Goal: Task Accomplishment & Management: Complete application form

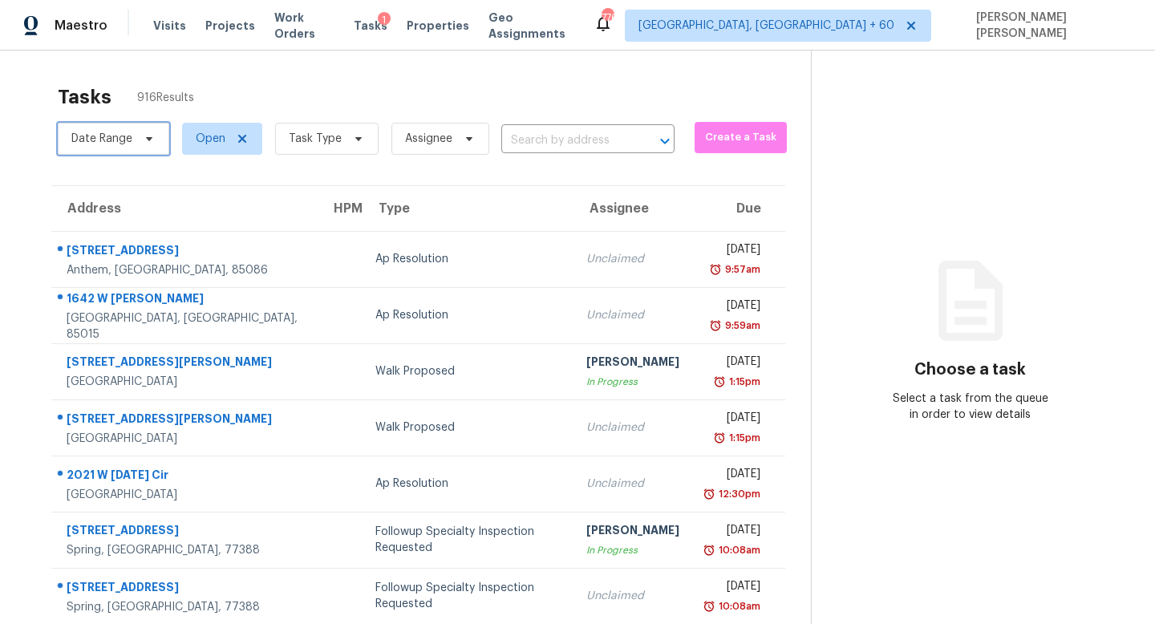
click at [122, 148] on span "Date Range" at bounding box center [113, 139] width 111 height 32
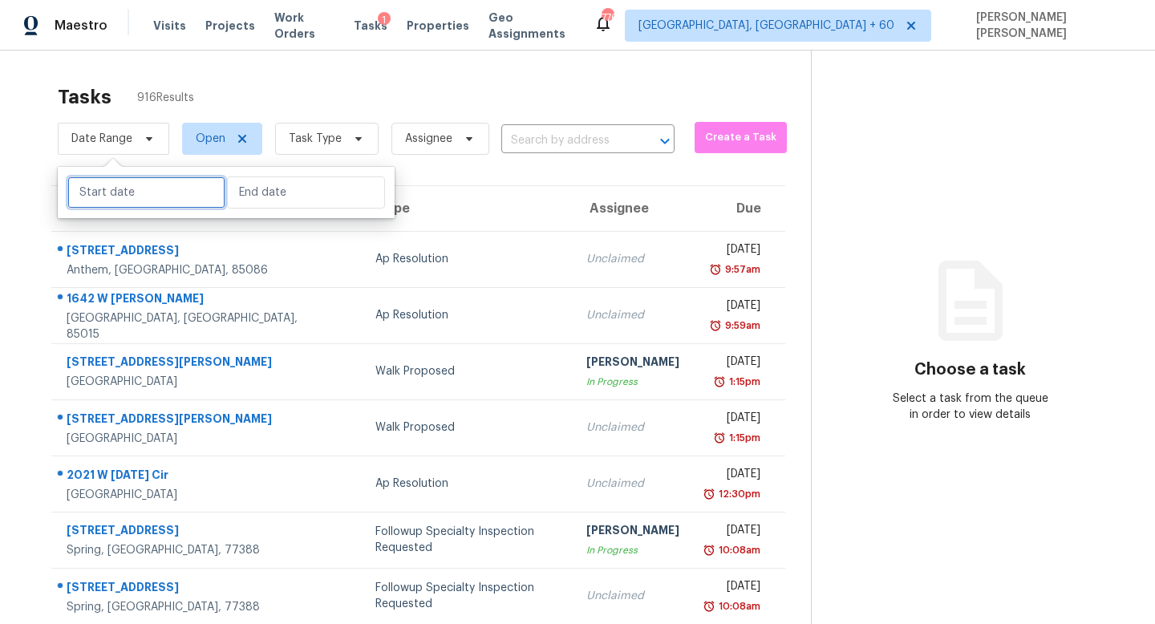
select select "7"
select select "2025"
select select "8"
select select "2025"
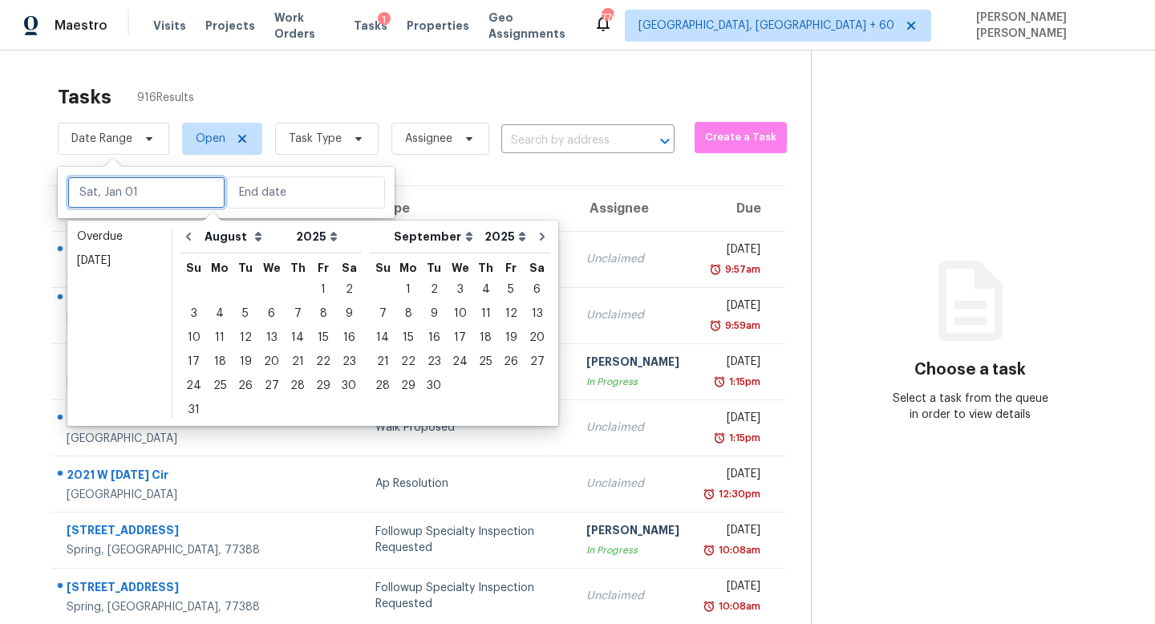
click at [154, 191] on input "text" at bounding box center [146, 192] width 158 height 32
click at [314, 337] on div "15" at bounding box center [323, 337] width 26 height 22
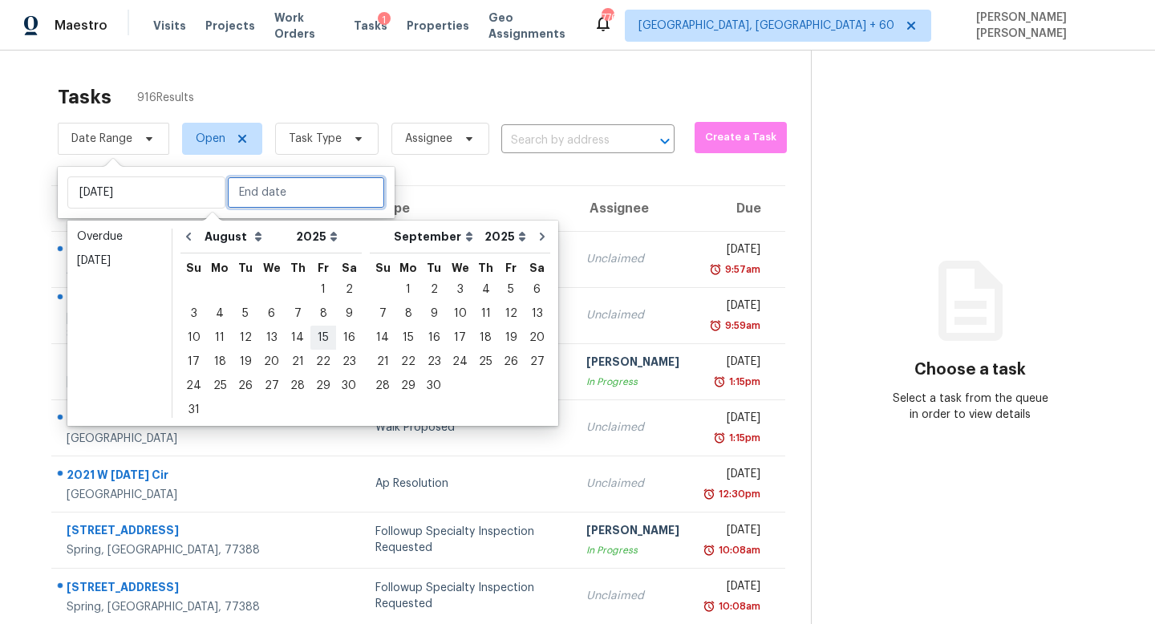
type input "Fri, Aug 15"
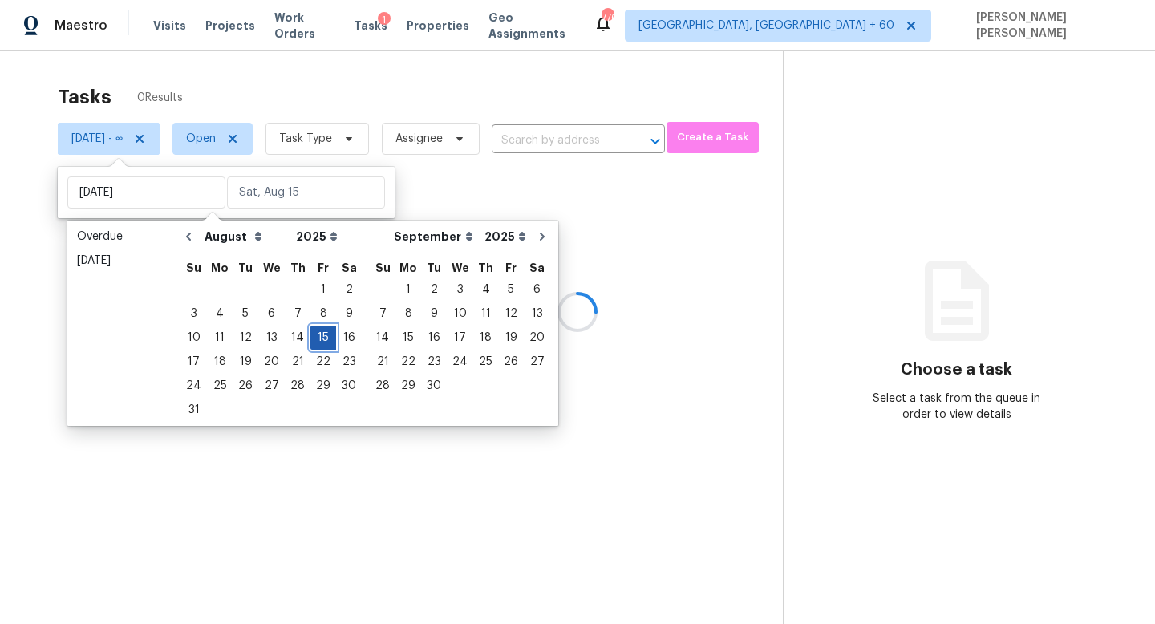
click at [314, 337] on div "15" at bounding box center [323, 337] width 26 height 22
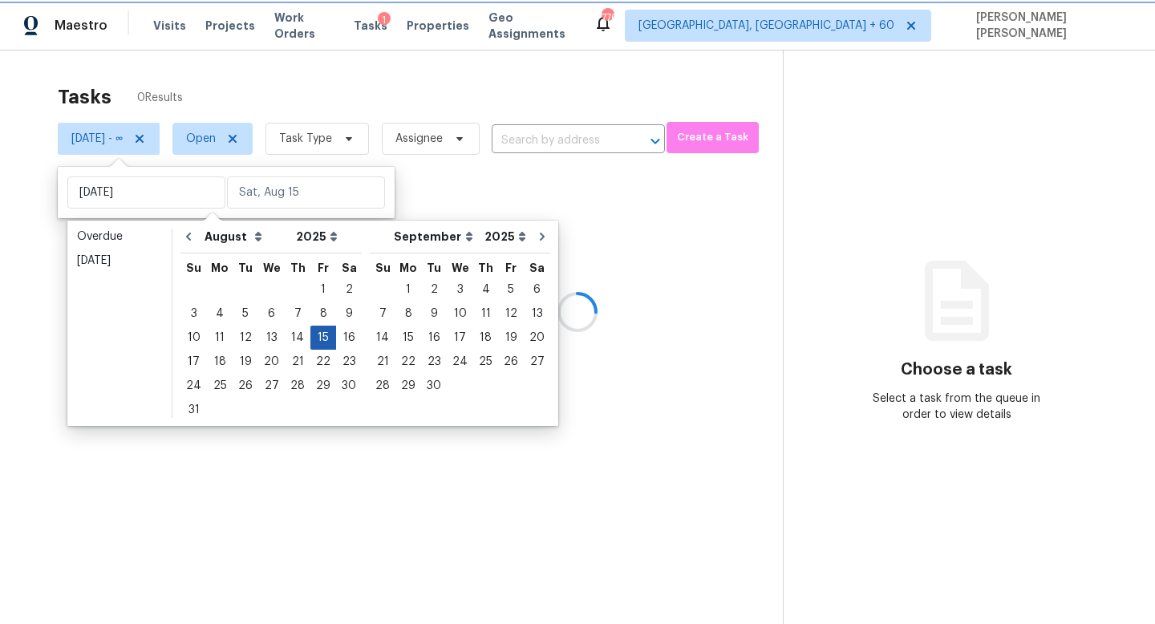
type input "Fri, Aug 15"
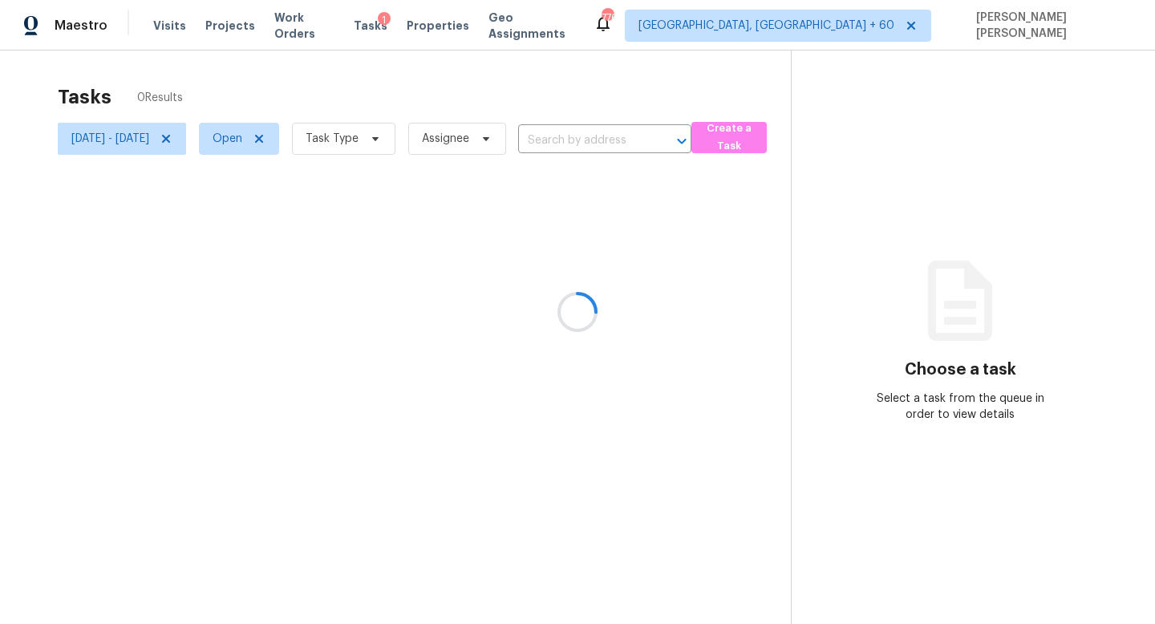
click at [368, 145] on div at bounding box center [577, 312] width 1155 height 624
click at [370, 142] on div at bounding box center [577, 312] width 1155 height 624
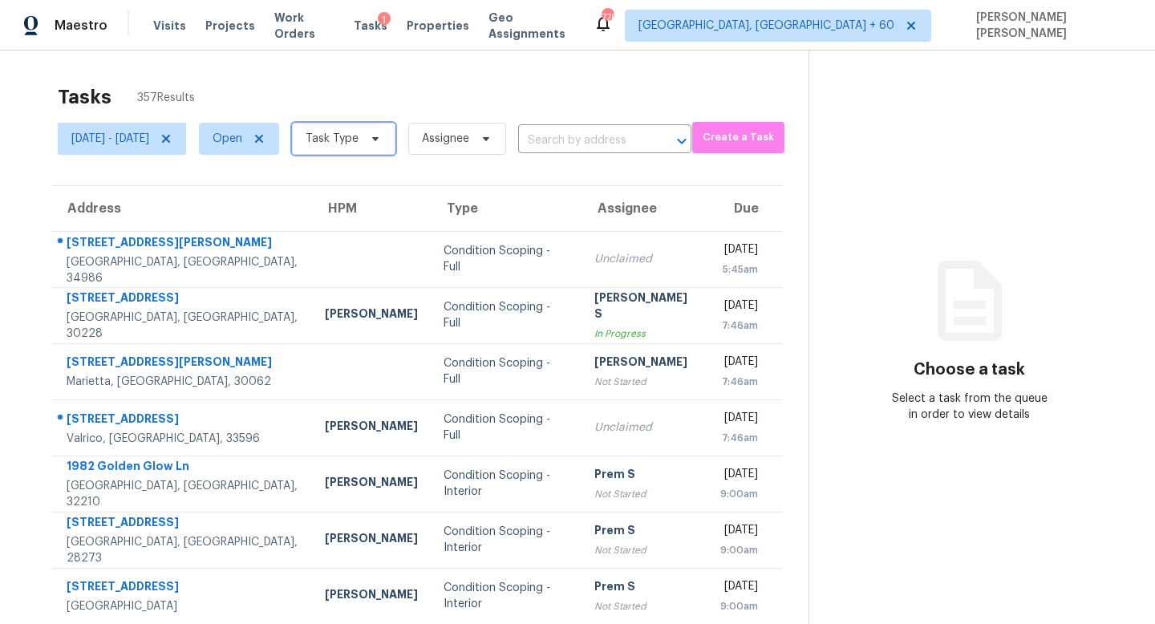
click at [358, 144] on span "Task Type" at bounding box center [332, 139] width 53 height 16
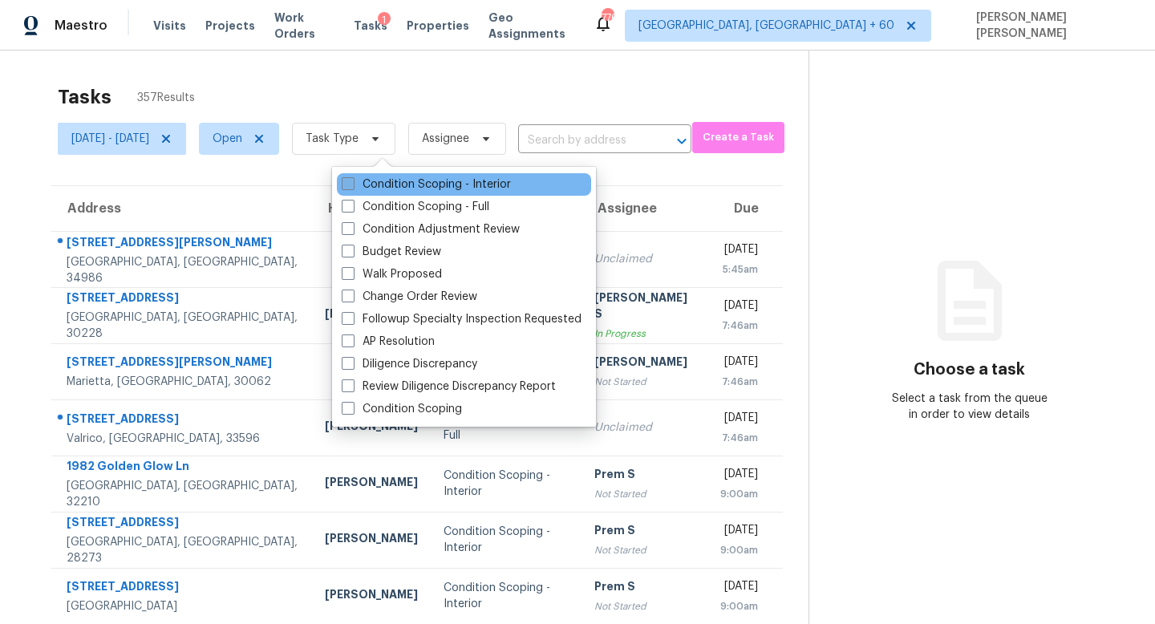
click at [399, 186] on label "Condition Scoping - Interior" at bounding box center [426, 184] width 169 height 16
click at [352, 186] on input "Condition Scoping - Interior" at bounding box center [347, 181] width 10 height 10
checkbox input "true"
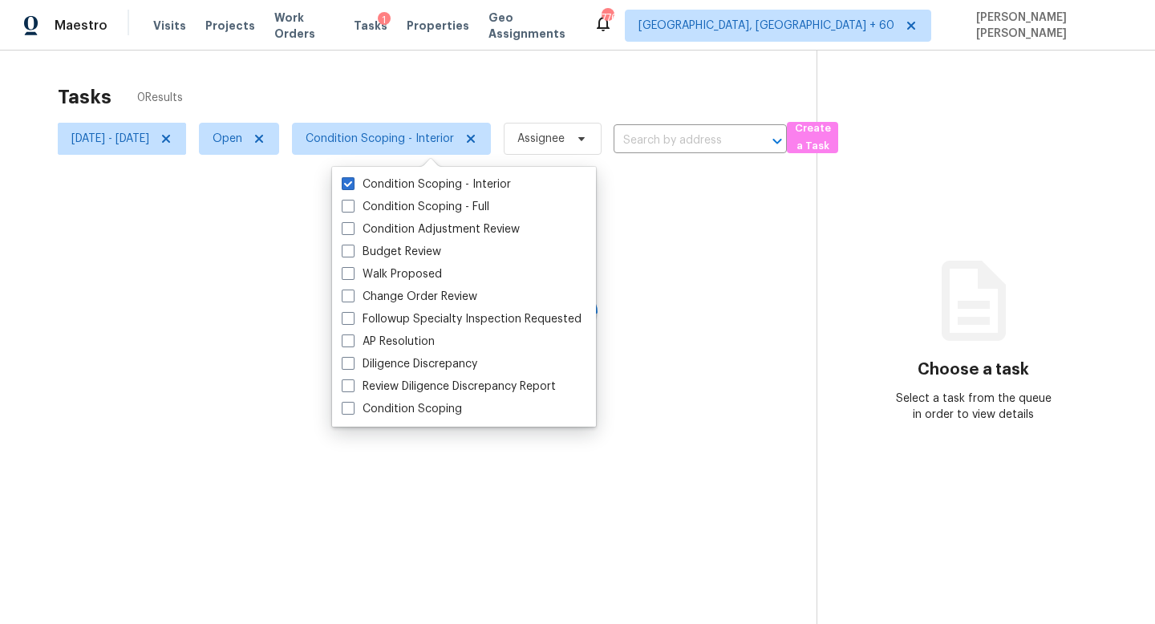
click at [424, 61] on div at bounding box center [577, 312] width 1155 height 624
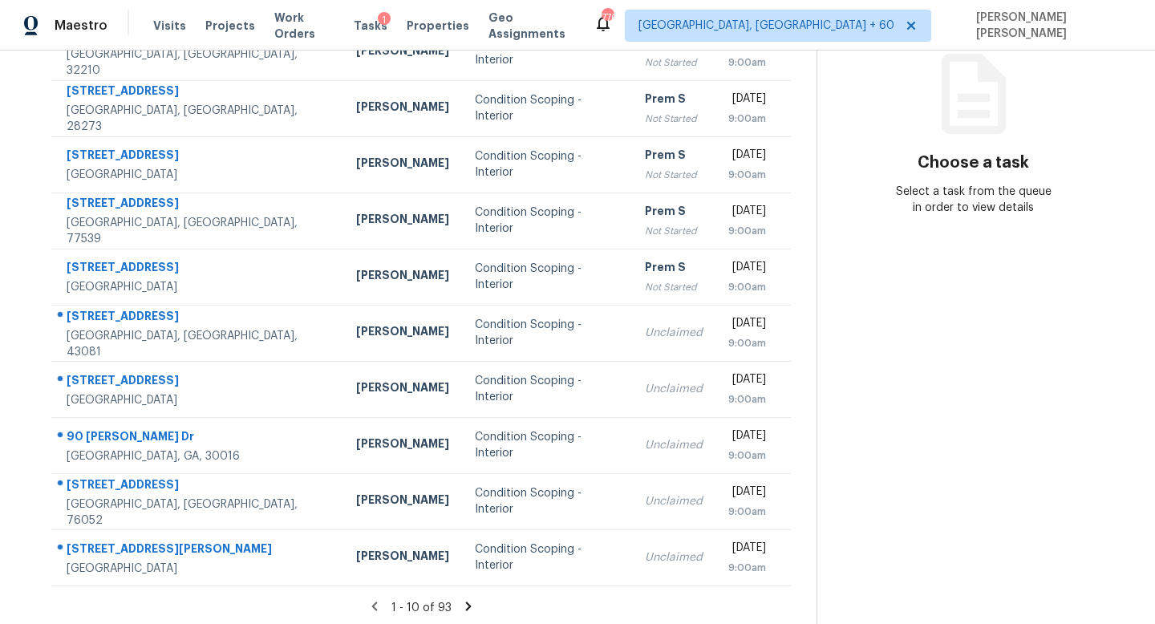
scroll to position [211, 0]
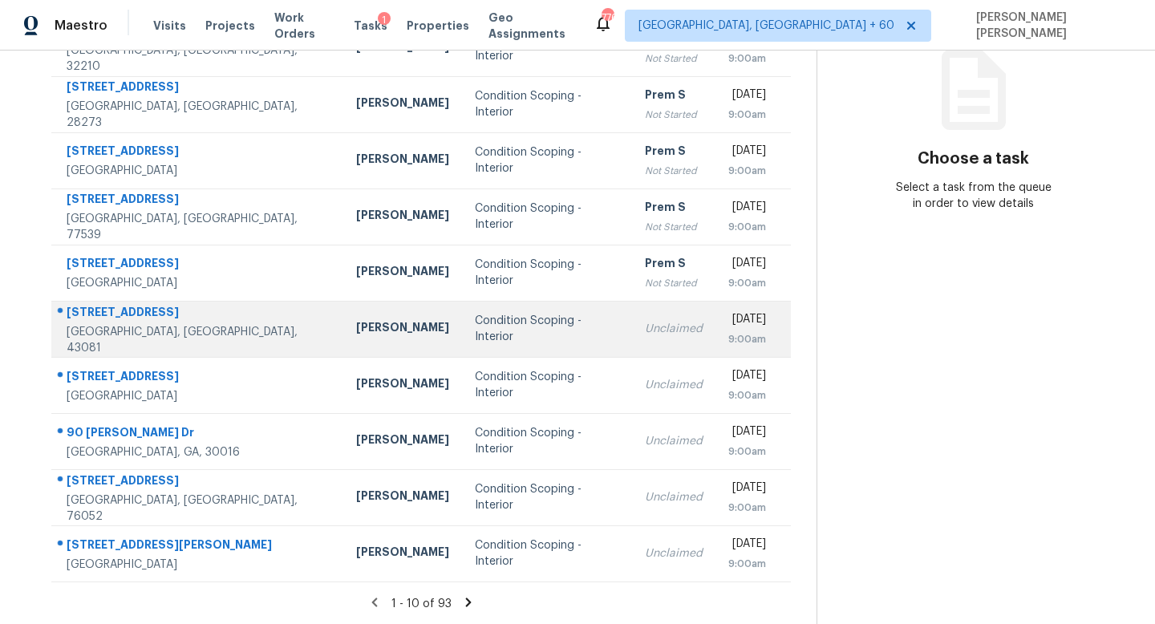
click at [515, 327] on div "Condition Scoping - Interior" at bounding box center [547, 329] width 144 height 32
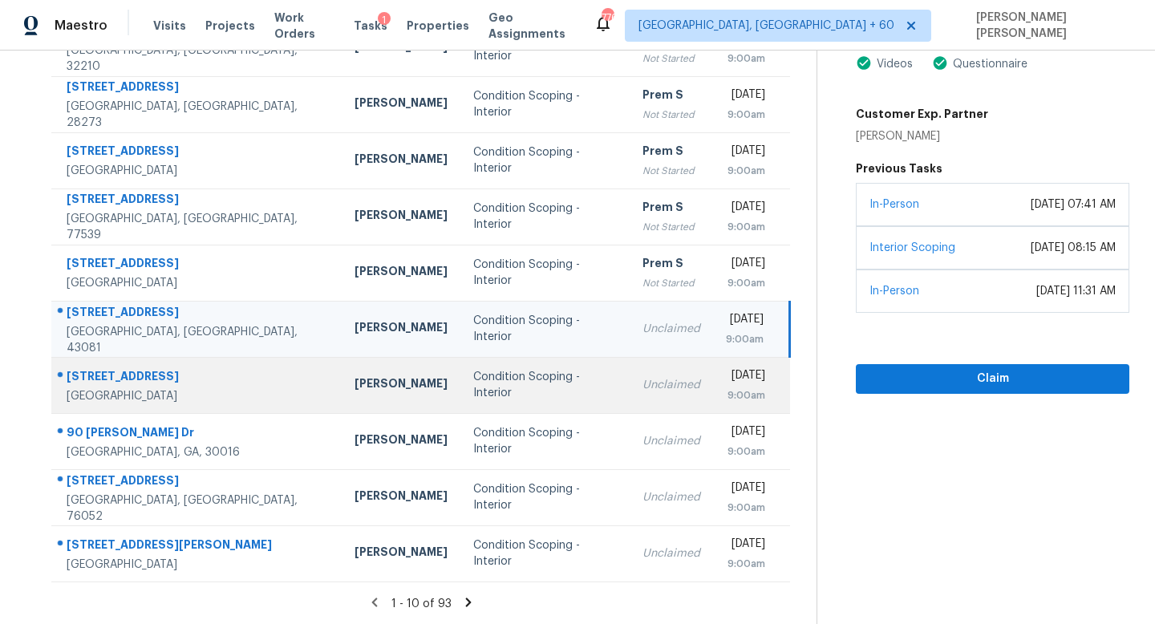
click at [726, 383] on div "Fri, Aug 15th 2025" at bounding box center [745, 377] width 39 height 20
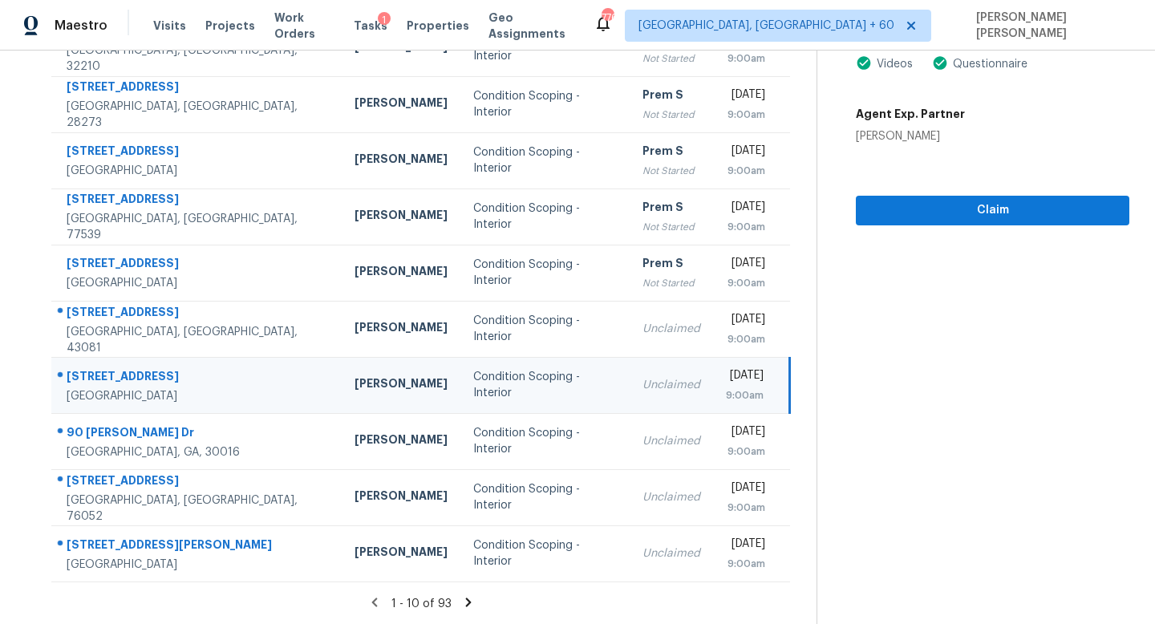
scroll to position [164, 0]
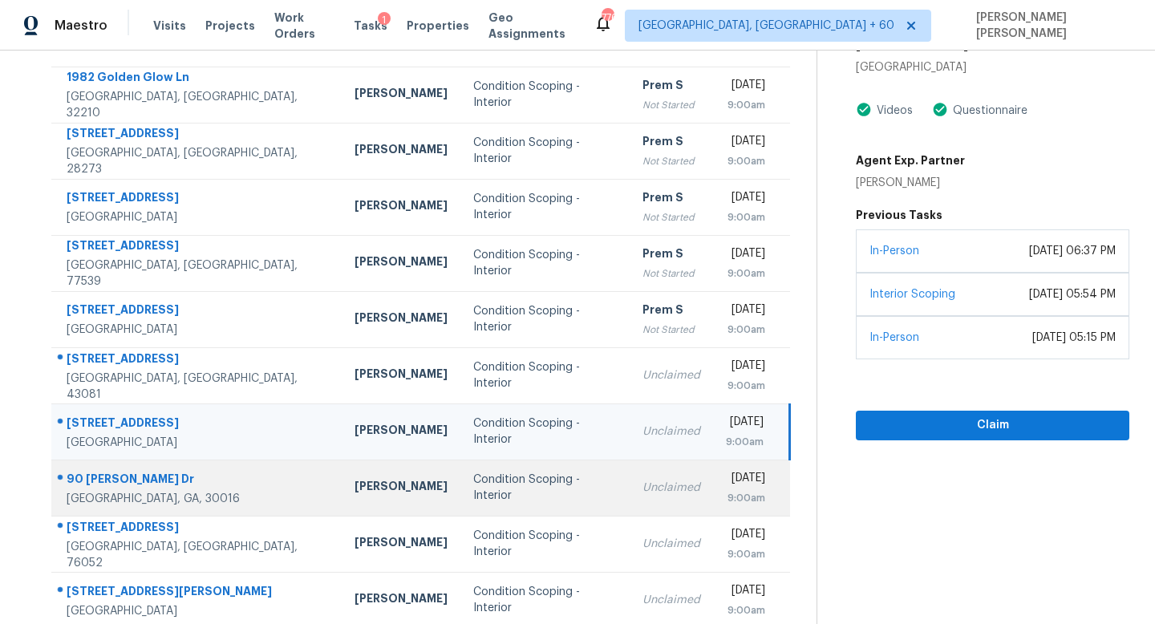
click at [642, 493] on div "Unclaimed" at bounding box center [671, 488] width 58 height 16
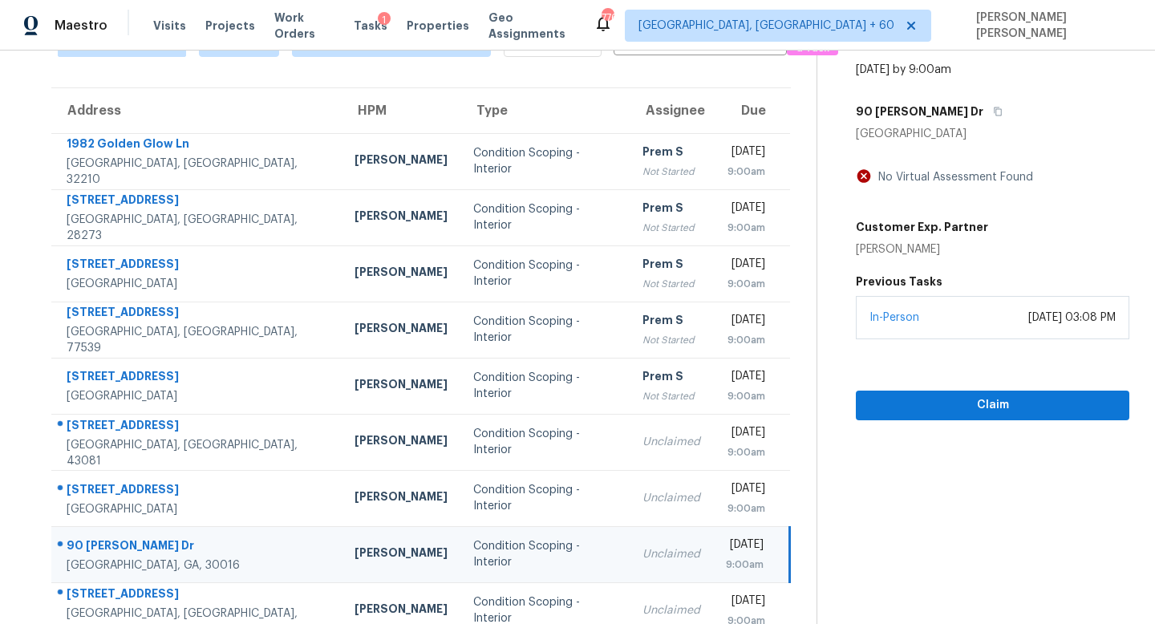
scroll to position [0, 0]
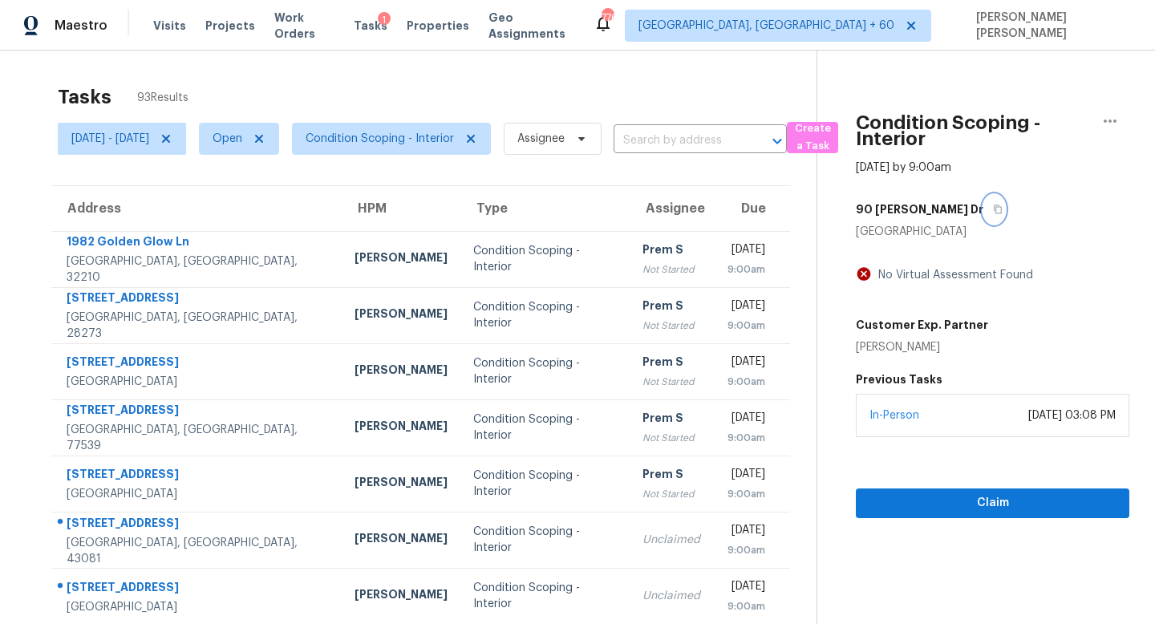
click at [993, 210] on icon "button" at bounding box center [998, 209] width 10 height 10
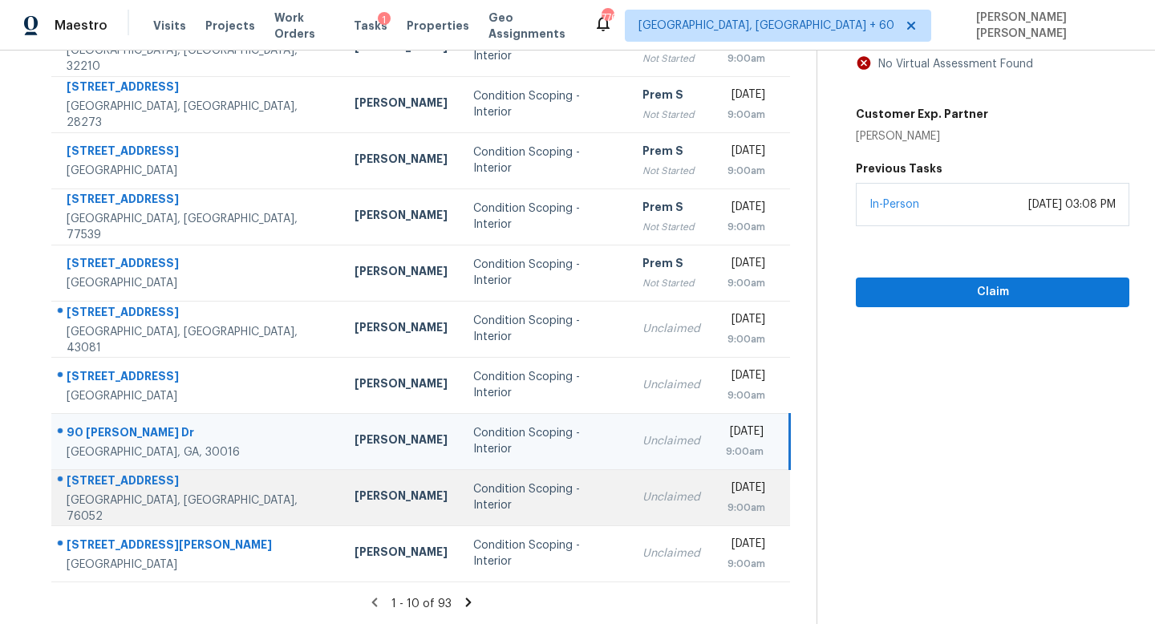
click at [629, 517] on td "Unclaimed" at bounding box center [670, 497] width 83 height 56
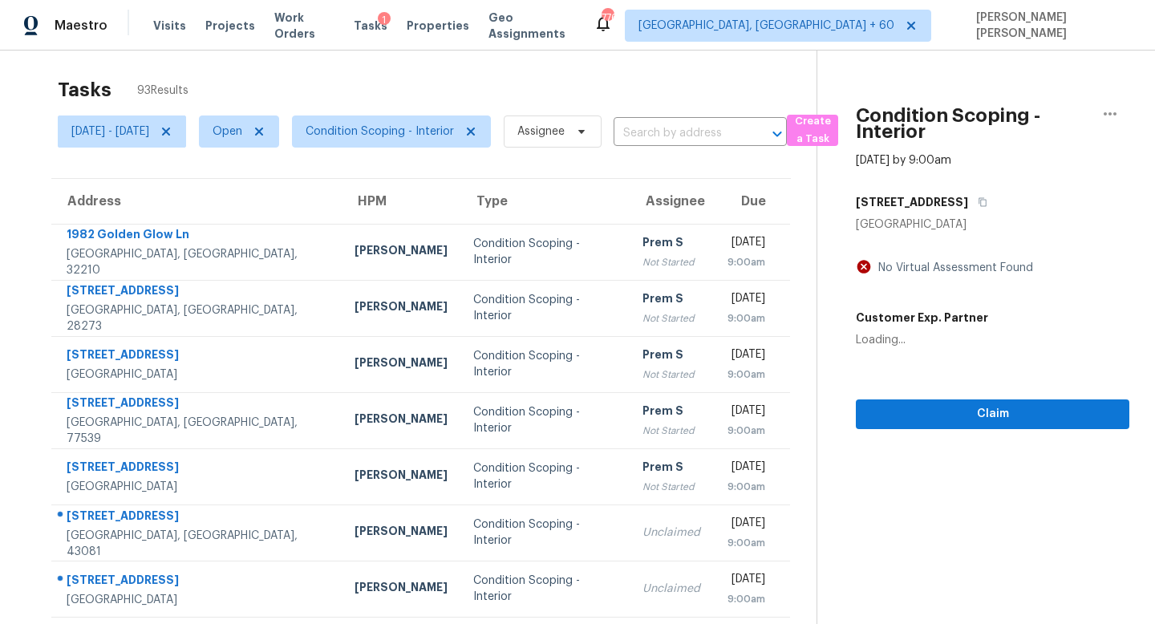
scroll to position [0, 0]
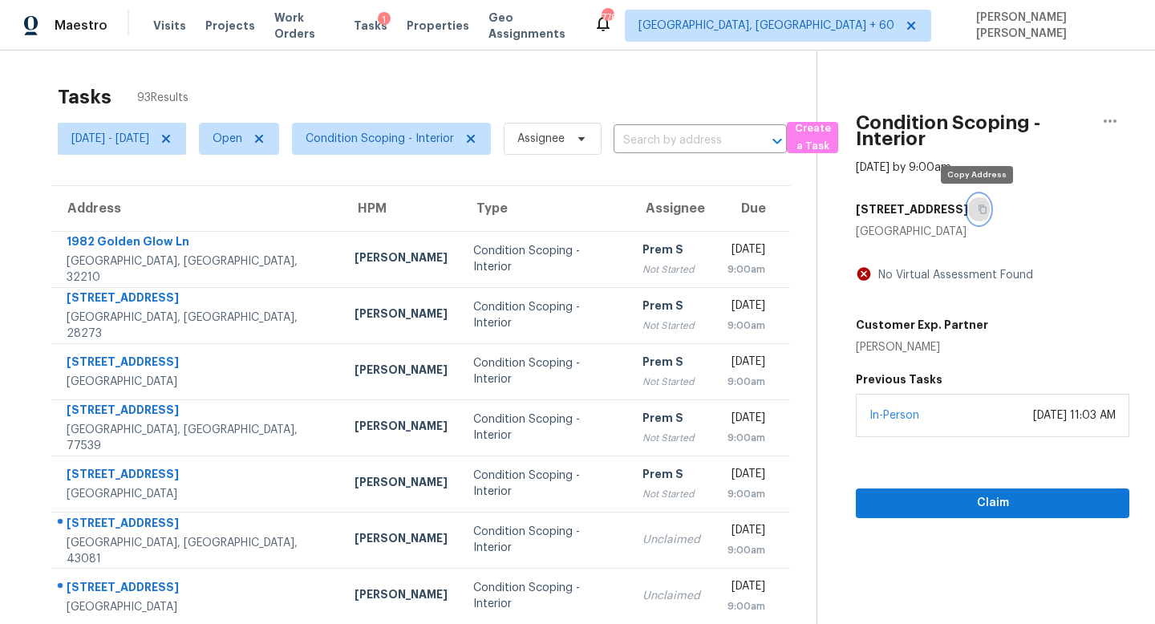
click at [978, 206] on icon "button" at bounding box center [983, 209] width 10 height 10
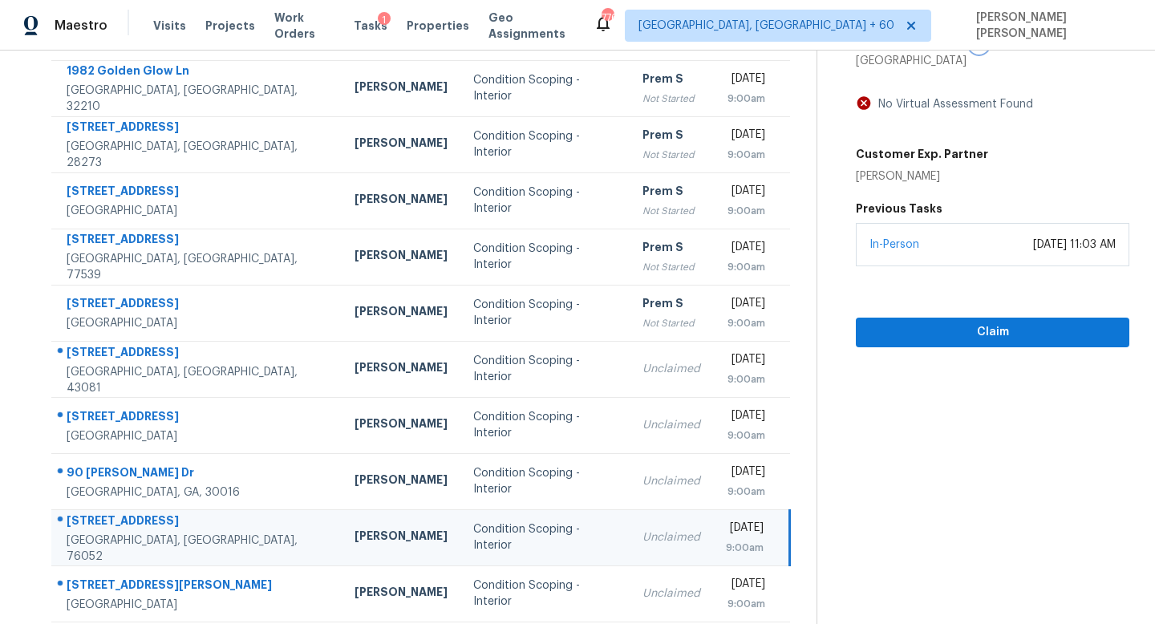
scroll to position [211, 0]
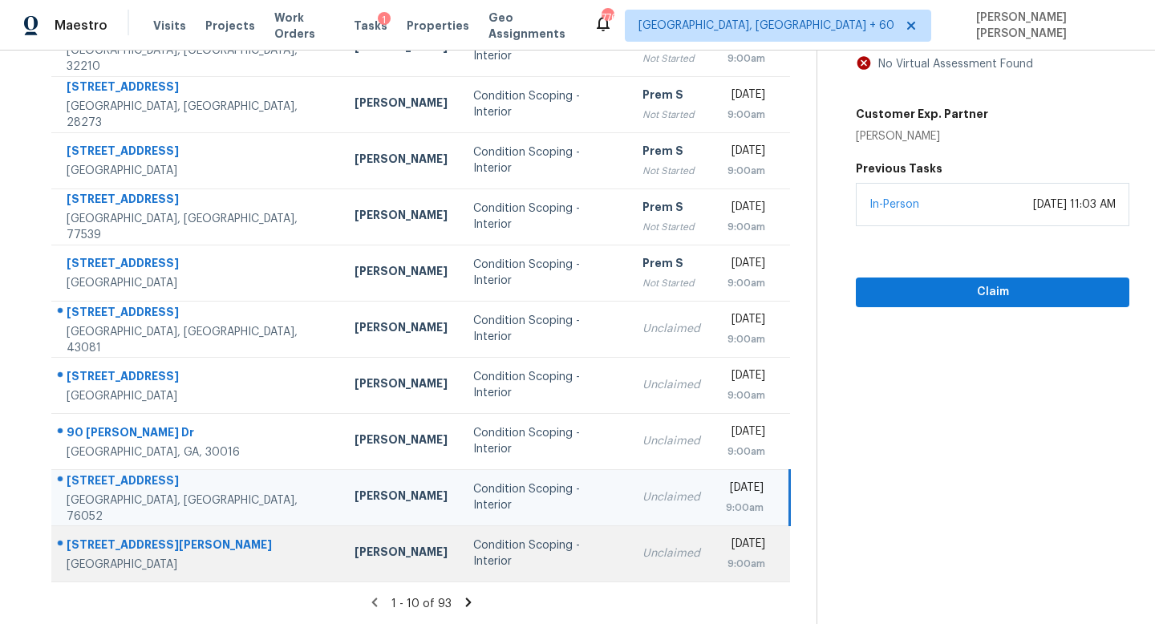
click at [644, 539] on td "Unclaimed" at bounding box center [670, 553] width 83 height 56
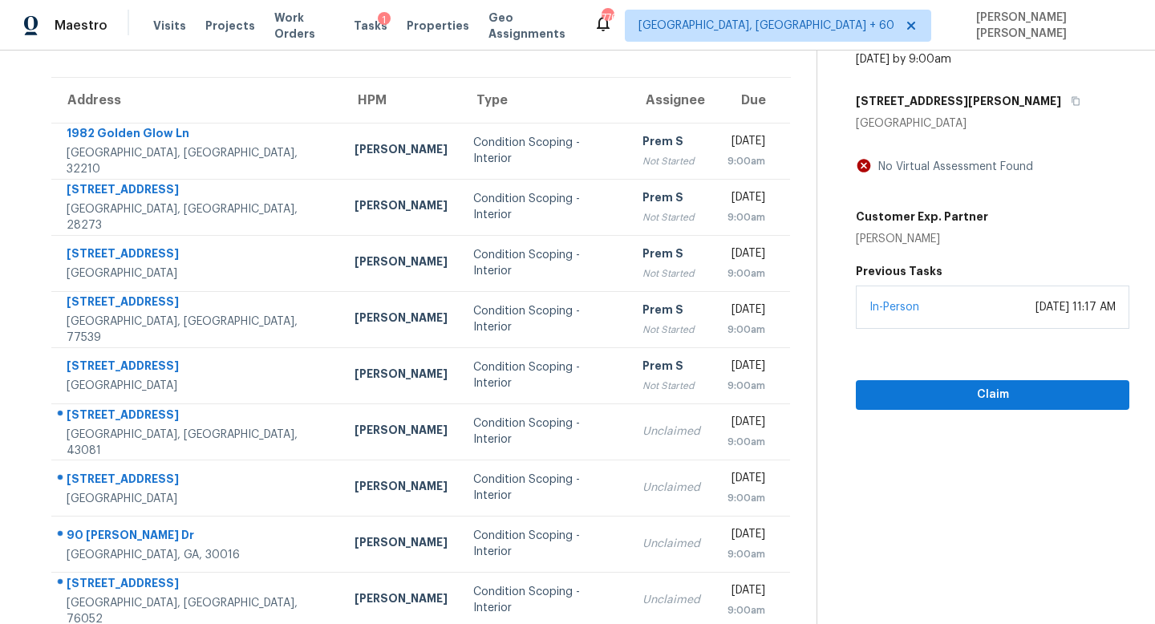
scroll to position [45, 0]
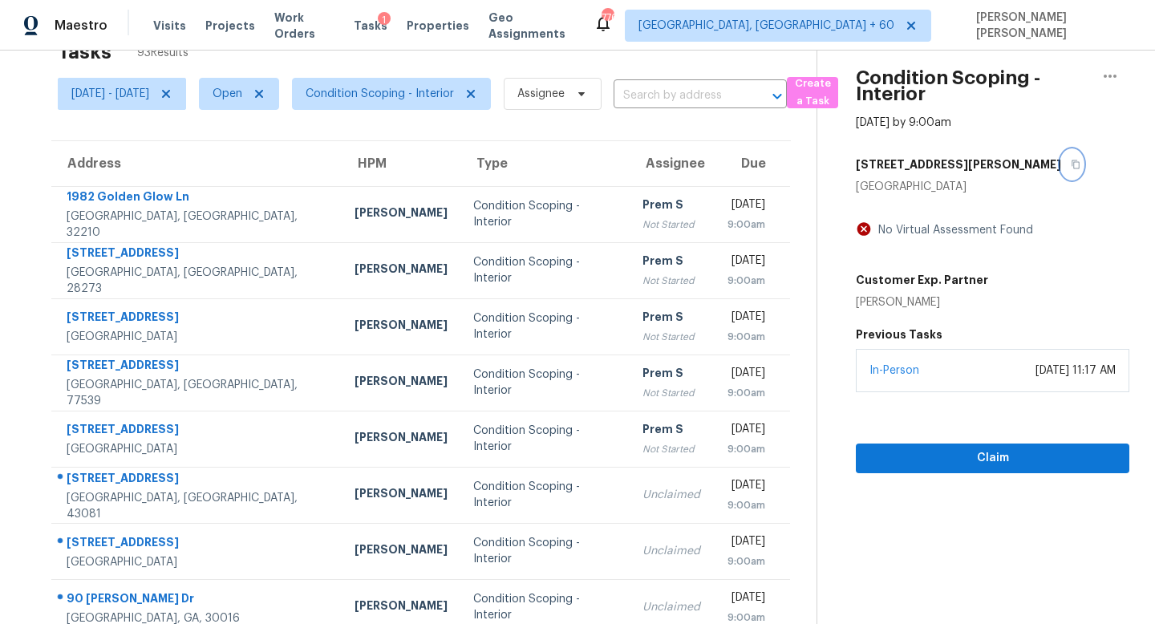
click at [1071, 162] on icon "button" at bounding box center [1076, 165] width 10 height 10
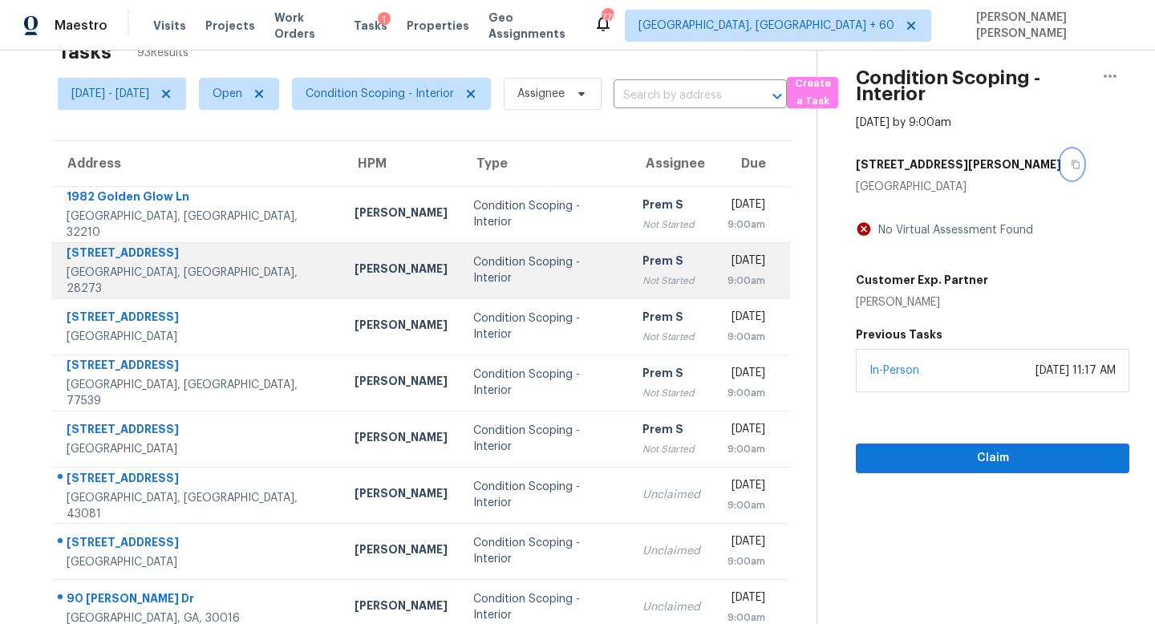
scroll to position [211, 0]
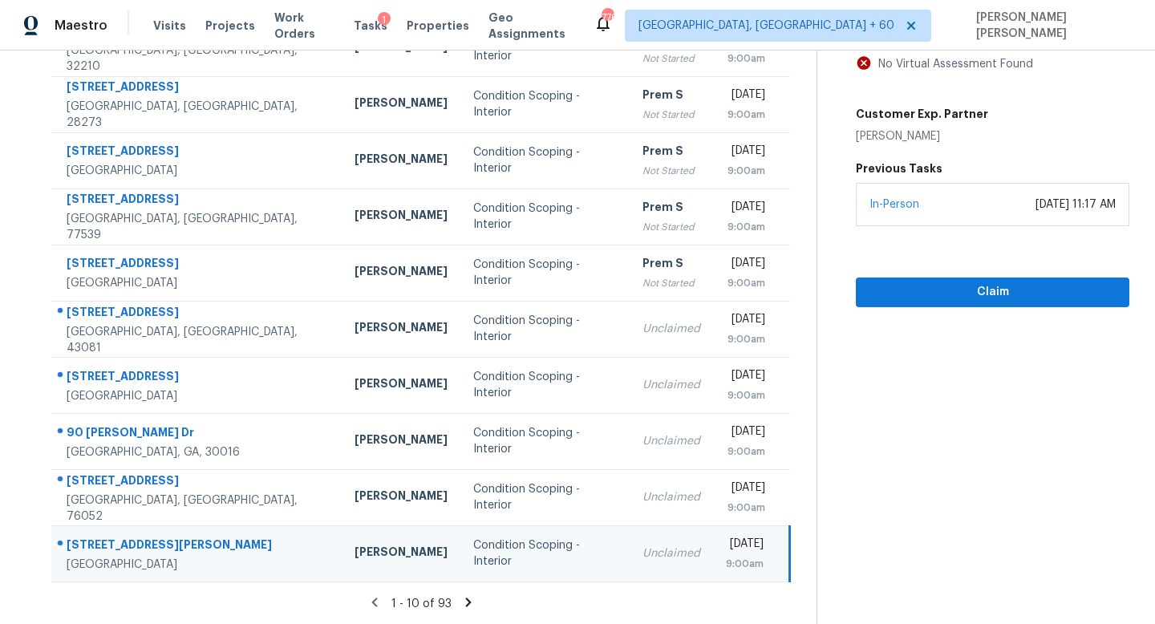
click at [474, 604] on icon at bounding box center [468, 602] width 14 height 14
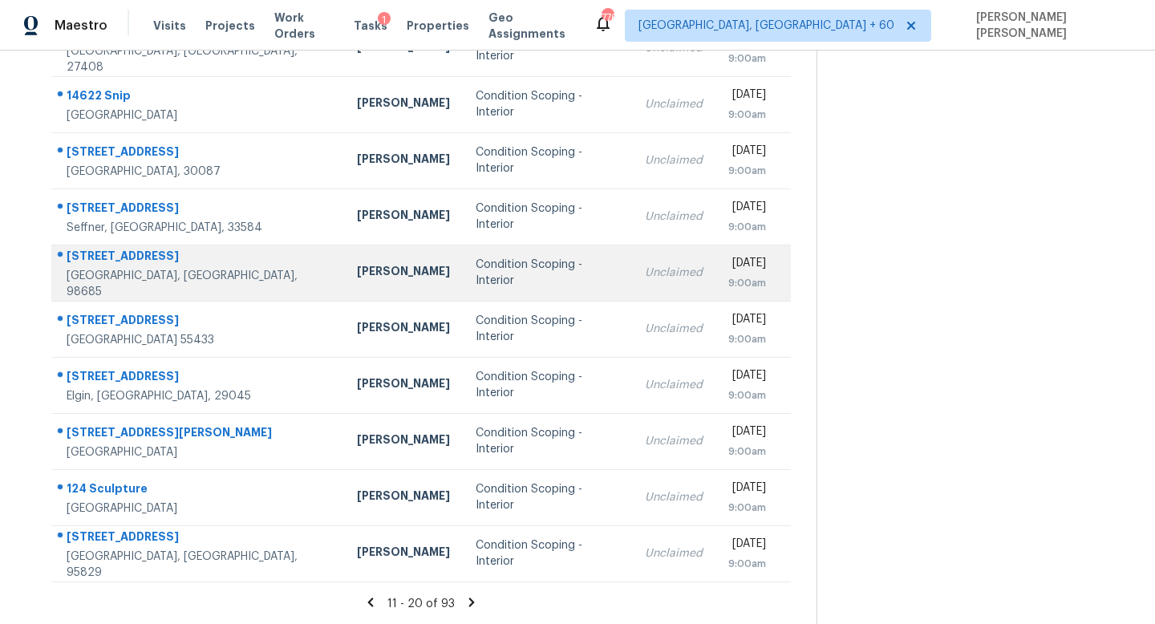
scroll to position [0, 0]
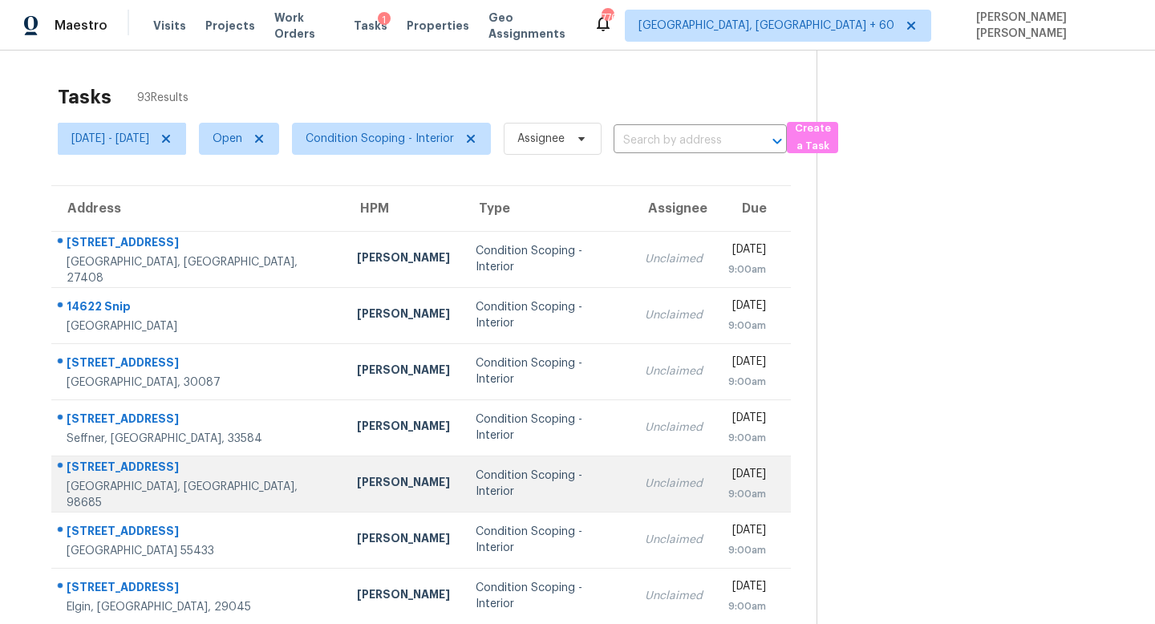
click at [632, 249] on td "Unclaimed" at bounding box center [673, 259] width 83 height 56
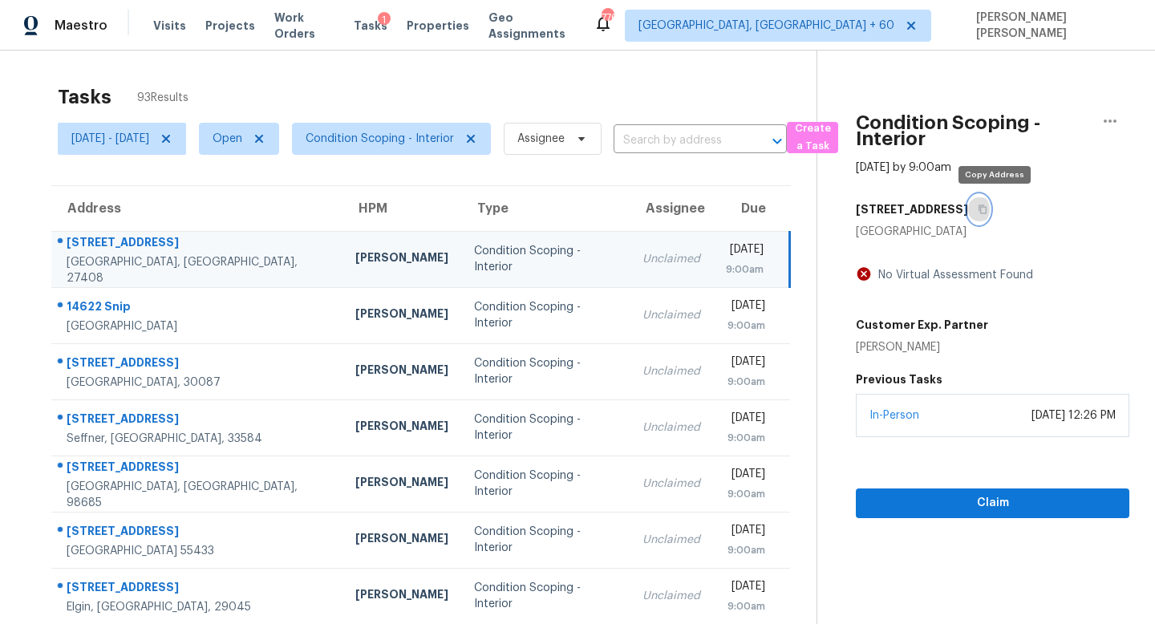
click at [987, 206] on icon "button" at bounding box center [983, 209] width 10 height 10
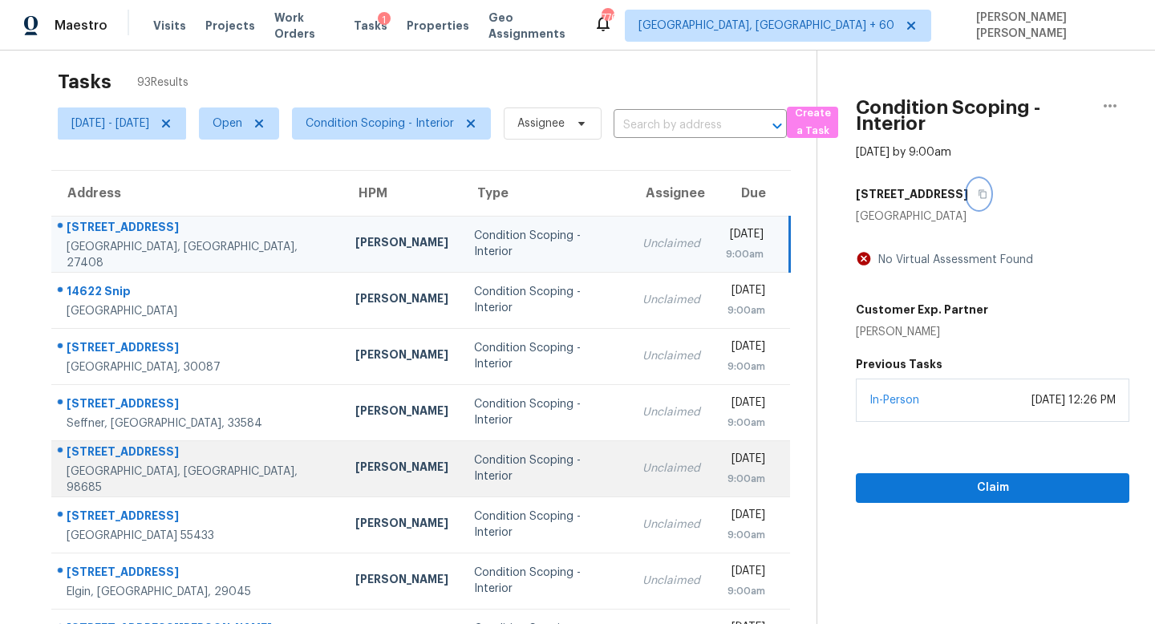
scroll to position [211, 0]
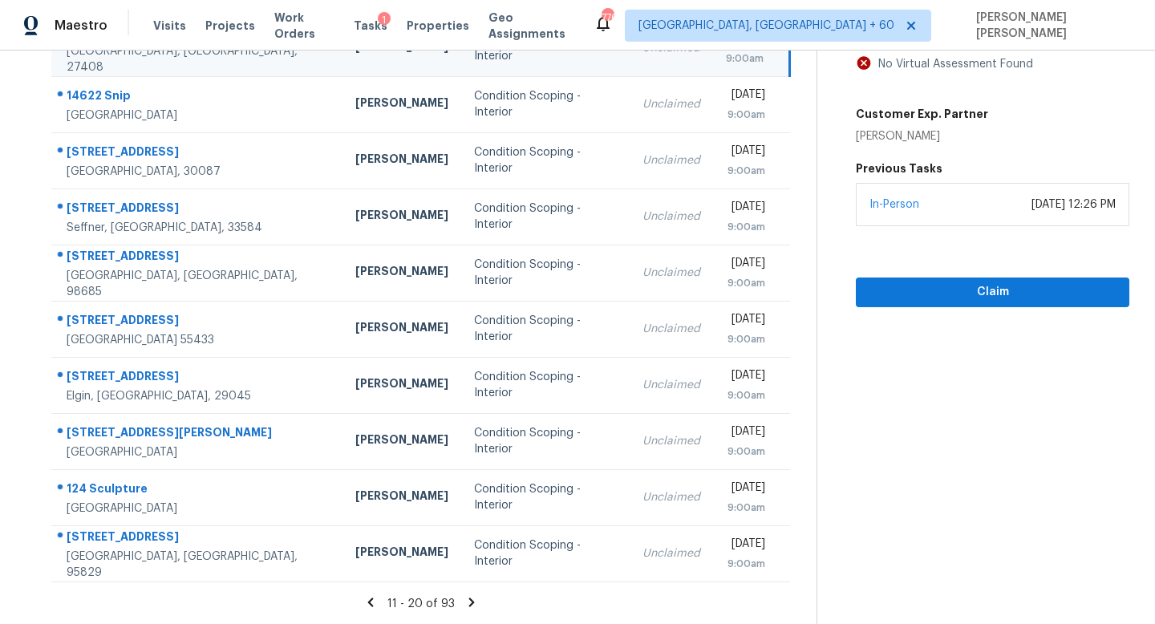
click at [475, 602] on icon at bounding box center [472, 601] width 6 height 9
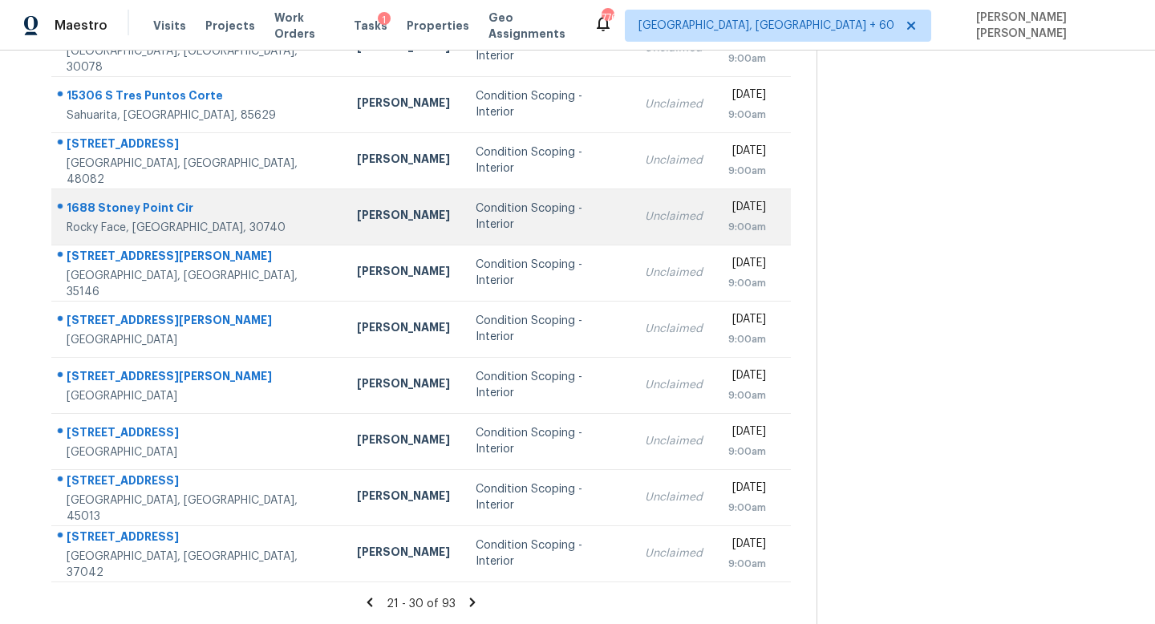
scroll to position [0, 0]
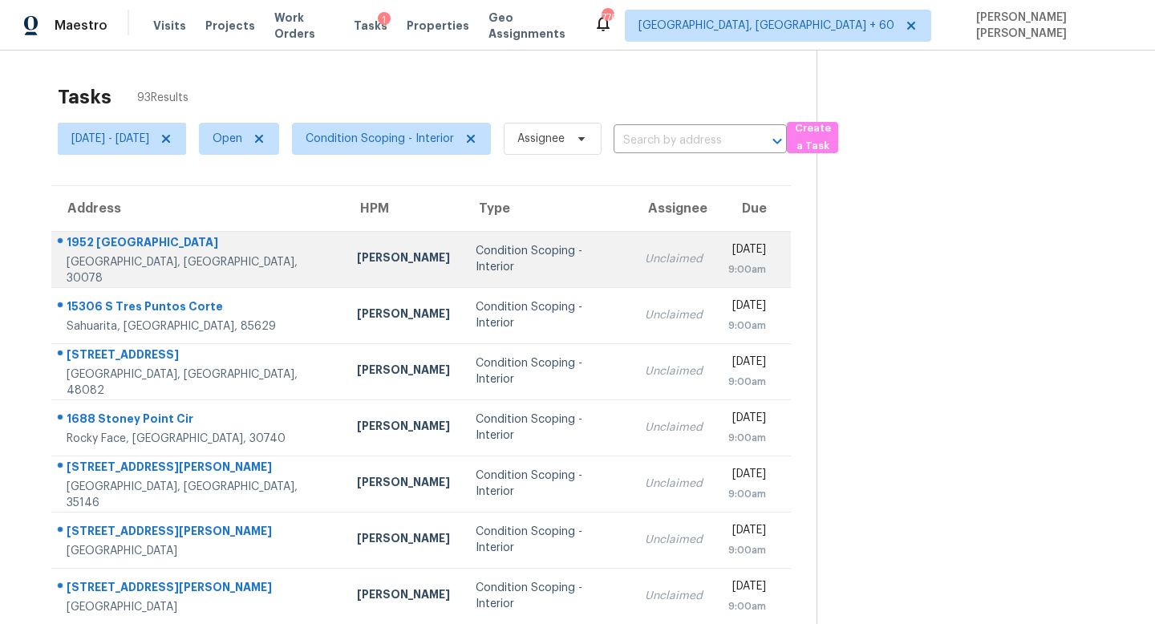
click at [463, 248] on td "Condition Scoping - Interior" at bounding box center [547, 259] width 169 height 56
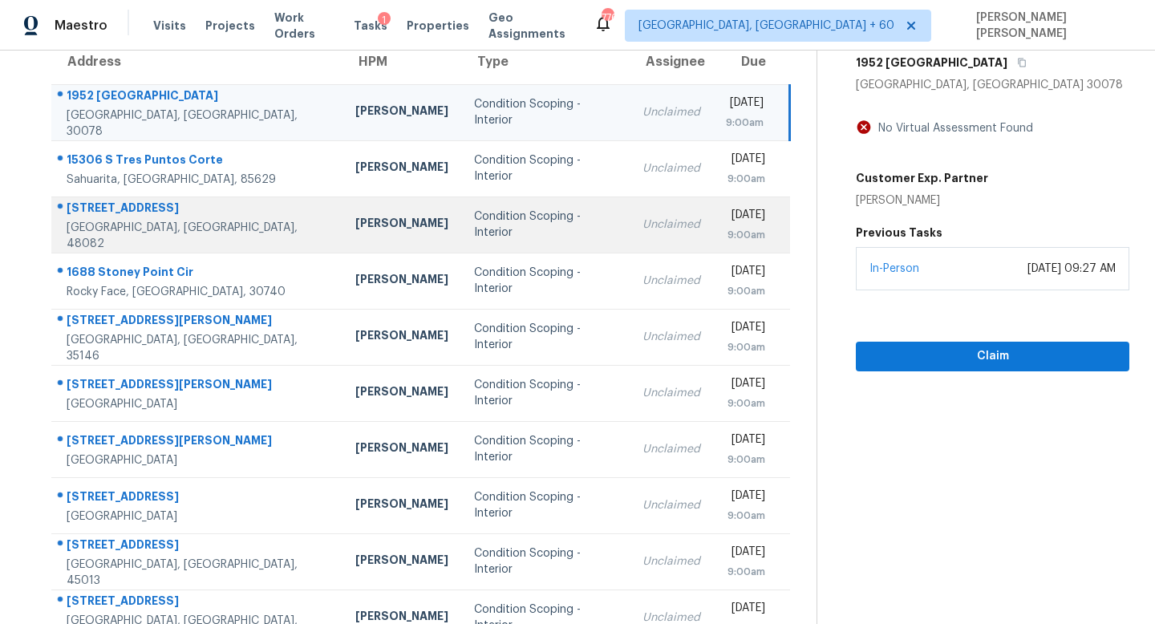
scroll to position [211, 0]
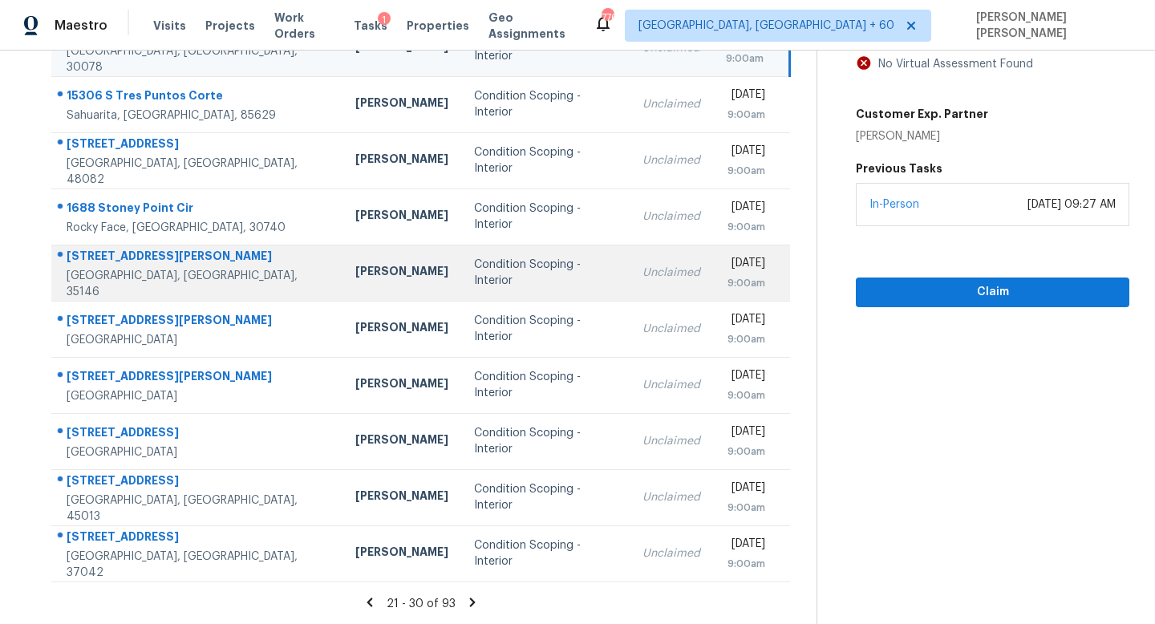
click at [532, 245] on td "Condition Scoping - Interior" at bounding box center [545, 273] width 168 height 56
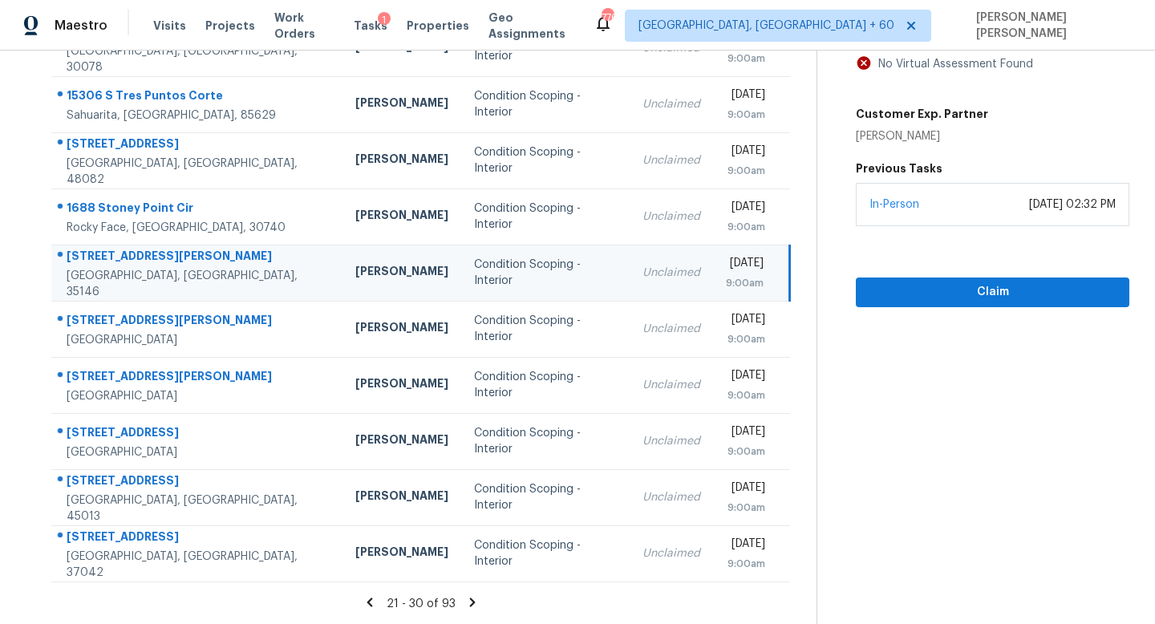
scroll to position [0, 0]
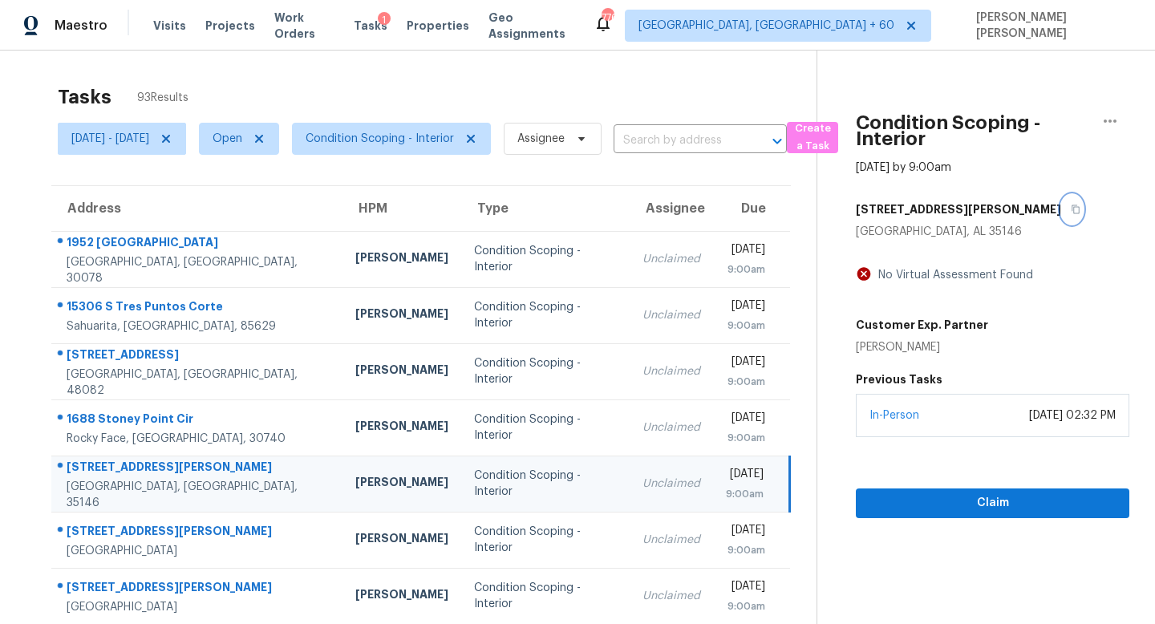
click at [1072, 207] on icon "button" at bounding box center [1076, 209] width 8 height 9
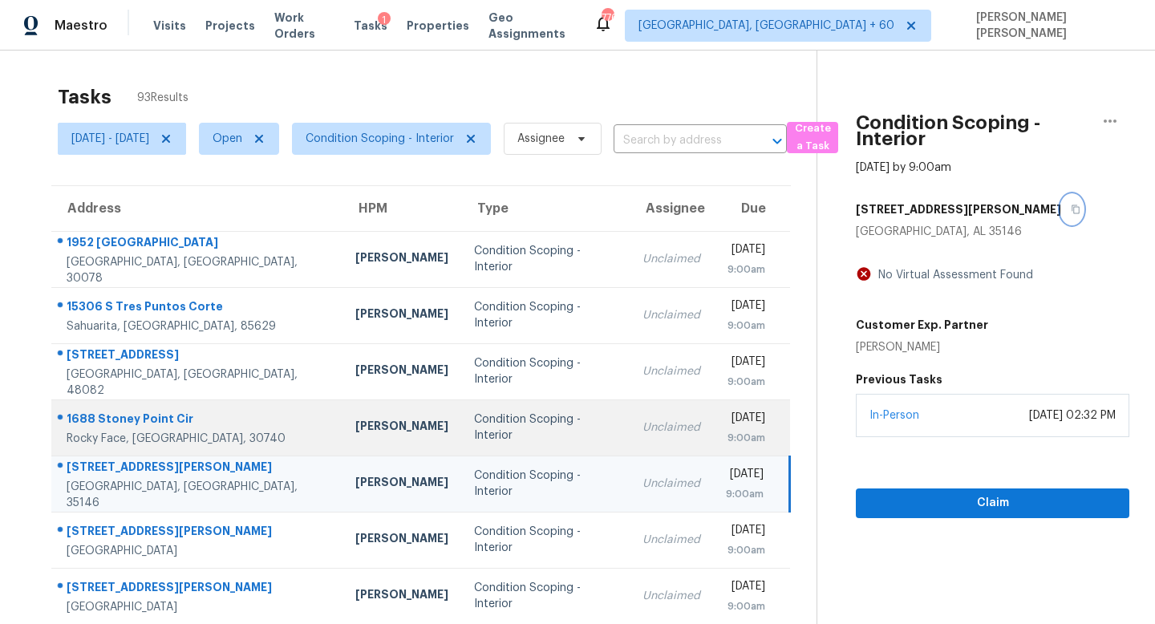
scroll to position [211, 0]
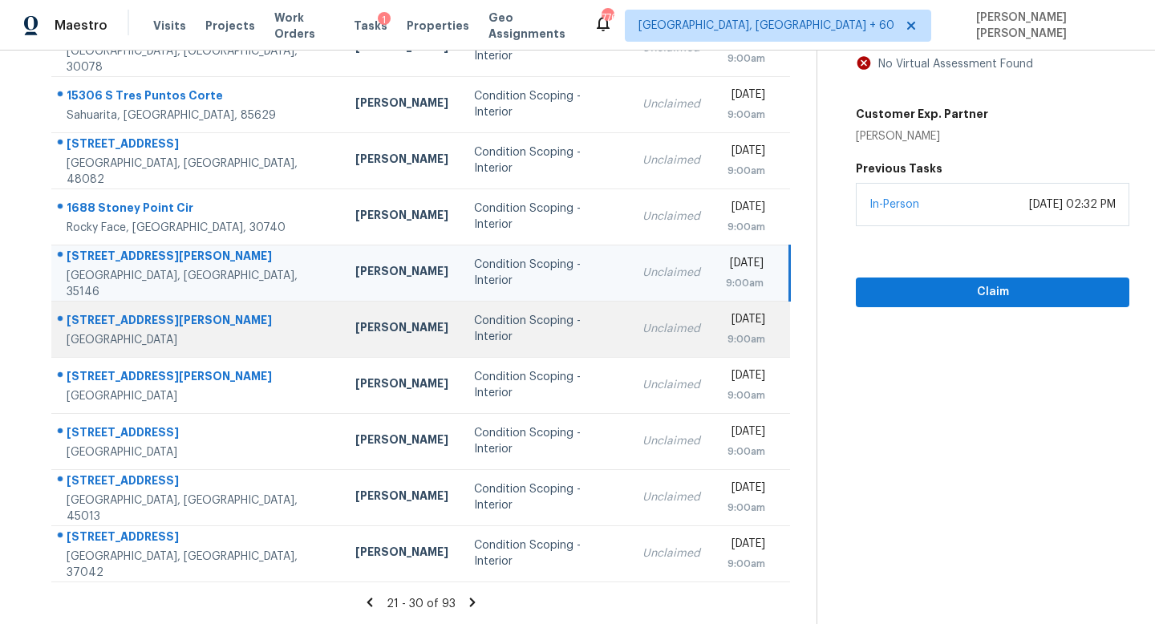
click at [642, 322] on div "Unclaimed" at bounding box center [671, 329] width 58 height 16
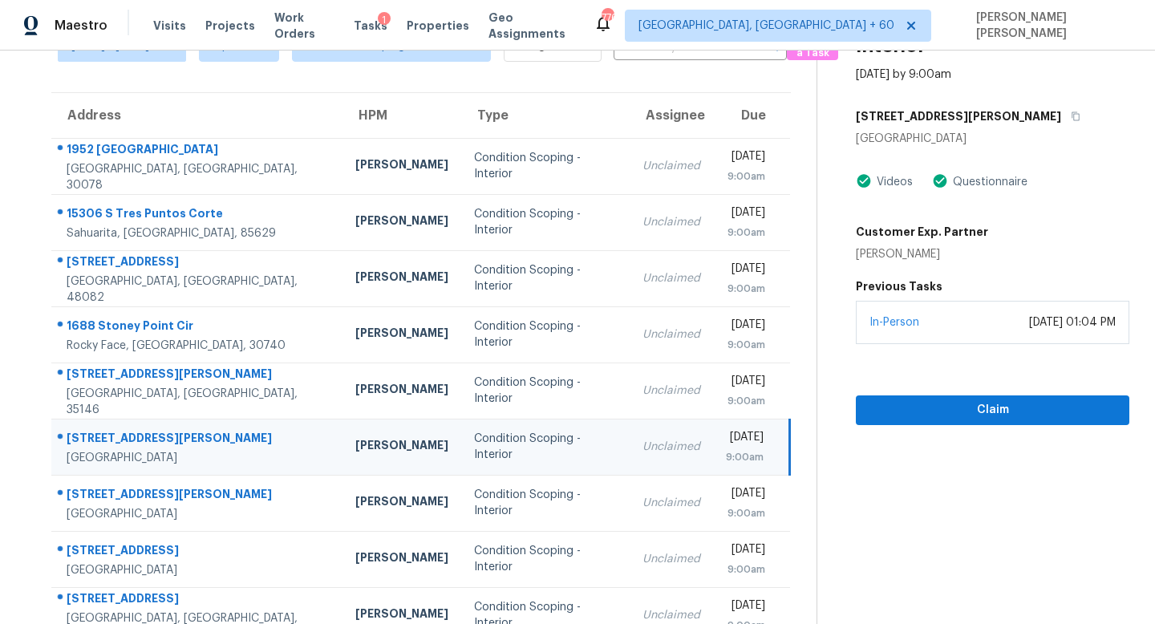
scroll to position [83, 0]
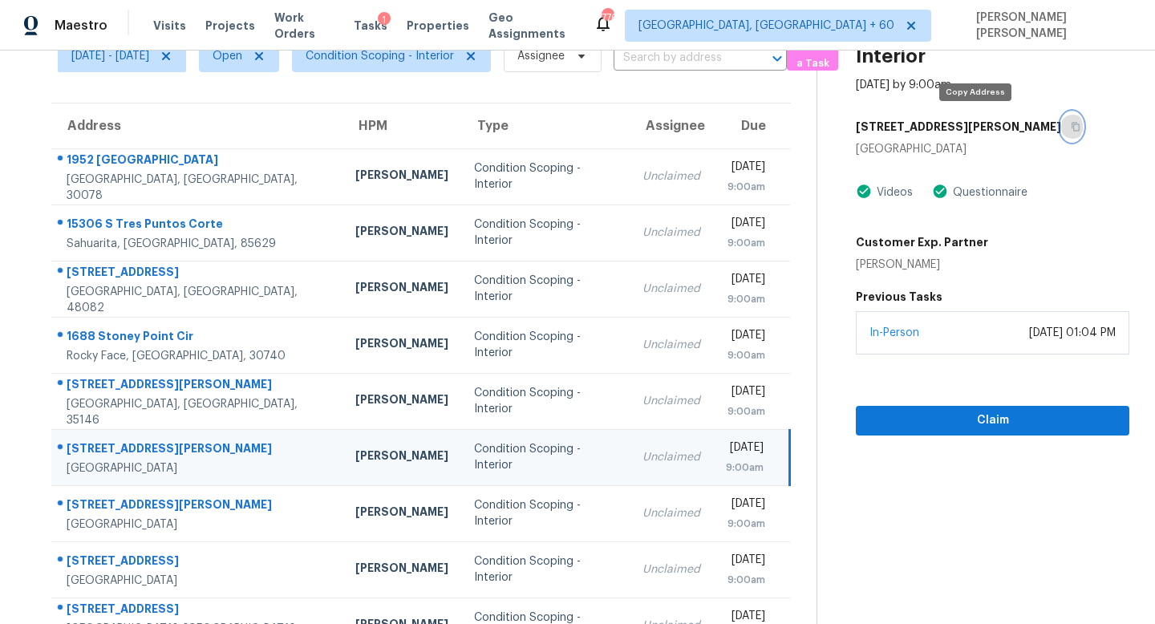
click at [1061, 129] on button "button" at bounding box center [1072, 126] width 22 height 29
click at [629, 447] on td "Unclaimed" at bounding box center [670, 457] width 83 height 56
click at [1071, 126] on icon "button" at bounding box center [1076, 127] width 10 height 10
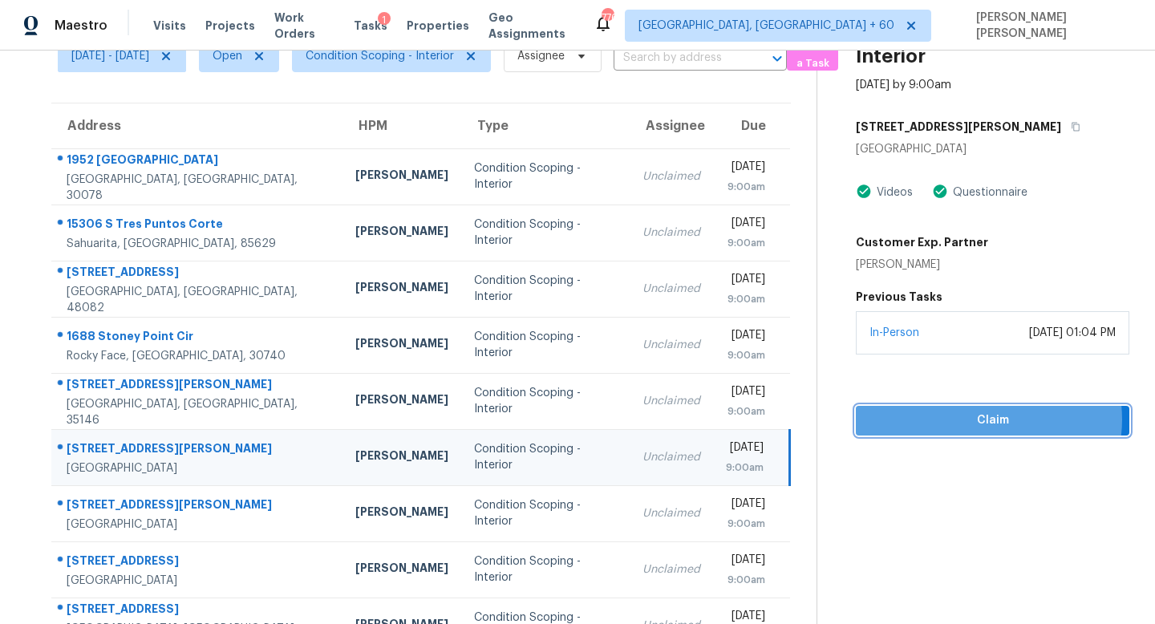
click at [995, 419] on span "Claim" at bounding box center [992, 421] width 248 height 20
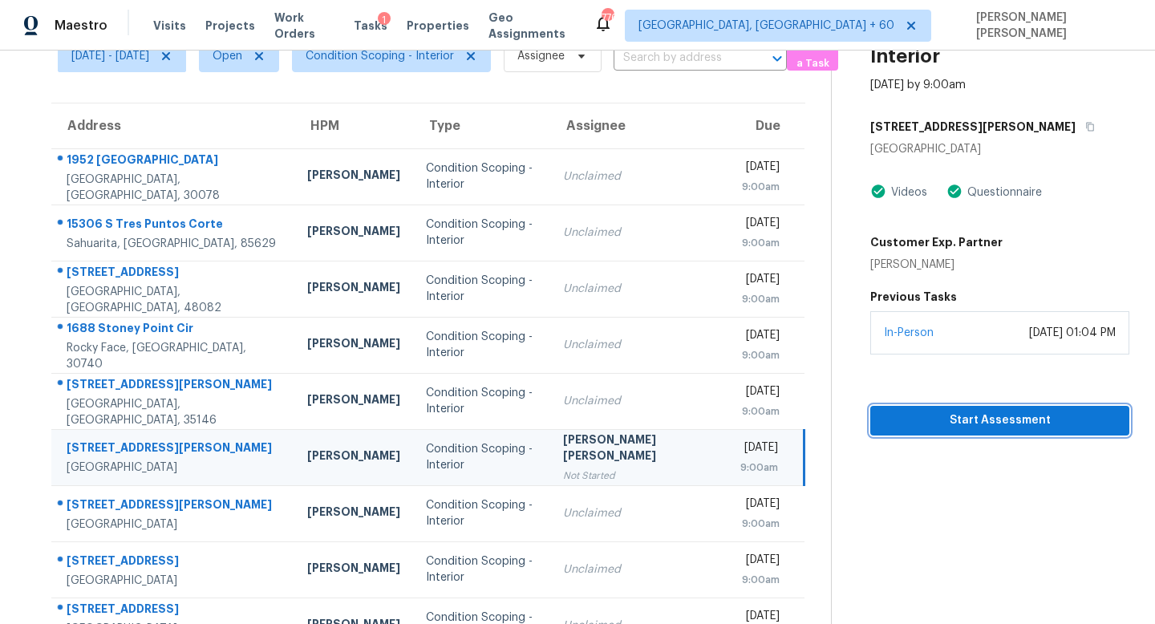
click at [965, 423] on span "Start Assessment" at bounding box center [999, 421] width 233 height 20
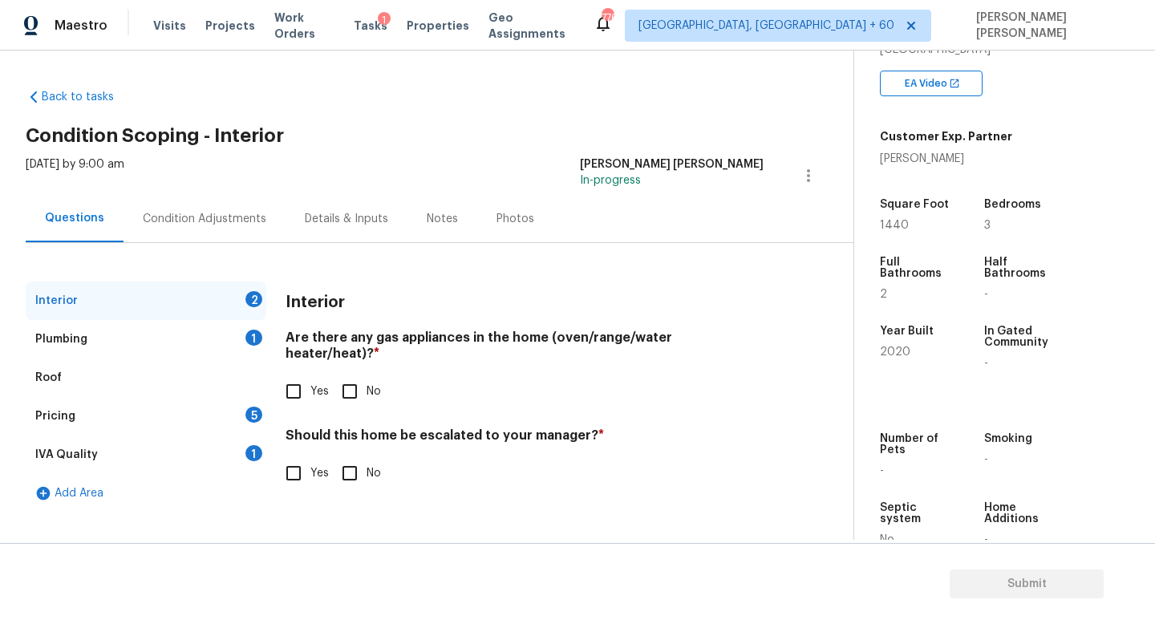
scroll to position [342, 0]
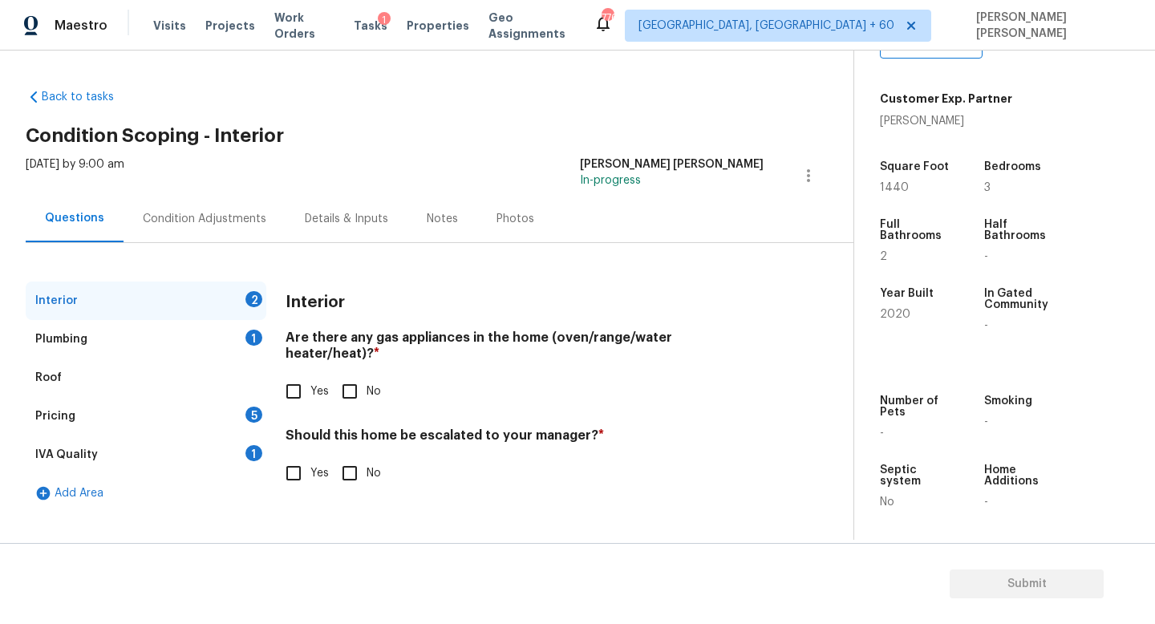
click at [305, 374] on input "Yes" at bounding box center [294, 391] width 34 height 34
checkbox input "true"
click at [199, 341] on div "Plumbing 1" at bounding box center [146, 339] width 241 height 38
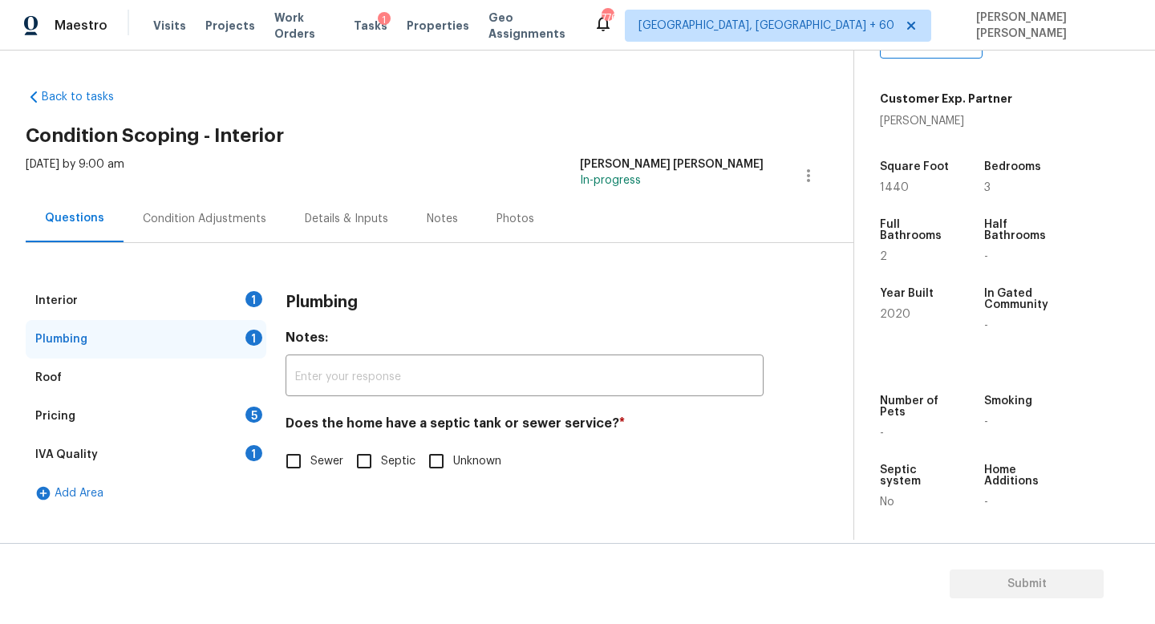
click at [290, 451] on input "Sewer" at bounding box center [294, 461] width 34 height 34
checkbox input "true"
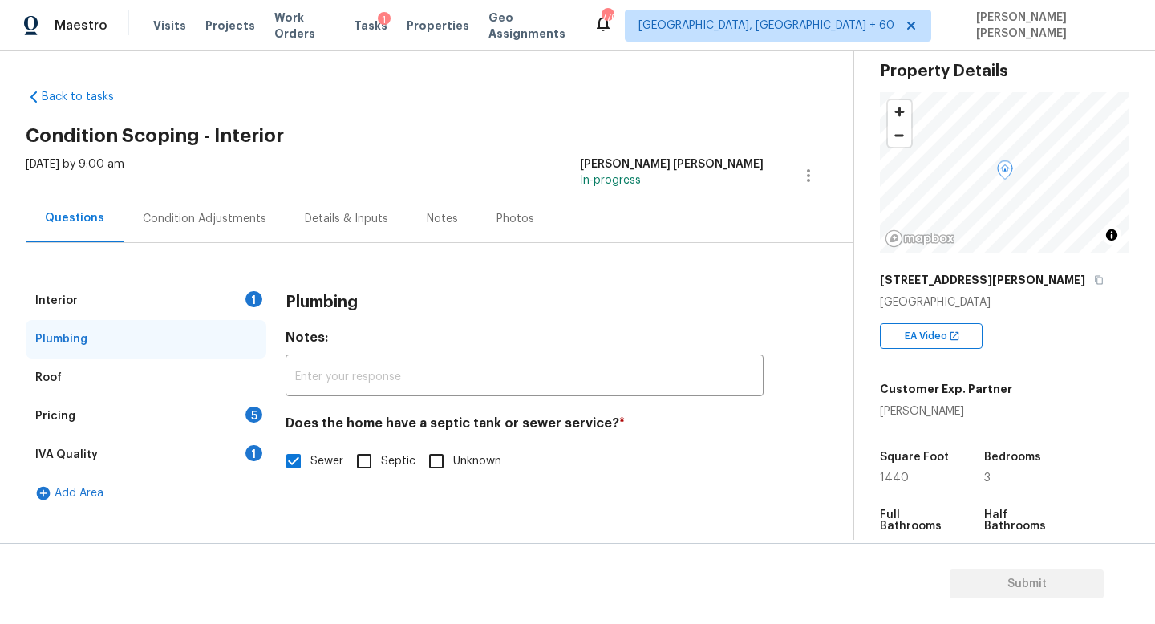
scroll to position [59, 0]
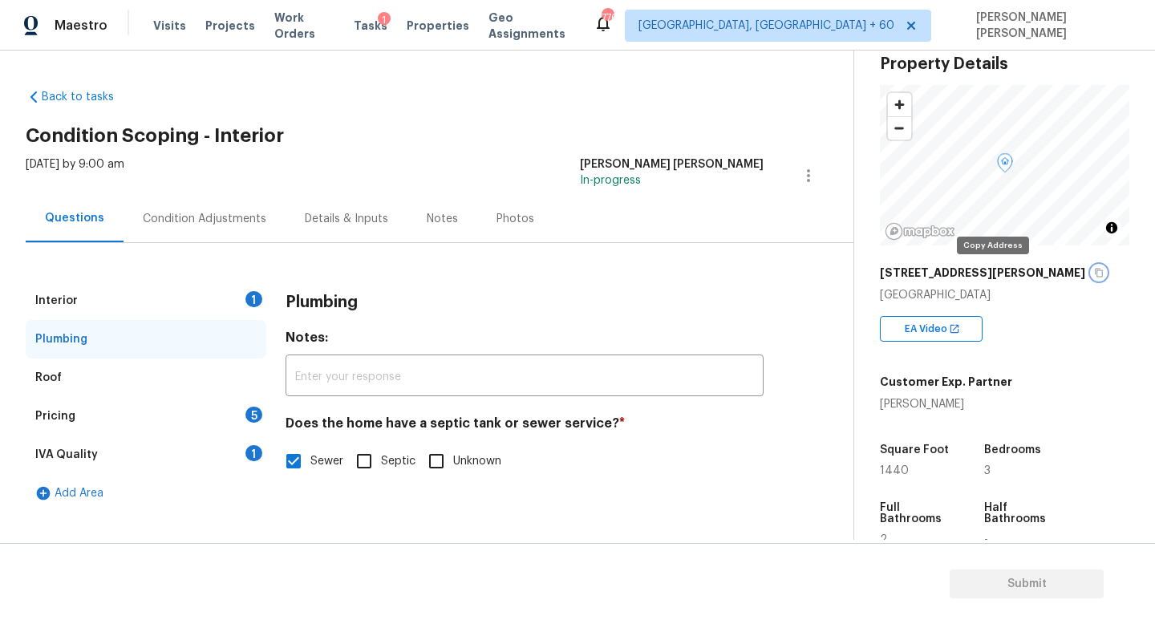
click at [1094, 274] on icon "button" at bounding box center [1099, 273] width 10 height 10
click at [195, 222] on div "Condition Adjustments" at bounding box center [204, 219] width 123 height 16
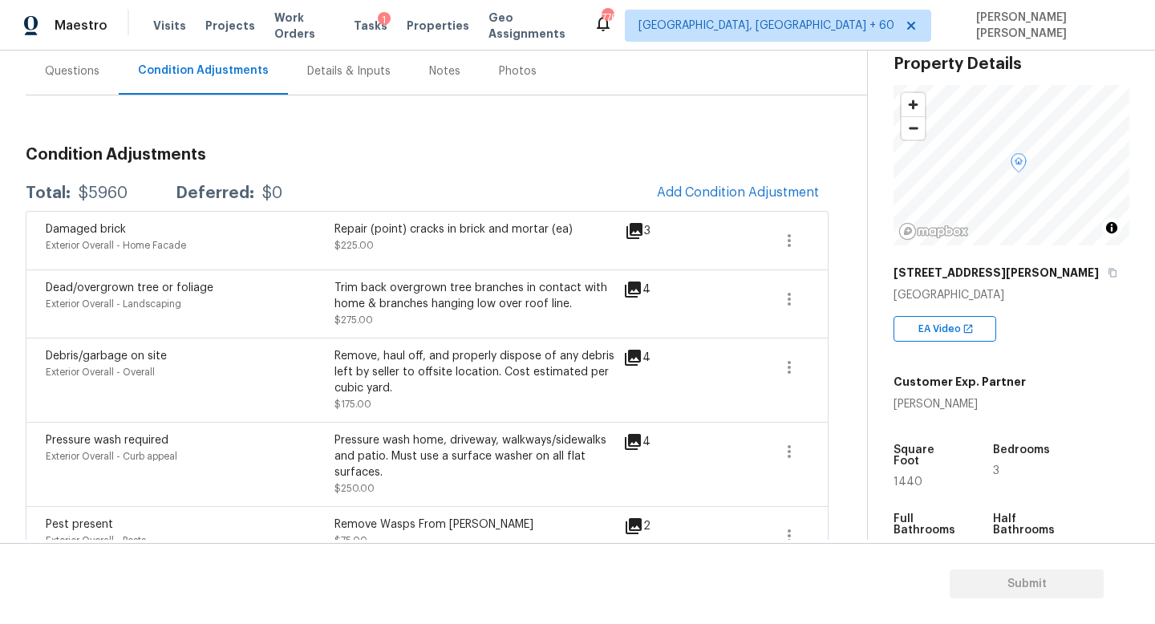
scroll to position [147, 0]
click at [755, 198] on span "Add Condition Adjustment" at bounding box center [738, 193] width 162 height 14
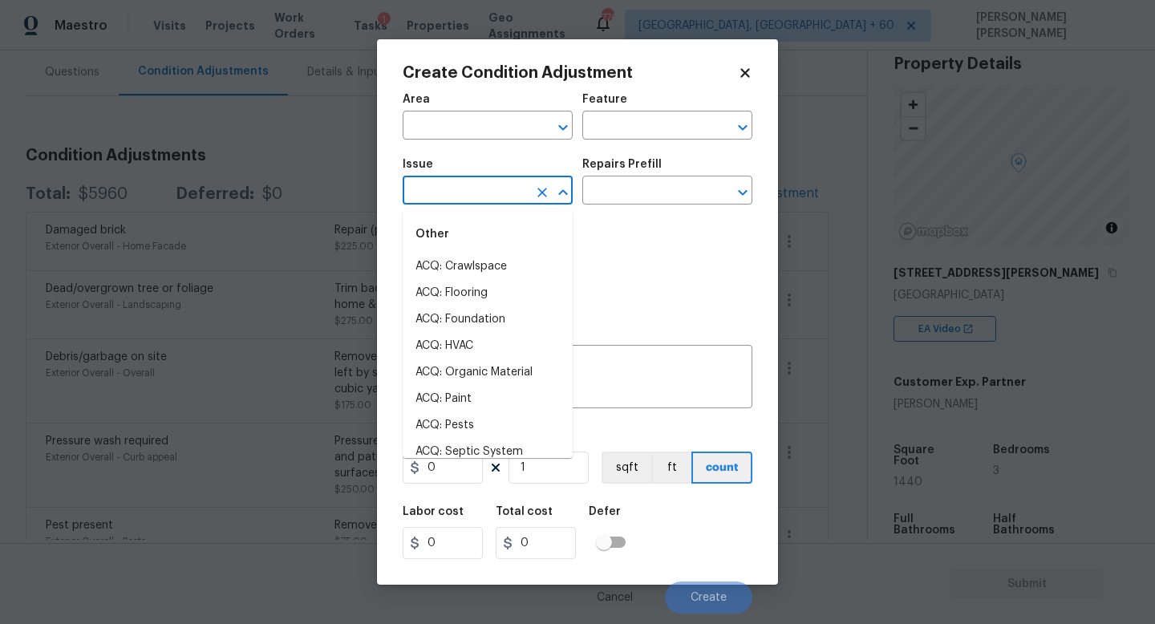
click at [470, 189] on input "text" at bounding box center [465, 192] width 125 height 25
type input "pa"
click at [491, 270] on li "ACQ: Paint" at bounding box center [488, 266] width 170 height 26
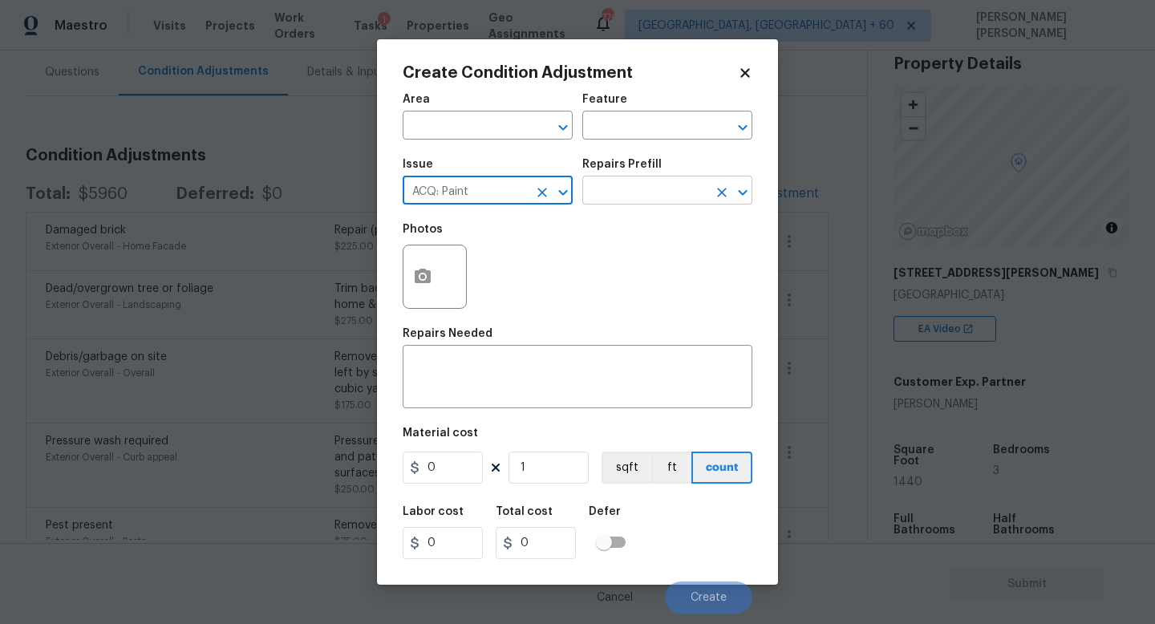
type input "ACQ: Paint"
click at [658, 188] on input "text" at bounding box center [644, 192] width 125 height 25
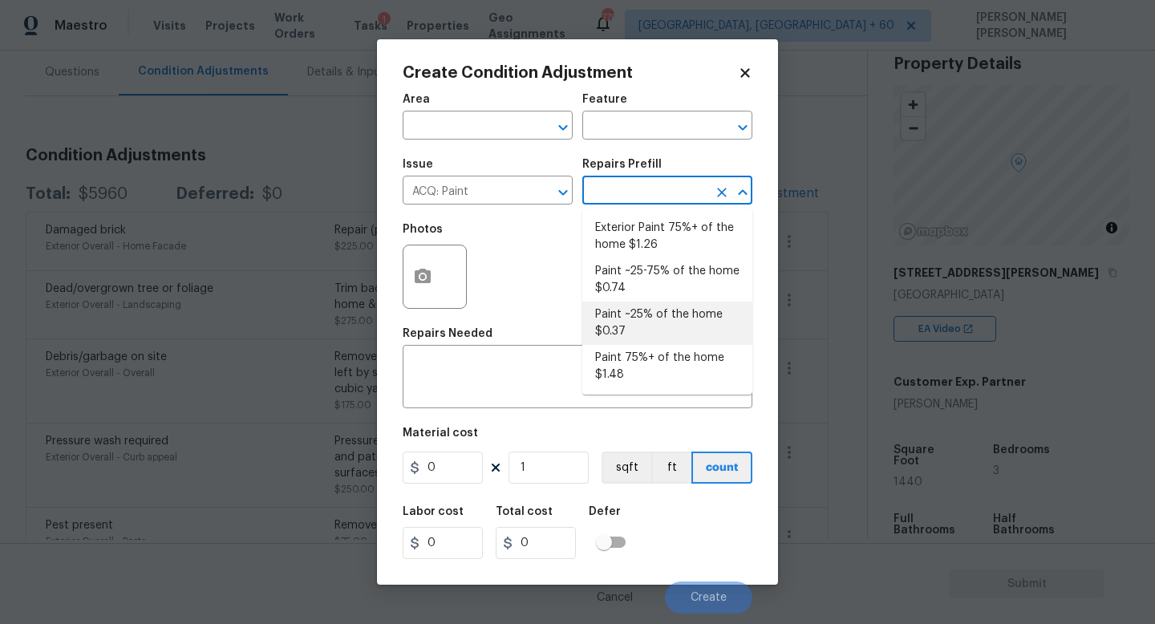
click at [646, 302] on li "Paint ~25% of the home $0.37" at bounding box center [667, 323] width 170 height 43
type input "Acquisition"
type textarea "Acquisition Scope: ~25% of the home needs interior paint"
type input "0.37"
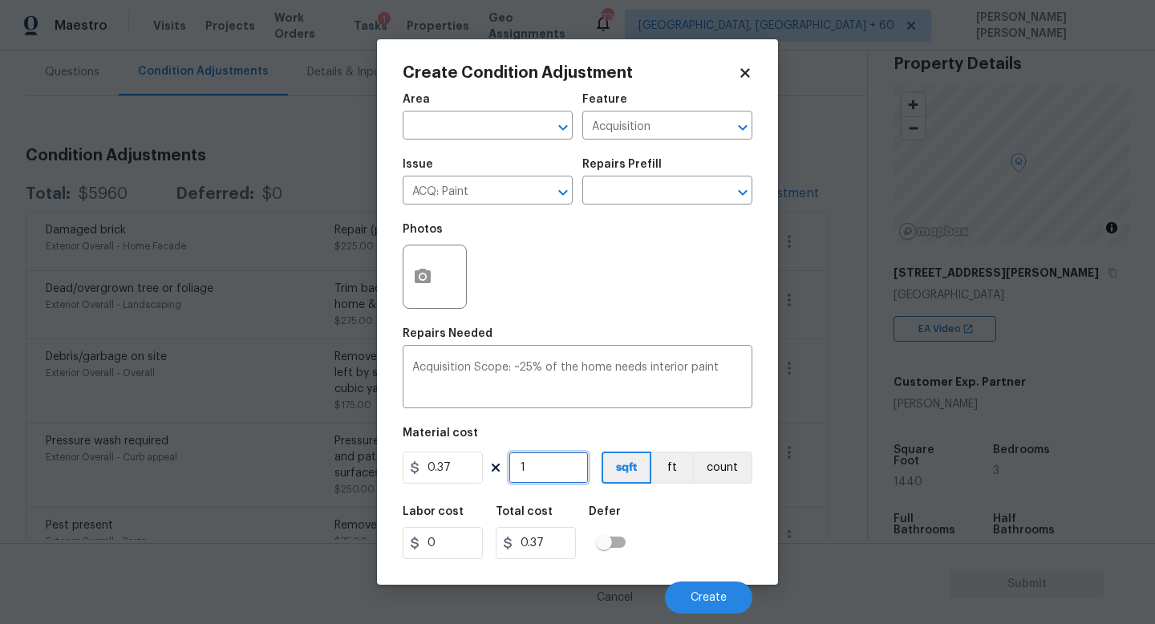
click at [573, 468] on input "1" at bounding box center [548, 467] width 80 height 32
type input "0"
type input "1"
type input "0.37"
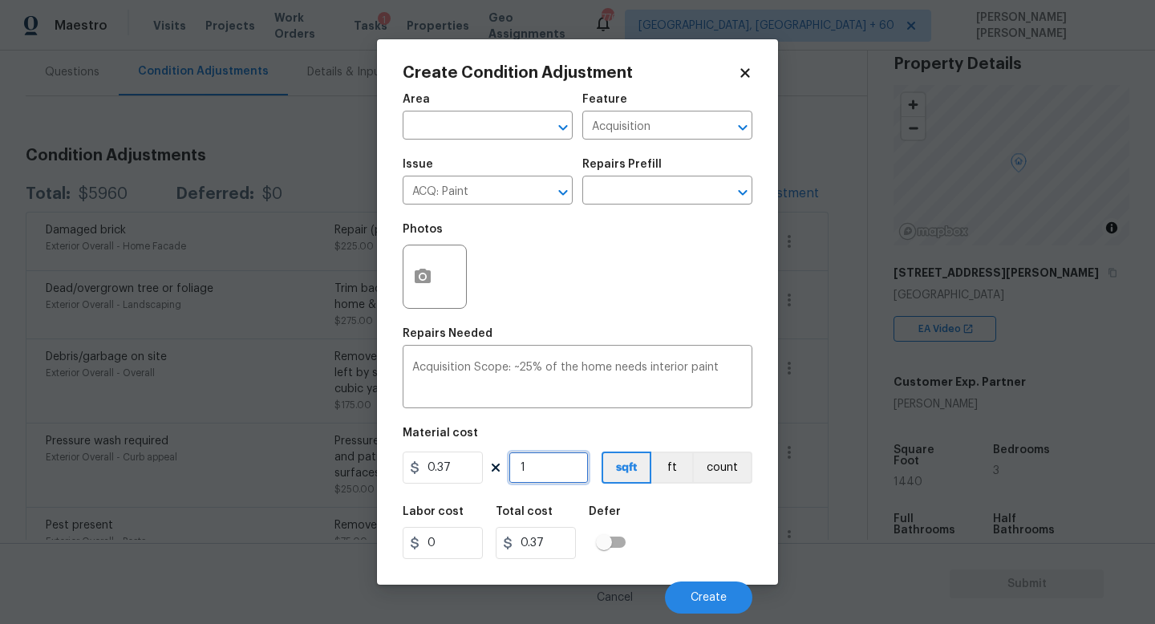
type input "14"
type input "5.18"
type input "144"
type input "53.28"
type input "1440"
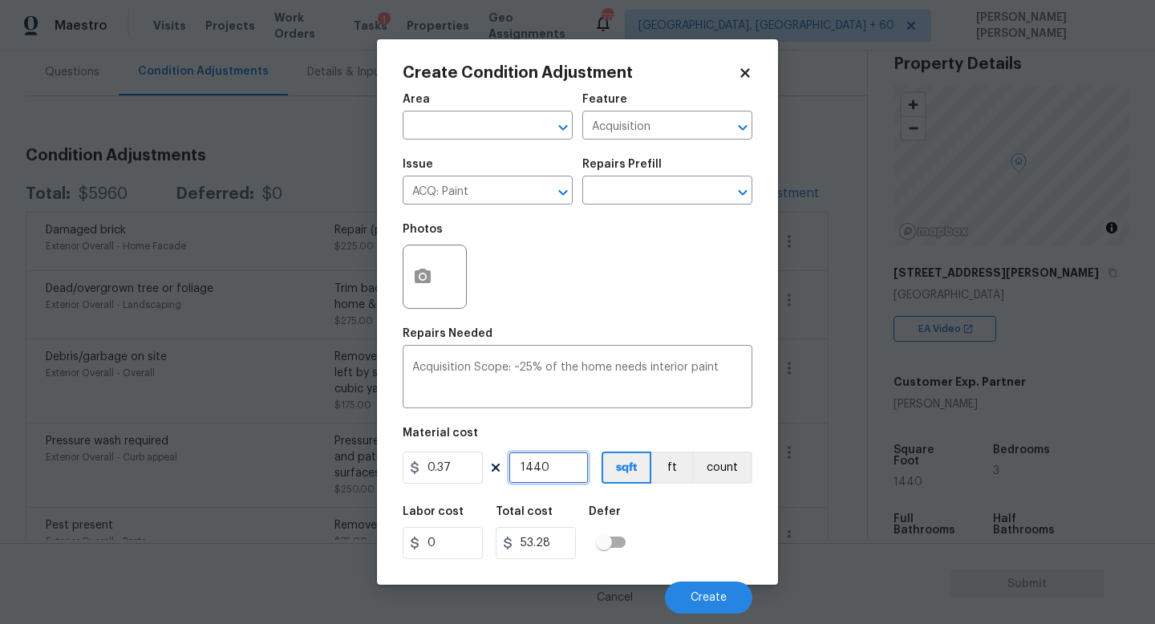
type input "532.8"
type input "1440"
click at [723, 597] on span "Create" at bounding box center [708, 598] width 36 height 12
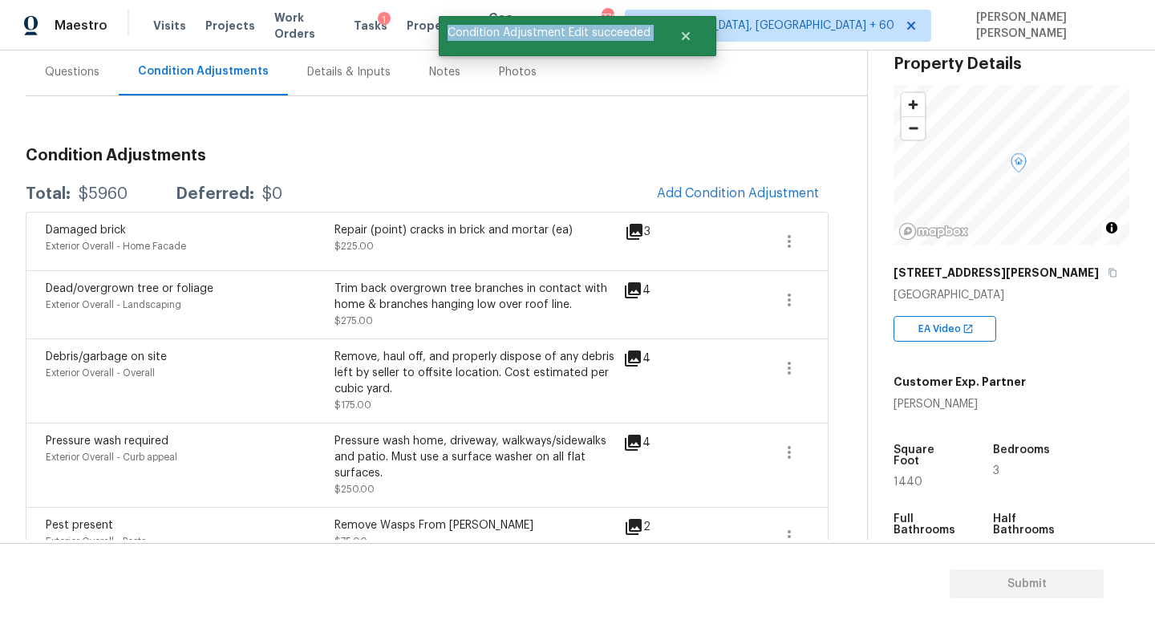
click at [723, 597] on section "Submit" at bounding box center [577, 584] width 1155 height 82
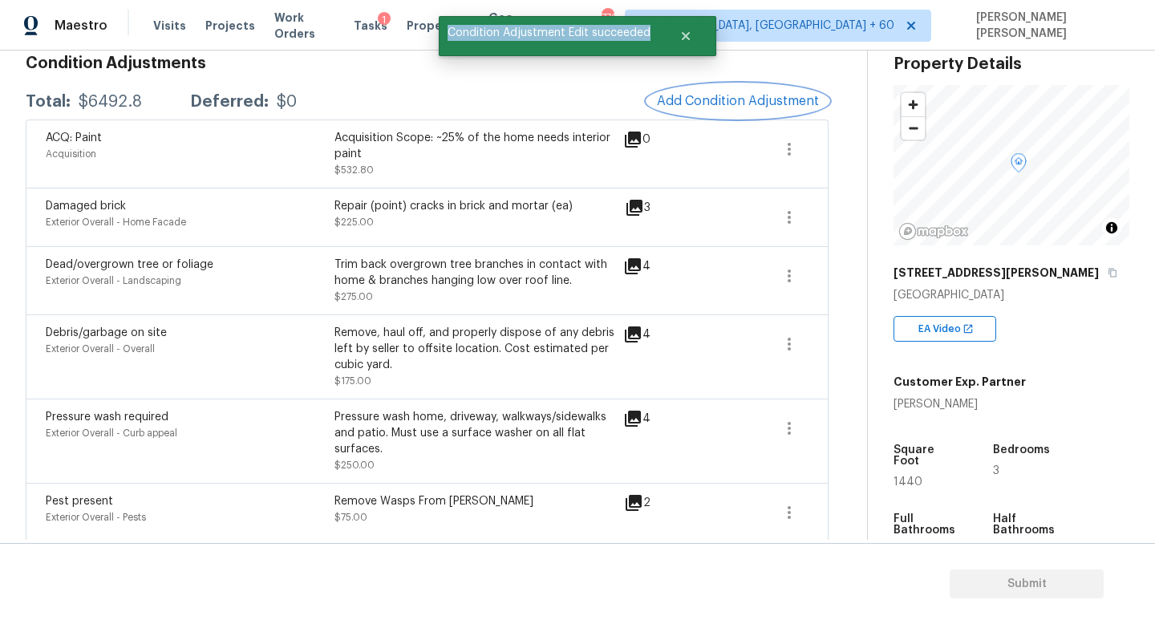
scroll to position [196, 0]
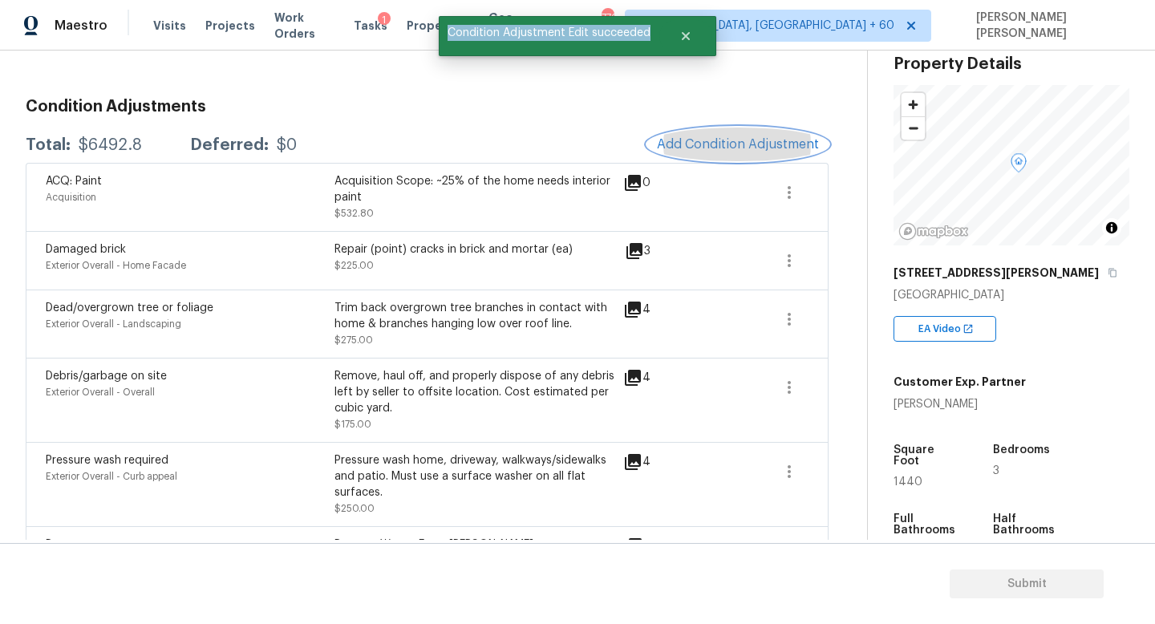
click at [719, 135] on button "Add Condition Adjustment" at bounding box center [737, 145] width 181 height 34
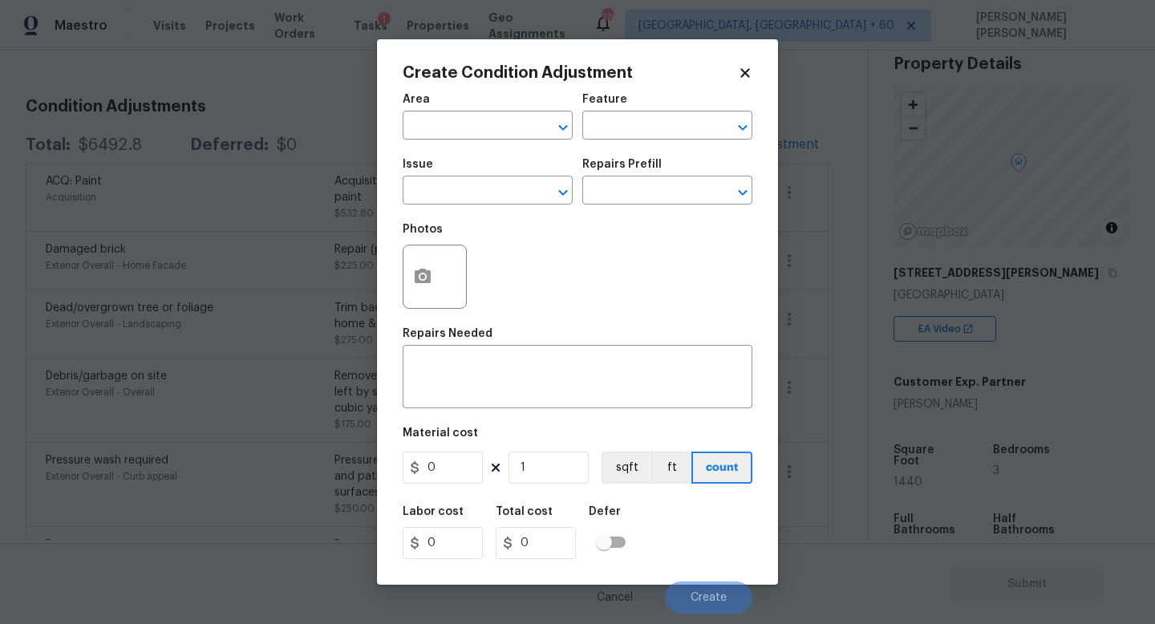
click at [464, 176] on div "Issue" at bounding box center [488, 169] width 170 height 21
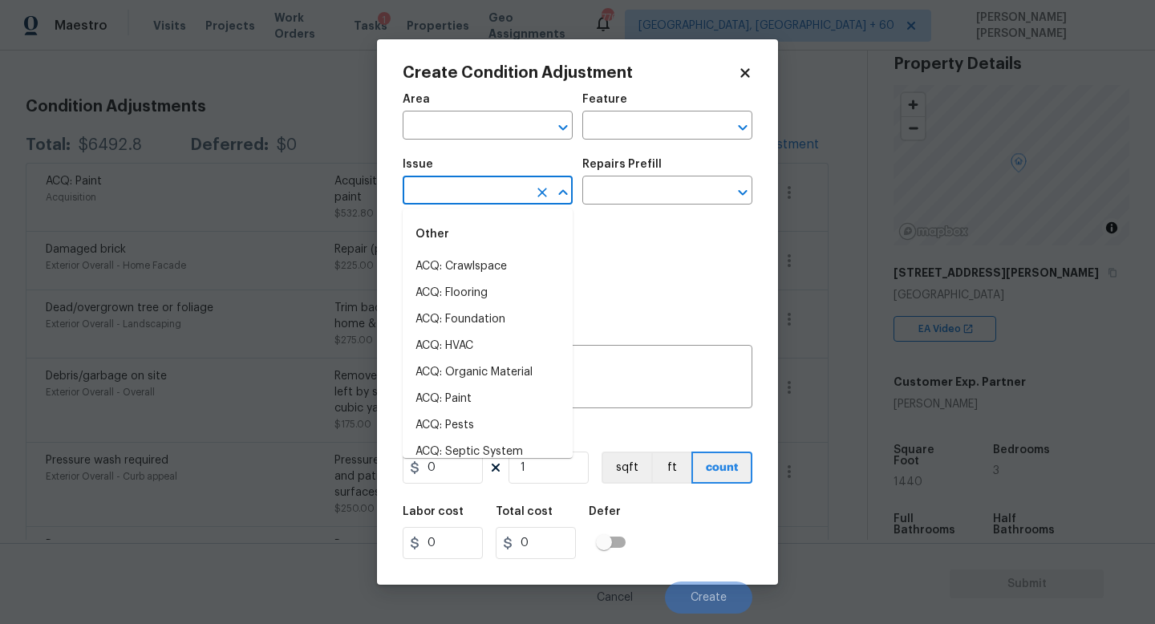
click at [463, 186] on input "text" at bounding box center [465, 192] width 125 height 25
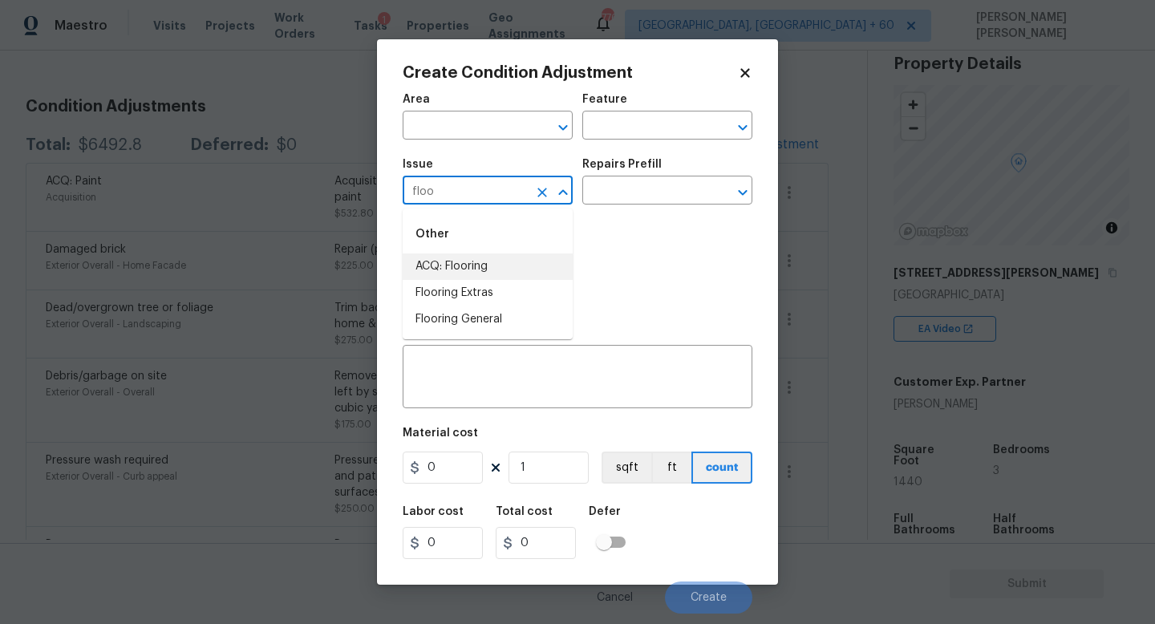
click at [482, 276] on li "ACQ: Flooring" at bounding box center [488, 266] width 170 height 26
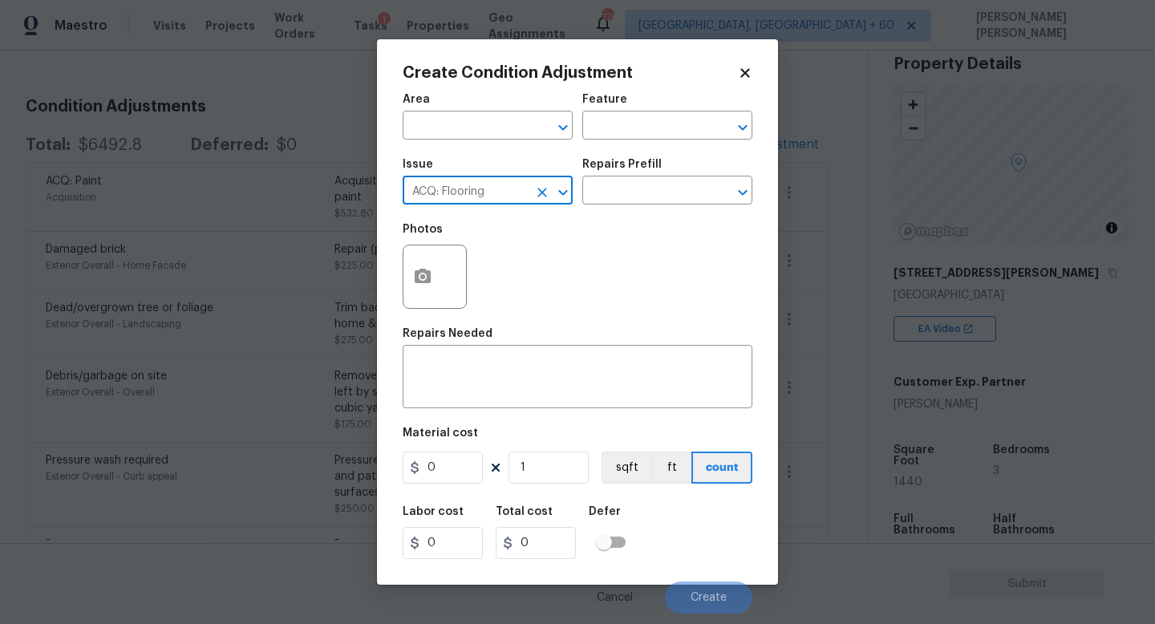
type input "ACQ: Flooring"
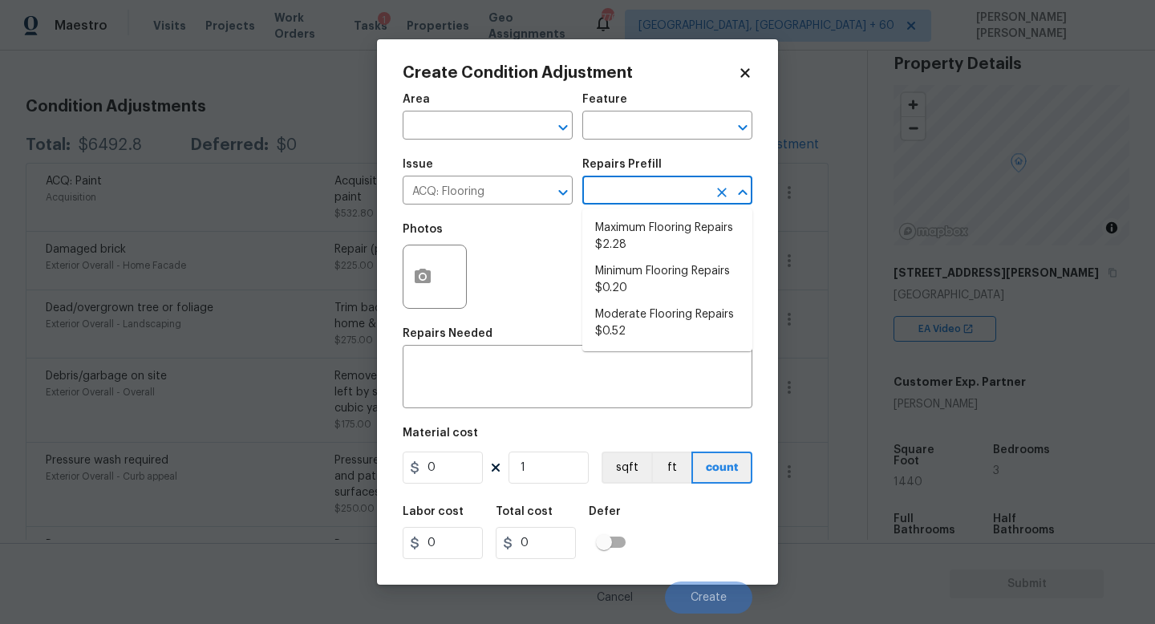
click at [640, 184] on input "text" at bounding box center [644, 192] width 125 height 25
click at [644, 315] on li "Moderate Flooring Repairs $0.52" at bounding box center [667, 323] width 170 height 43
type input "Acquisition"
type textarea "Acquisition Scope: Moderate flooring repairs"
type input "0.52"
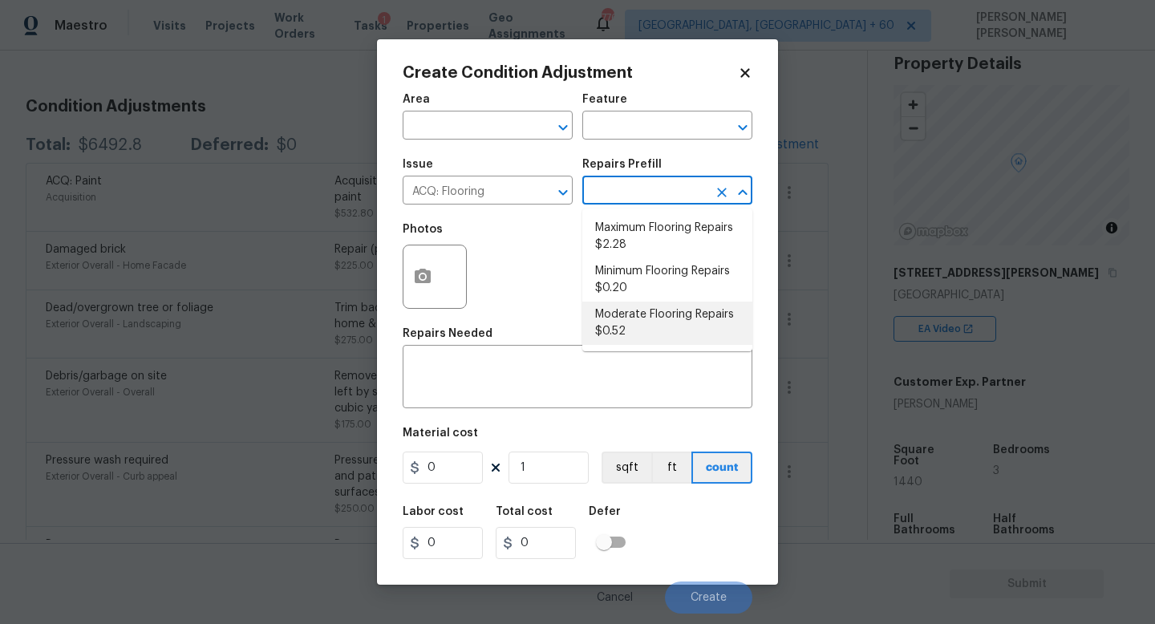
type input "0.52"
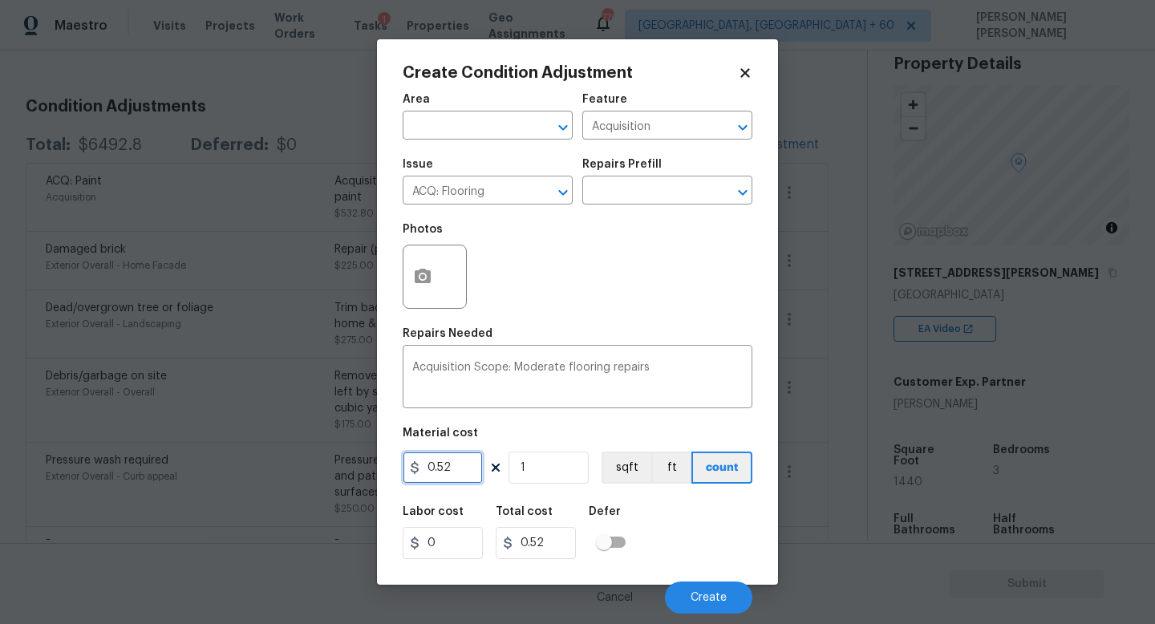
click at [474, 472] on input "0.52" at bounding box center [443, 467] width 80 height 32
type input "0.85"
click at [565, 471] on input "1" at bounding box center [548, 467] width 80 height 32
type input "0"
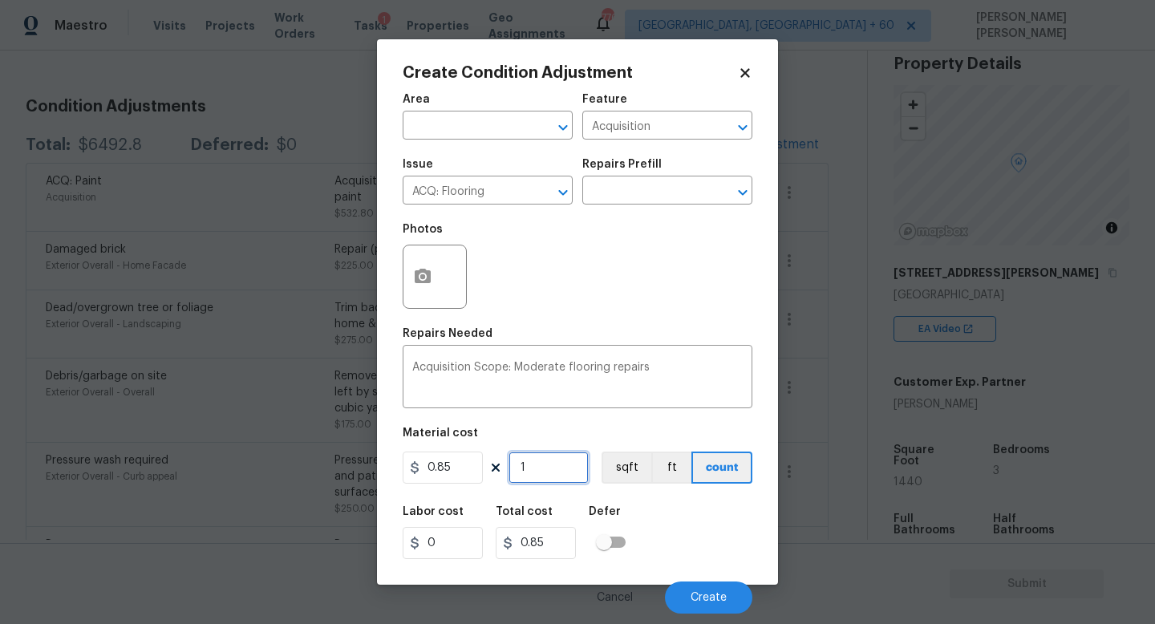
type input "0"
type input "1"
type input "0.85"
type input "14"
type input "11.9"
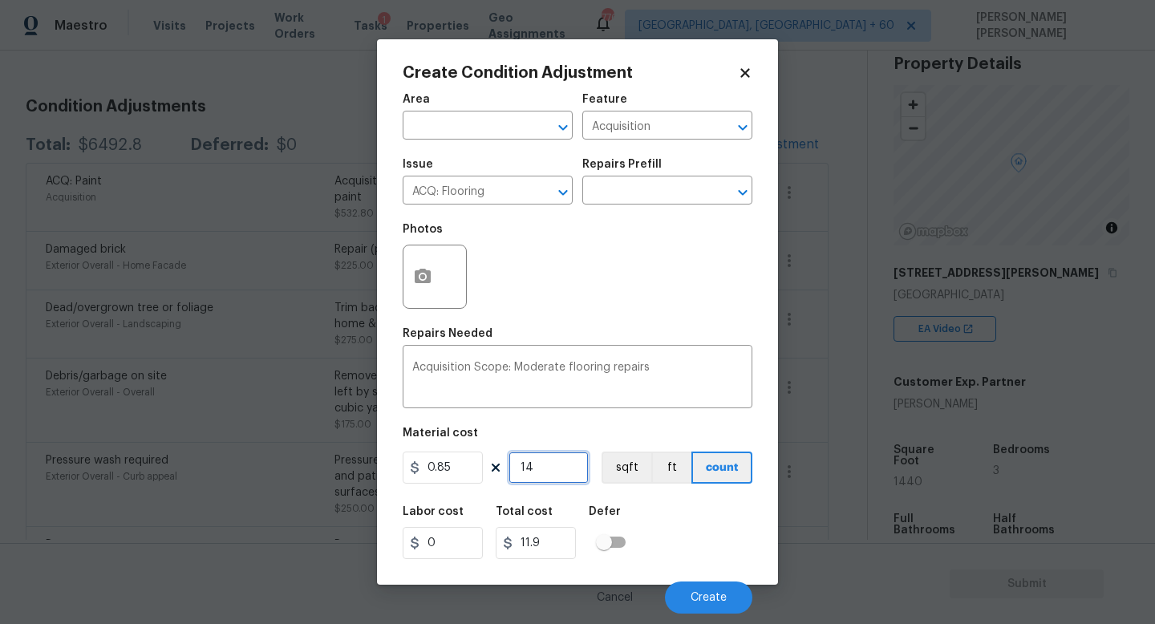
type input "144"
type input "122.4"
type input "1440"
type input "1224"
type input "1440"
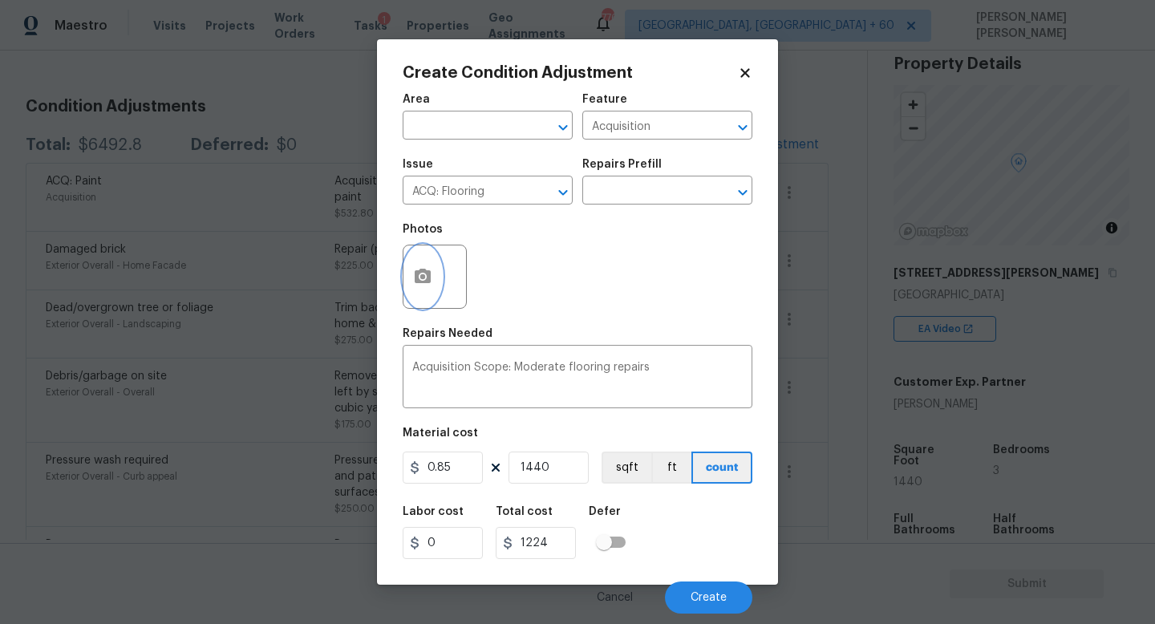
click at [430, 261] on button "button" at bounding box center [422, 276] width 38 height 63
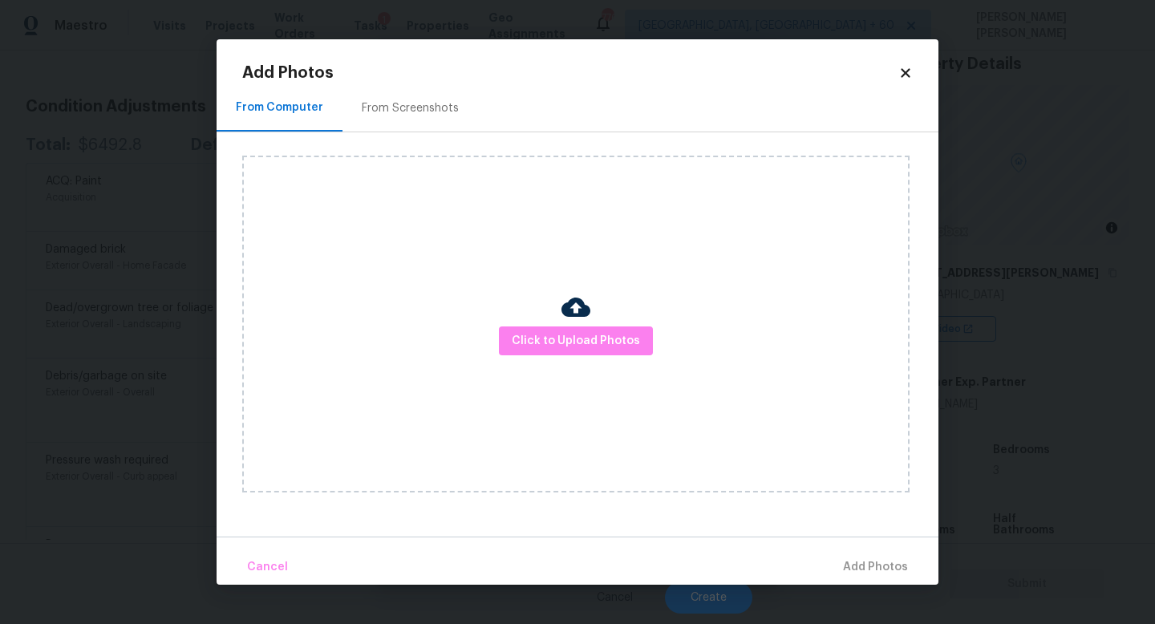
click at [539, 320] on div "Click to Upload Photos" at bounding box center [575, 324] width 667 height 337
click at [545, 331] on span "Click to Upload Photos" at bounding box center [576, 341] width 128 height 20
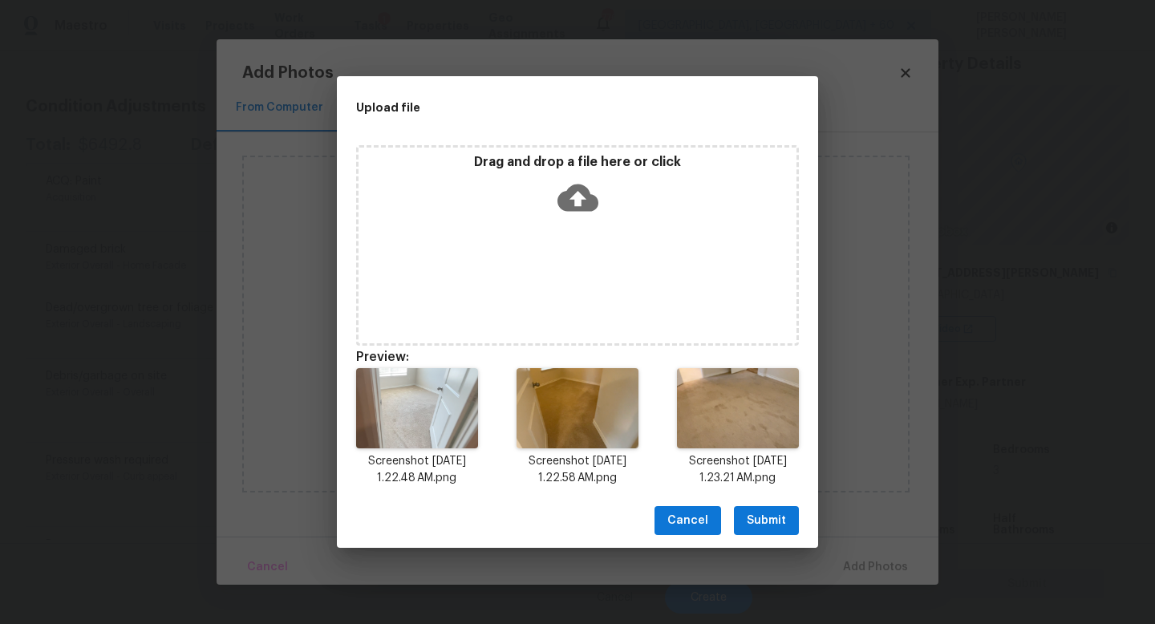
click at [785, 508] on button "Submit" at bounding box center [766, 521] width 65 height 30
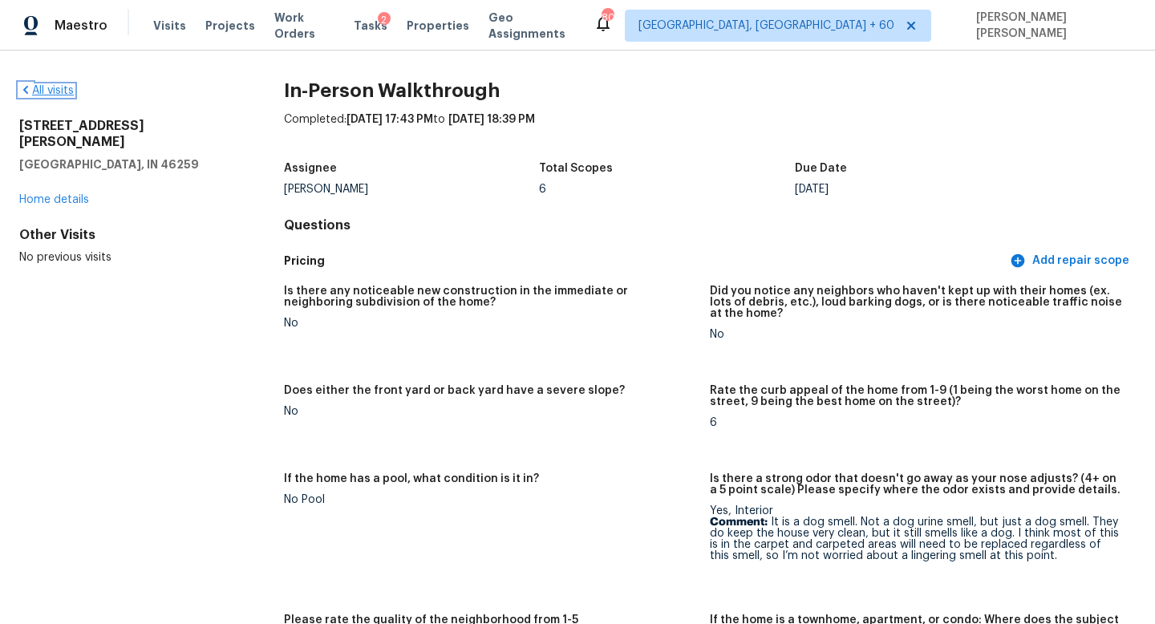
click at [35, 90] on link "All visits" at bounding box center [46, 90] width 55 height 11
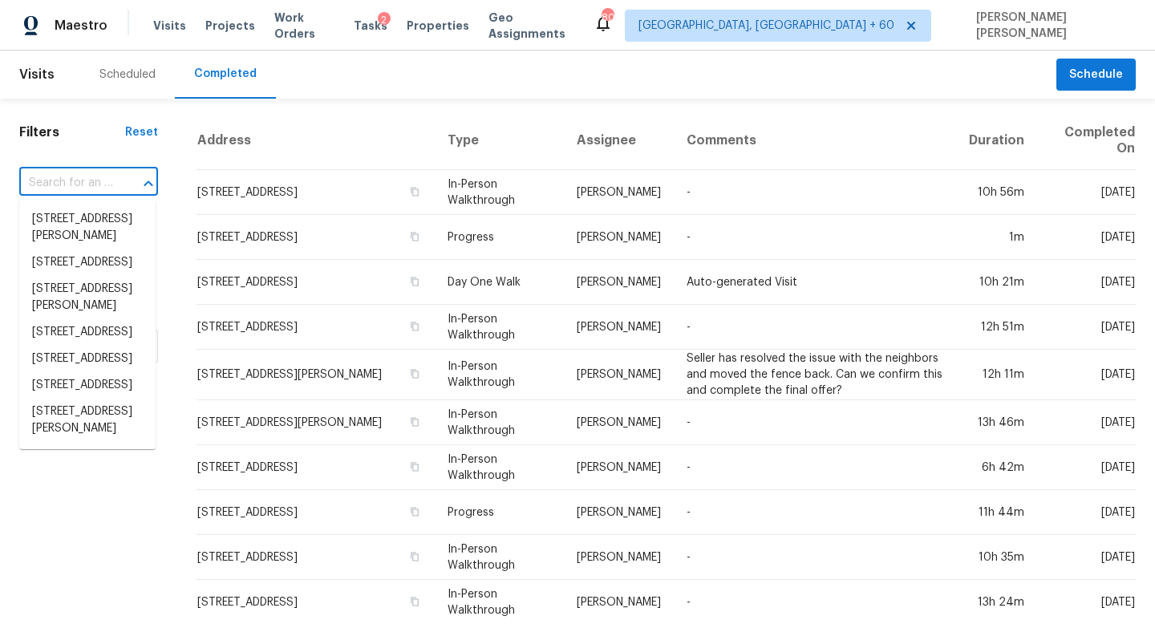
click at [51, 172] on input "text" at bounding box center [66, 183] width 94 height 25
paste input "90 Partridge Dr, Covington, GA 30016"
type input "90 Partridge Dr, Covington, GA 30016"
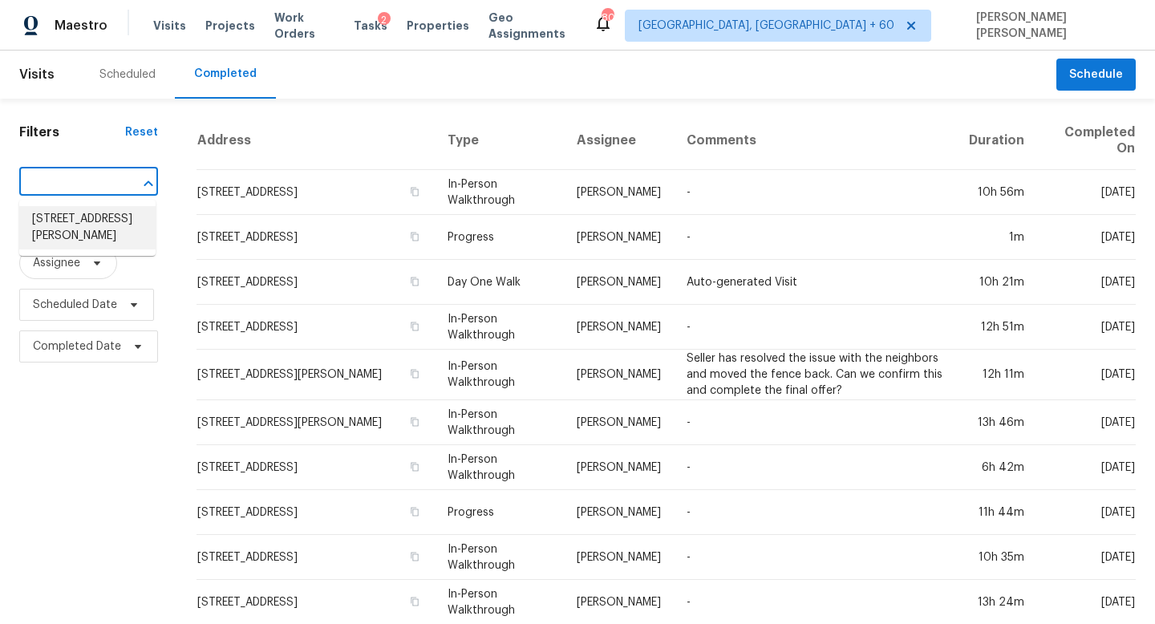
click at [106, 214] on li "90 Partridge Dr, Covington, GA 30016" at bounding box center [87, 227] width 136 height 43
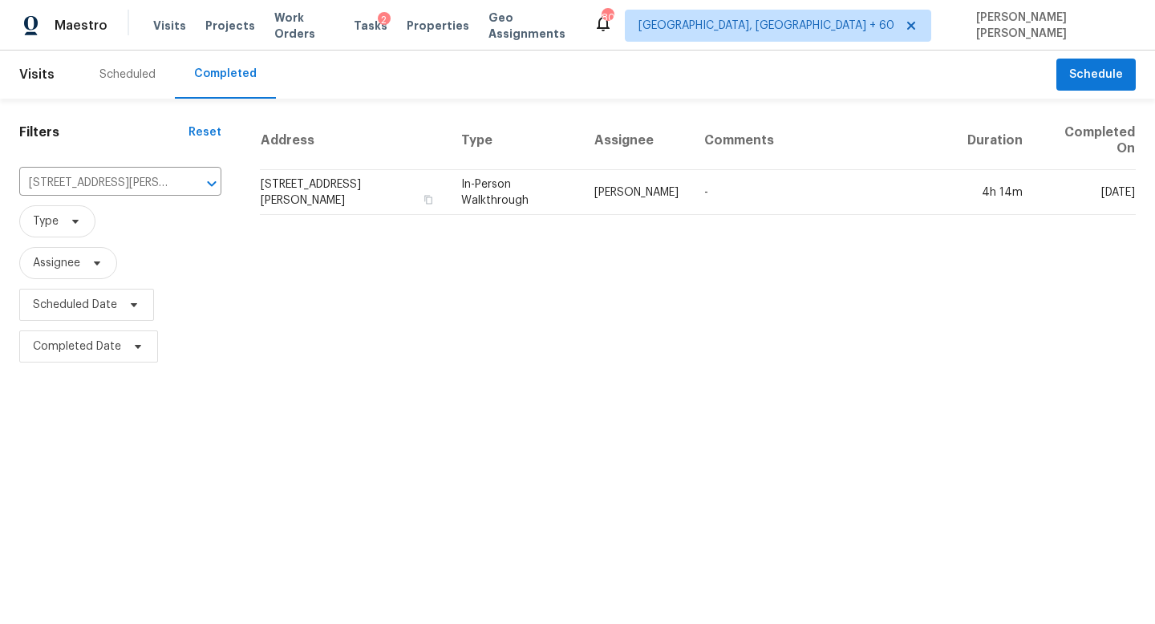
click at [696, 168] on th "Comments" at bounding box center [822, 140] width 263 height 59
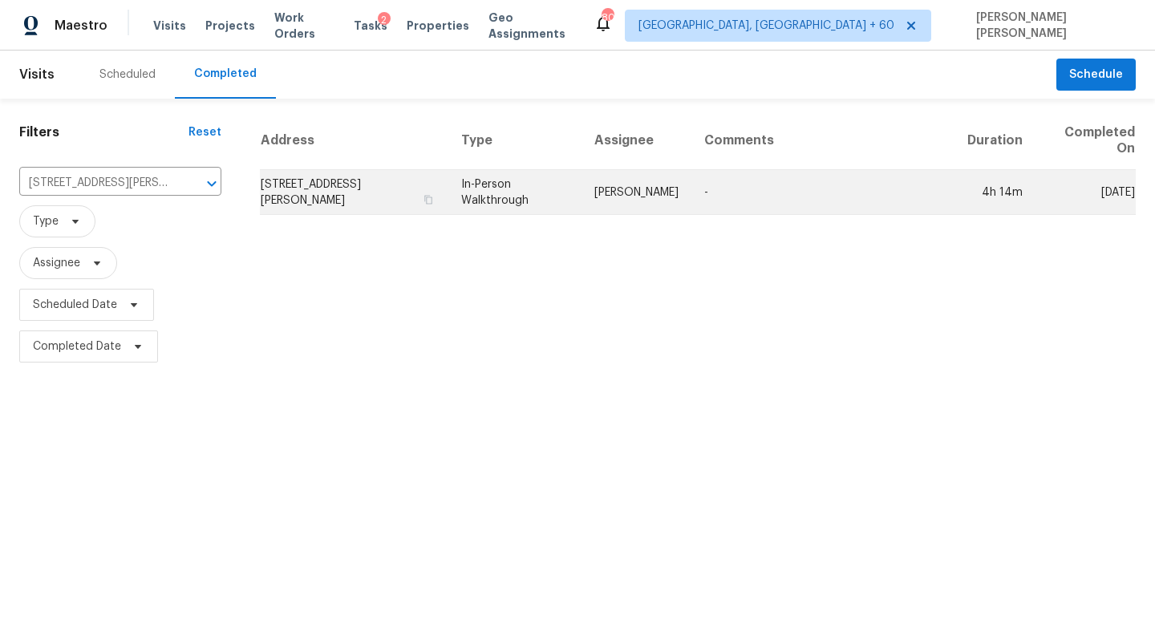
click at [696, 171] on td "-" at bounding box center [822, 192] width 263 height 45
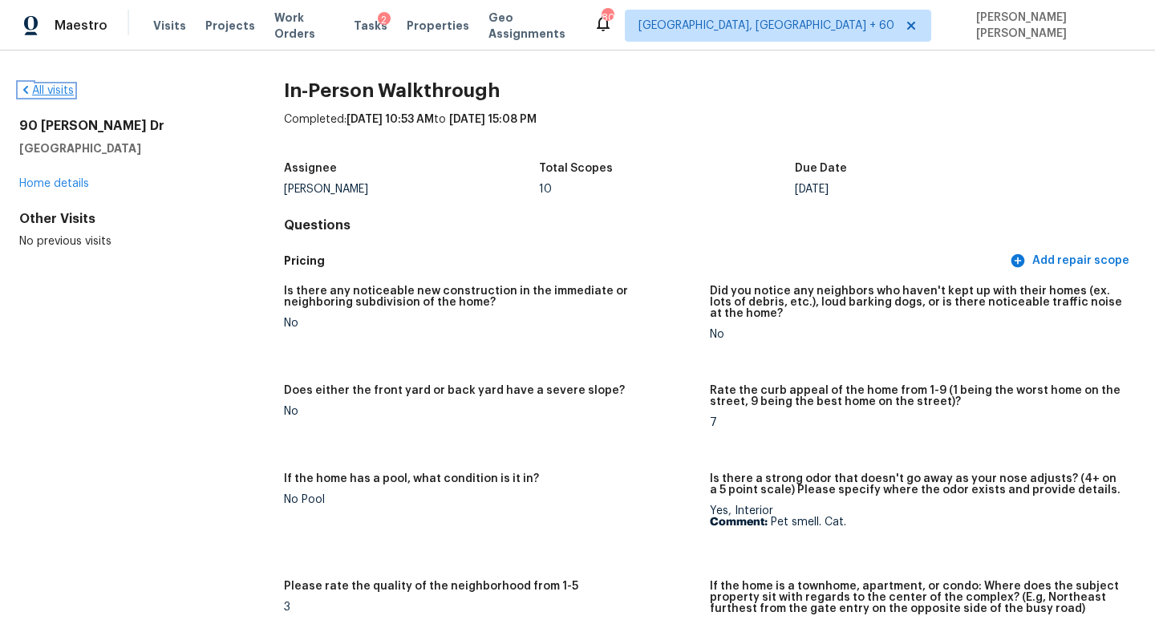
click at [57, 92] on link "All visits" at bounding box center [46, 90] width 55 height 11
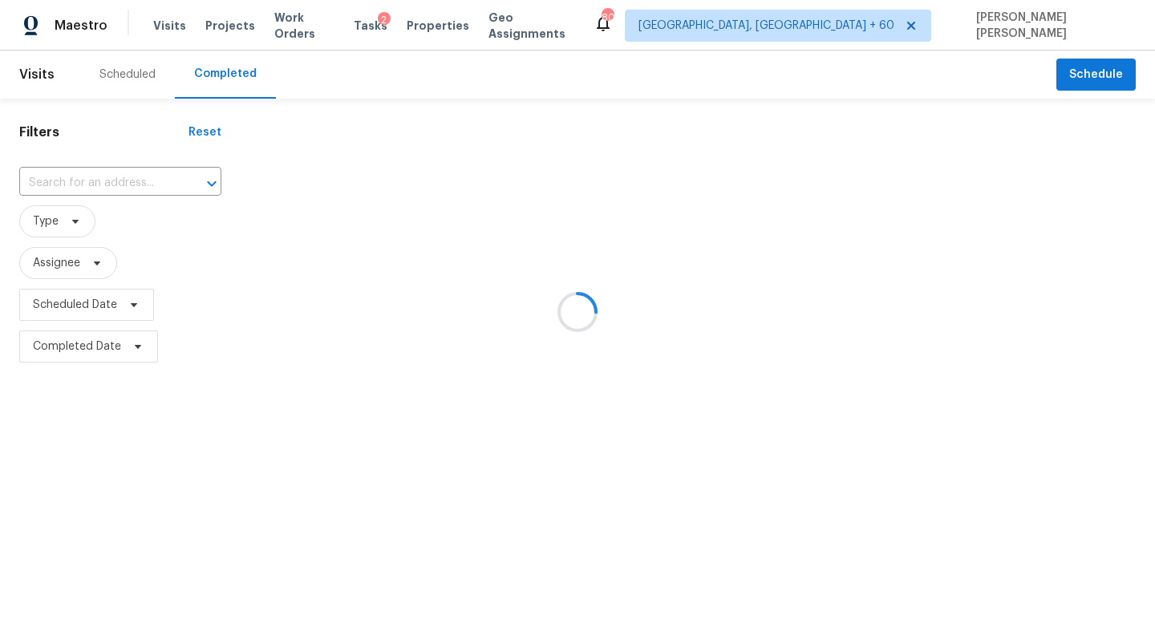
click at [95, 176] on div at bounding box center [577, 312] width 1155 height 624
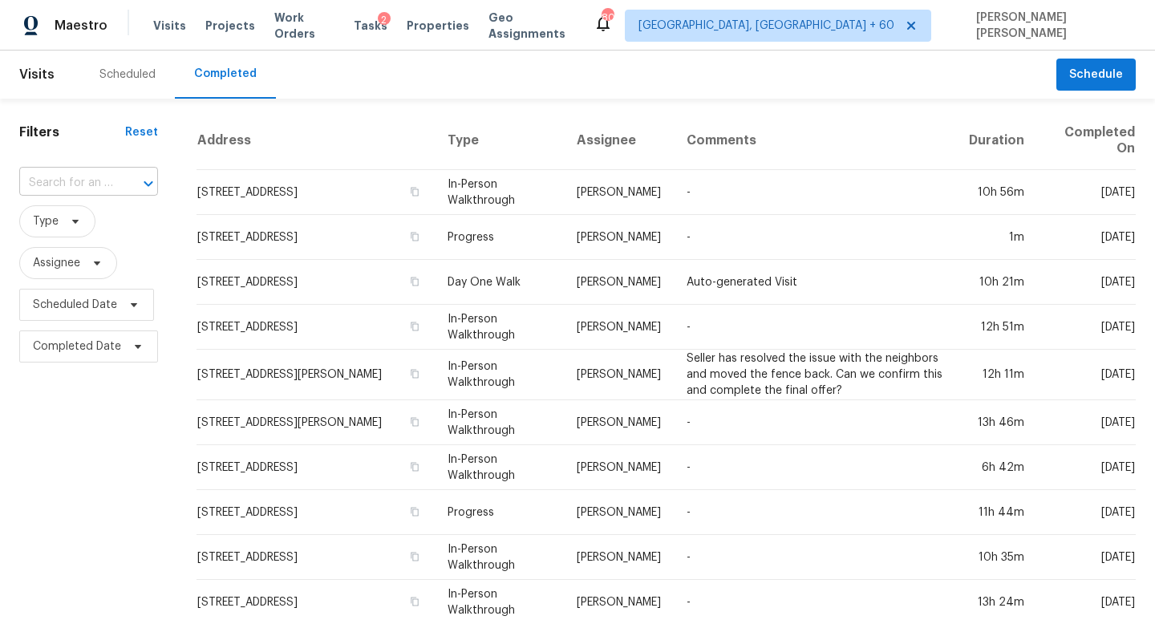
click at [93, 185] on input "text" at bounding box center [66, 183] width 94 height 25
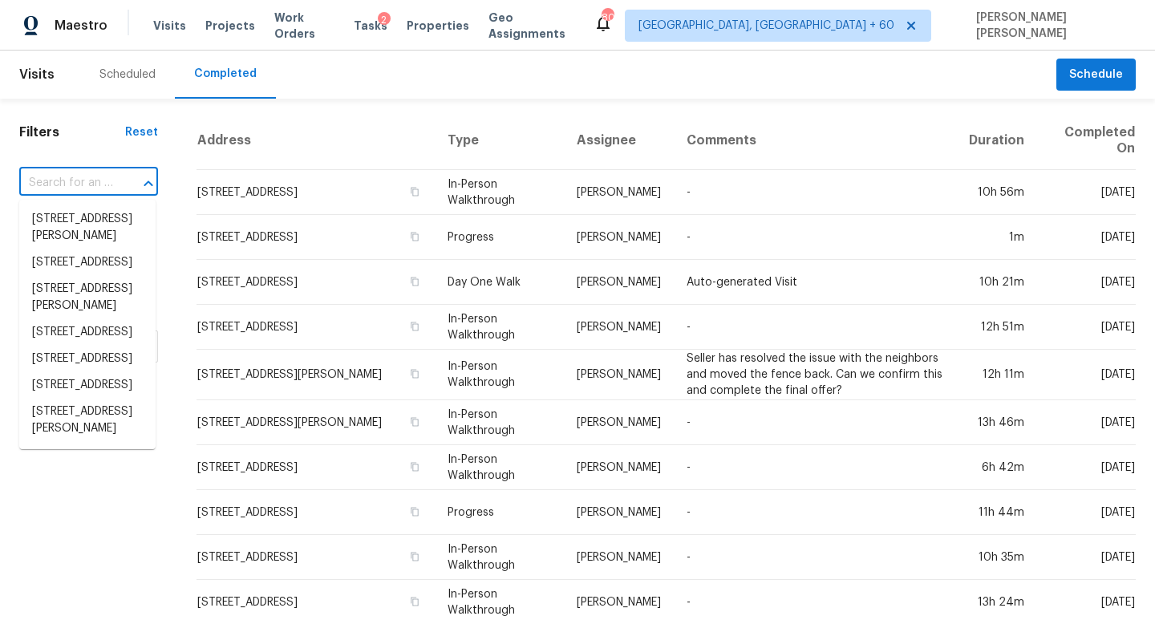
paste input "624 Ridgeback Trl, Haslet, TX 76052"
type input "624 Ridgeback Trl, Haslet, TX 76052"
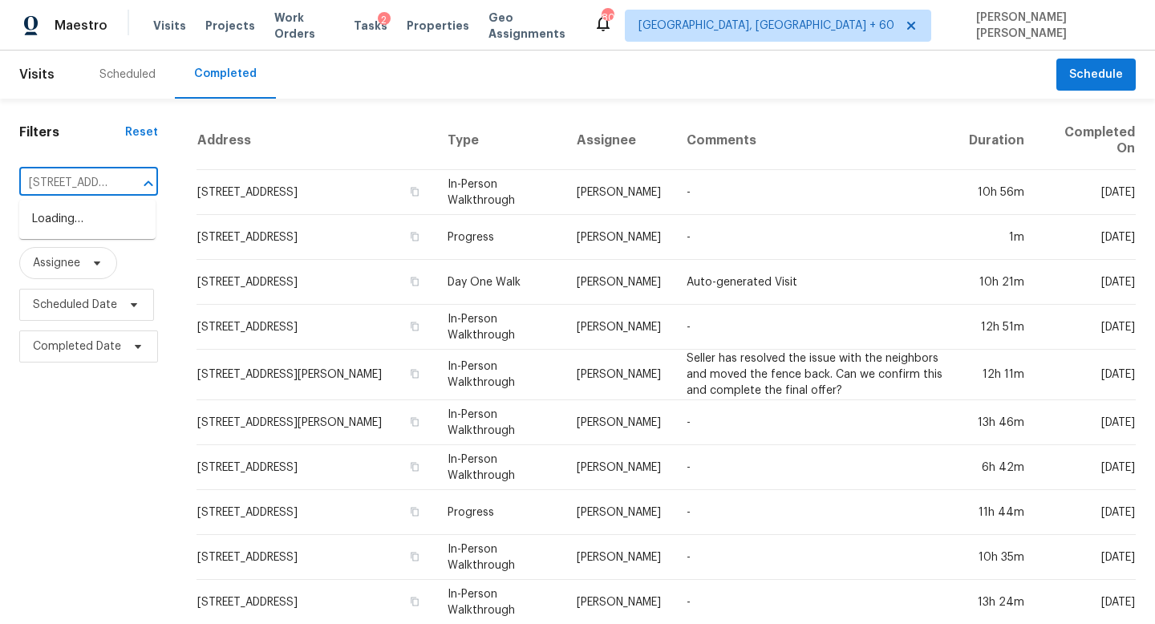
scroll to position [0, 107]
click at [123, 218] on li "624 Ridgeback Trl, Haslet, TX 76052" at bounding box center [87, 219] width 136 height 26
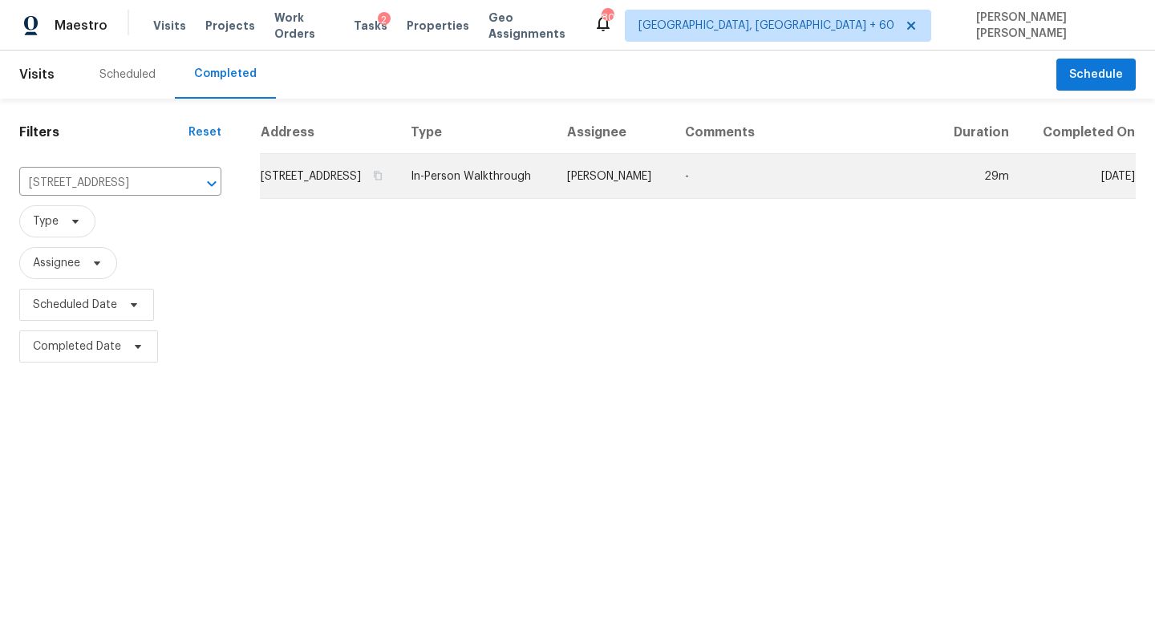
click at [607, 187] on td "Spencer Kleintop" at bounding box center [613, 176] width 118 height 45
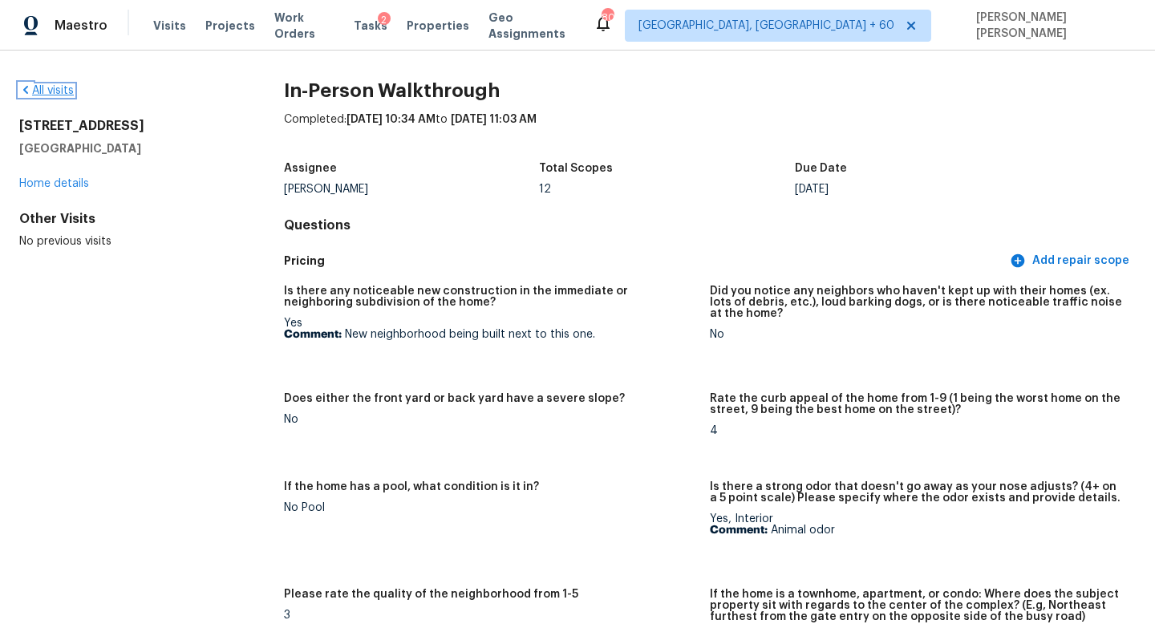
click at [56, 90] on link "All visits" at bounding box center [46, 90] width 55 height 11
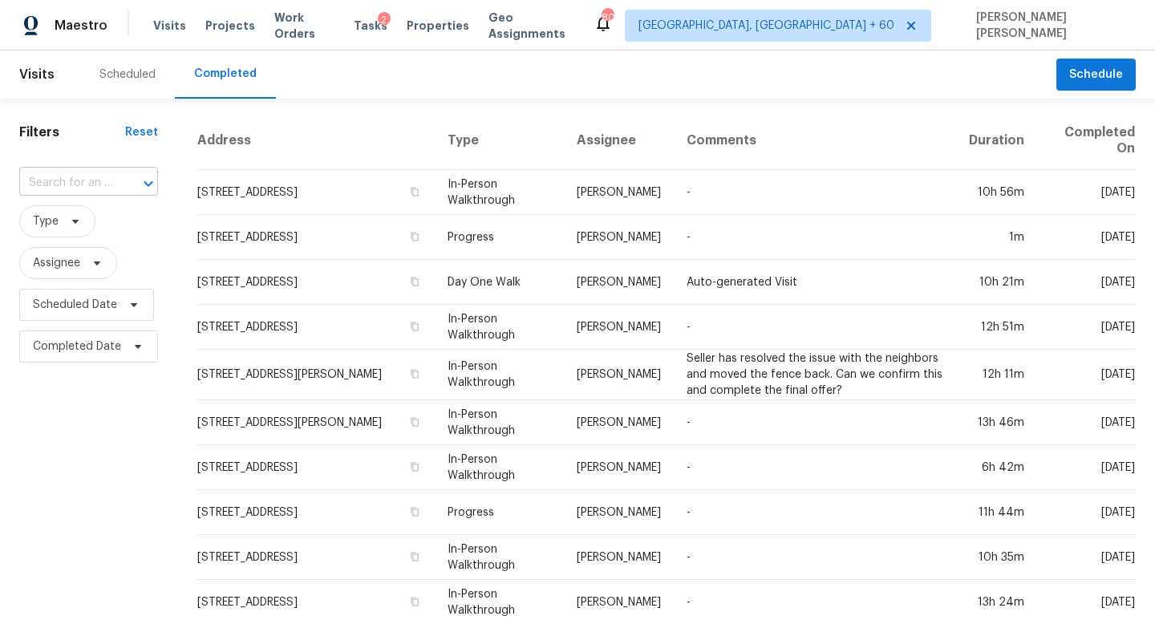
click at [119, 188] on div at bounding box center [137, 183] width 42 height 22
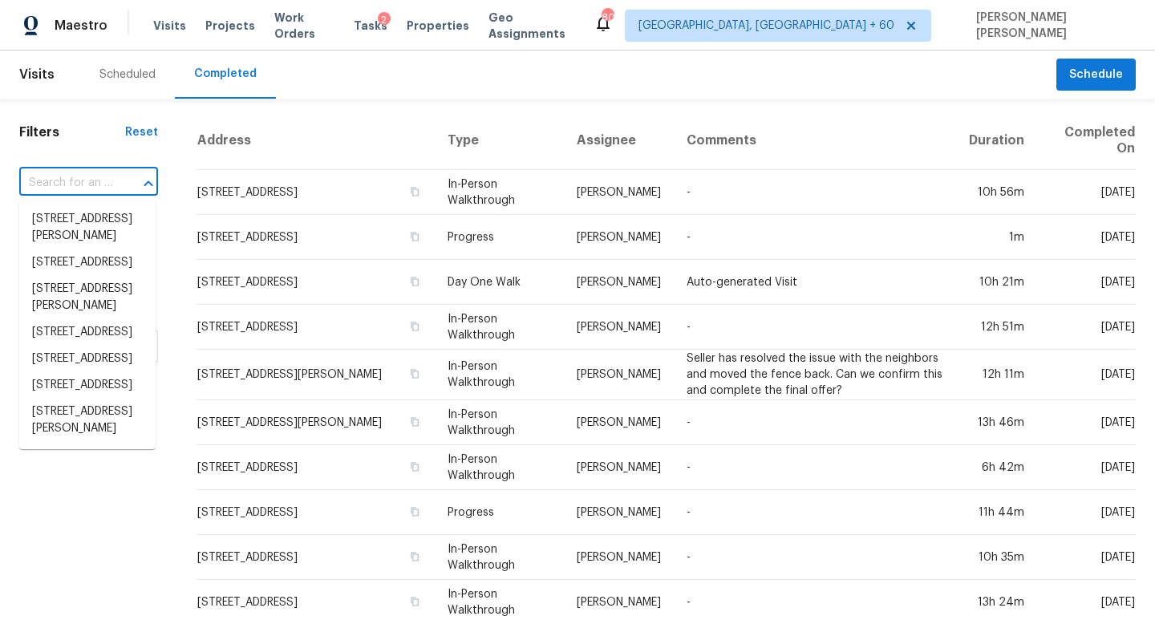
paste input "2798 S Spencer Ave, Magna, UT 84044"
type input "2798 S Spencer Ave, Magna, UT 84044"
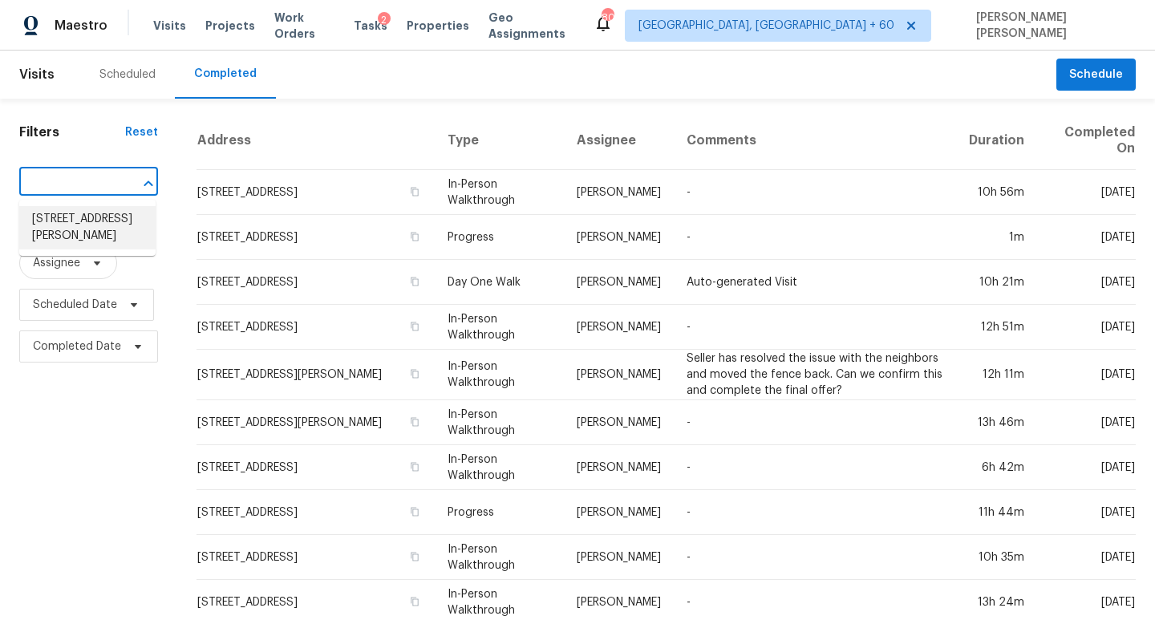
click at [113, 240] on li "2798 S Spencer Ave, Magna, UT 84044" at bounding box center [87, 227] width 136 height 43
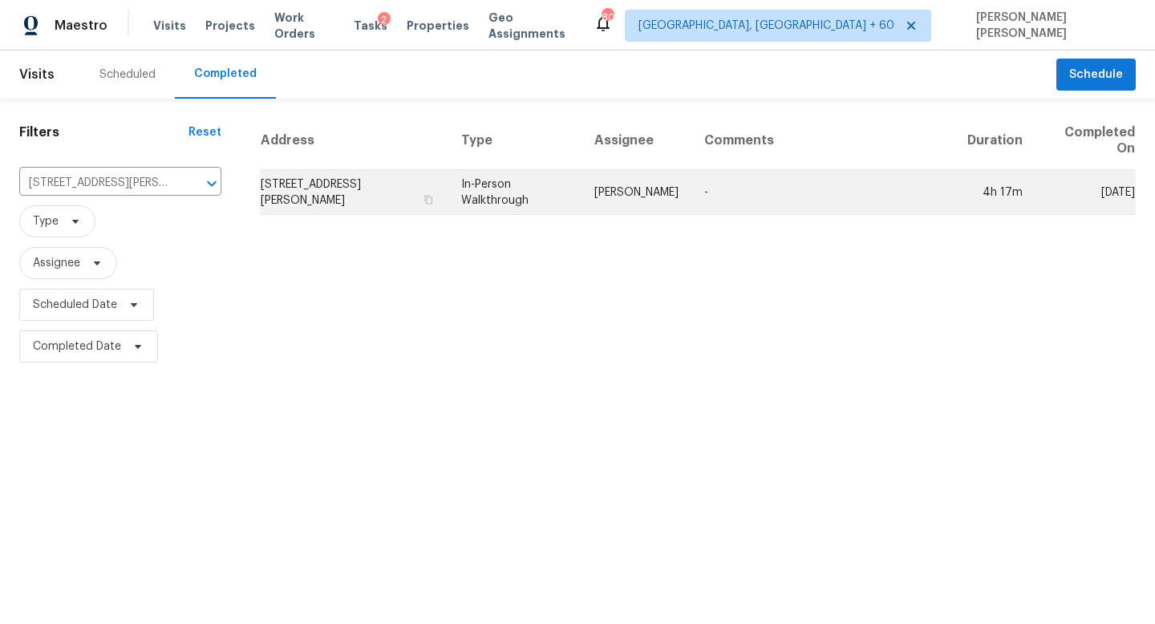
click at [528, 203] on td "In-Person Walkthrough" at bounding box center [514, 192] width 133 height 45
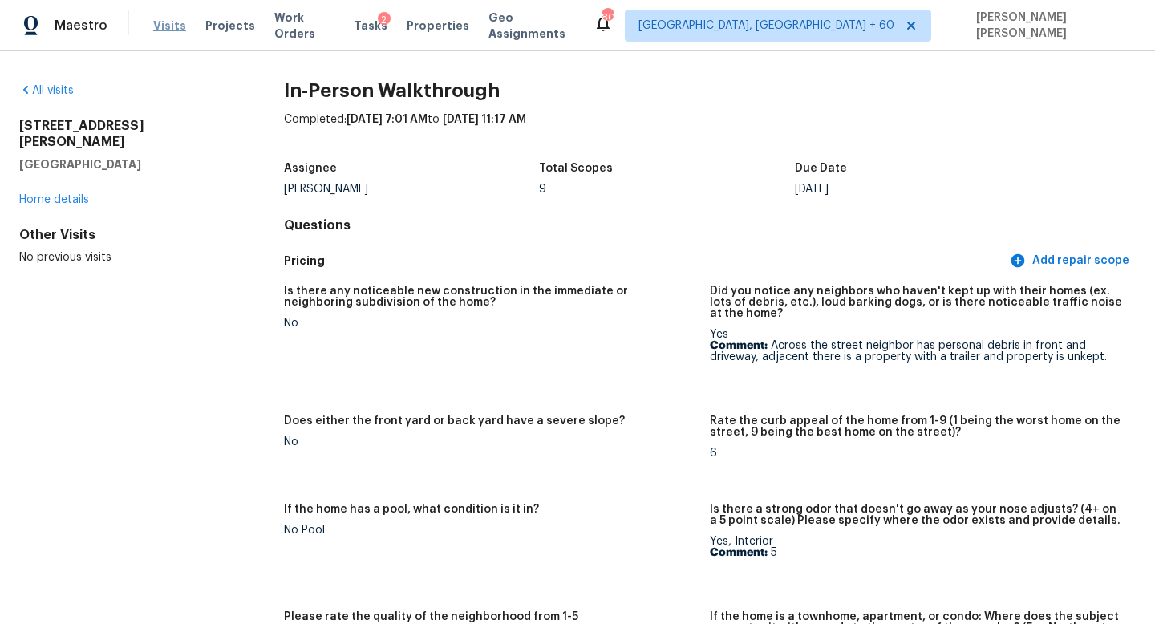
click at [158, 27] on span "Visits" at bounding box center [169, 26] width 33 height 16
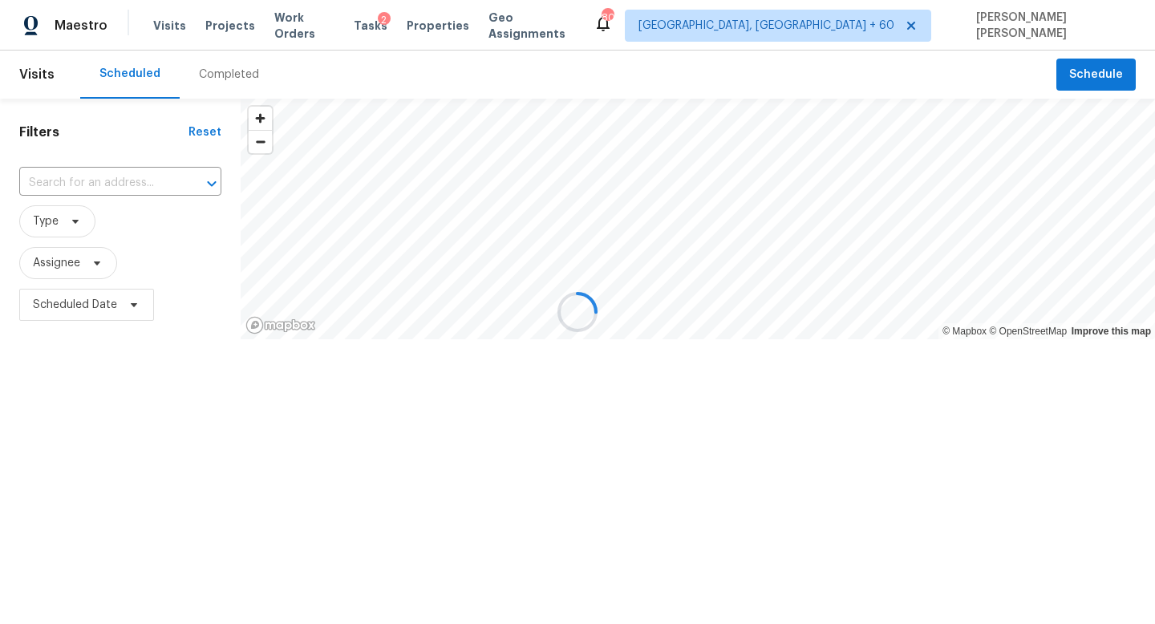
click at [210, 83] on div at bounding box center [577, 312] width 1155 height 624
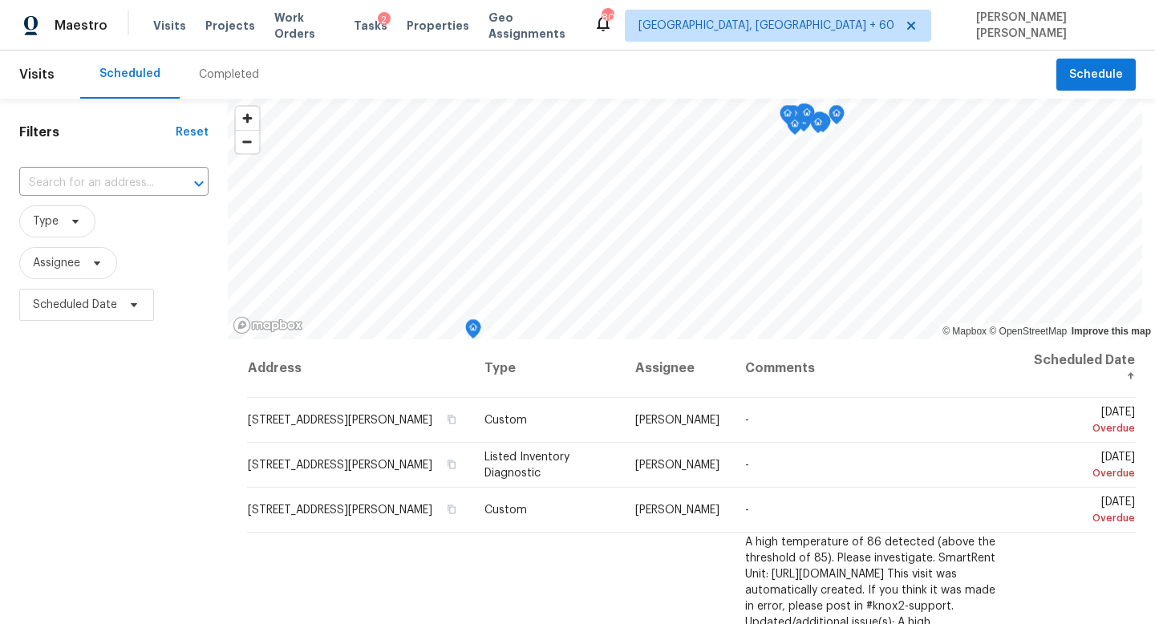
click at [218, 83] on div "Completed" at bounding box center [229, 75] width 99 height 48
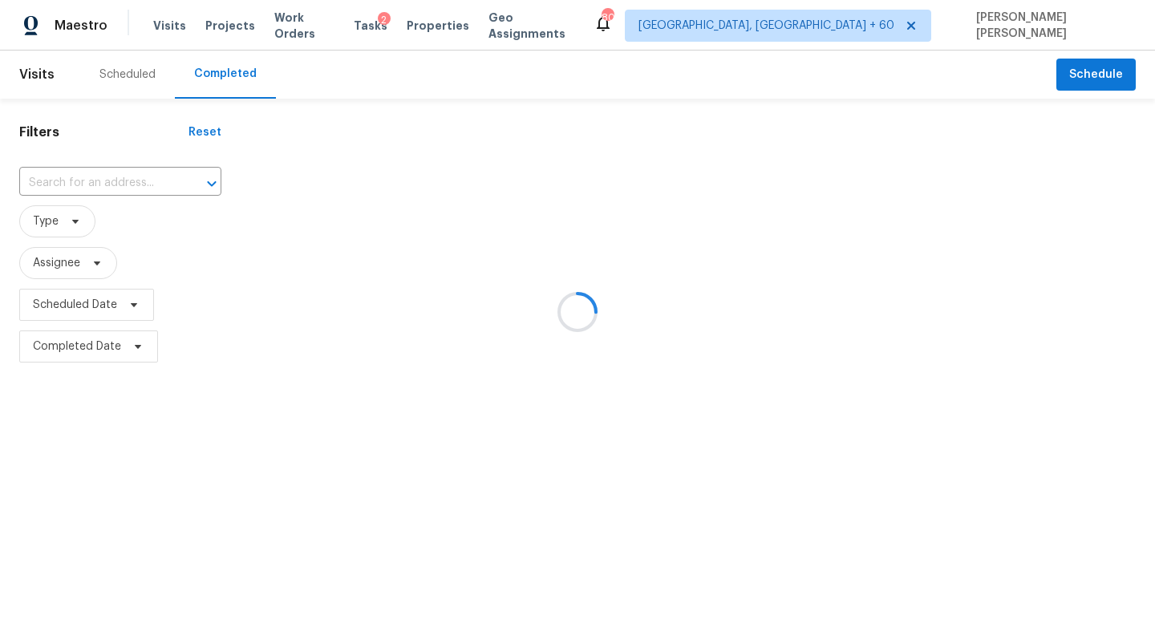
click at [140, 178] on div at bounding box center [577, 312] width 1155 height 624
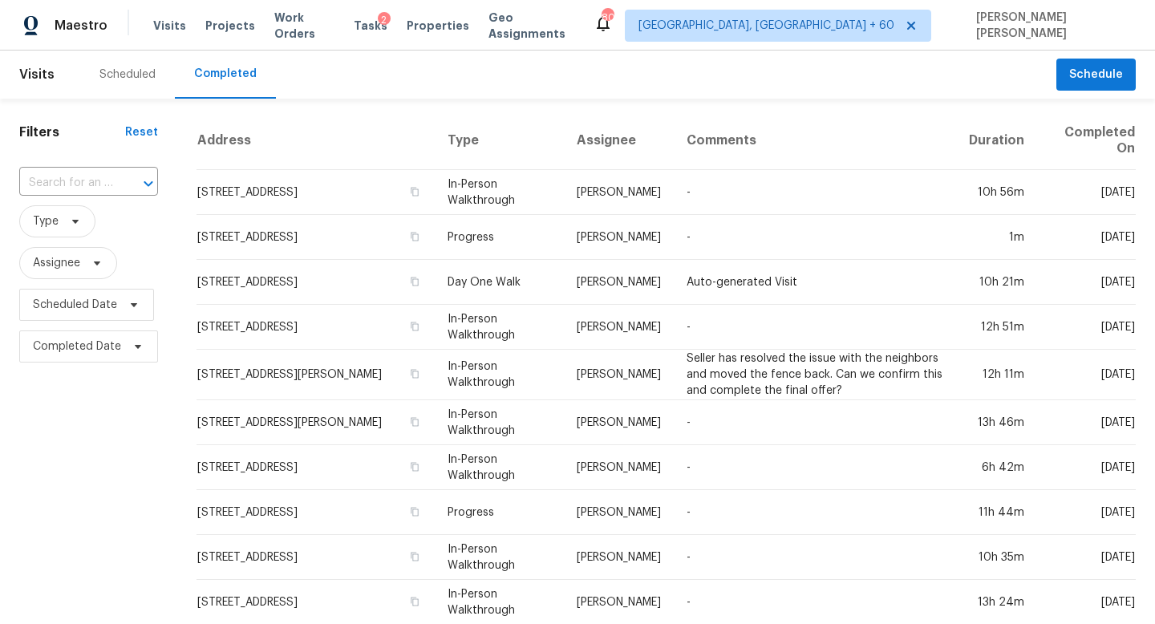
click at [140, 178] on icon "Open" at bounding box center [148, 183] width 19 height 19
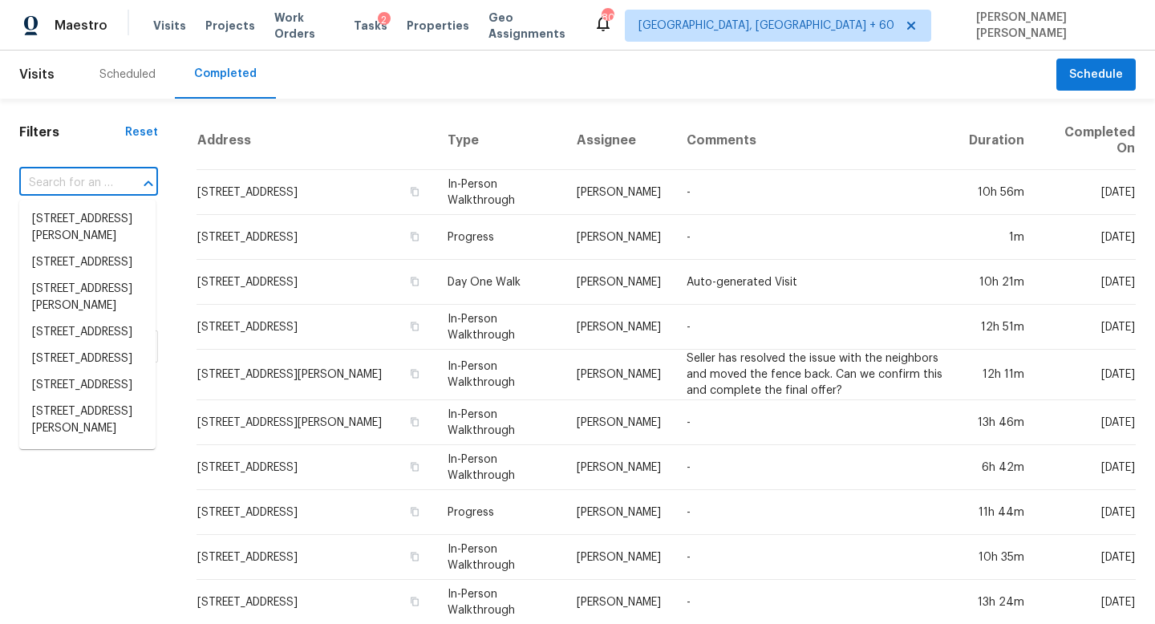
paste input "2915 New Hanover Dr, Greensboro, NC 27408"
type input "2915 New Hanover Dr, Greensboro, NC 27408"
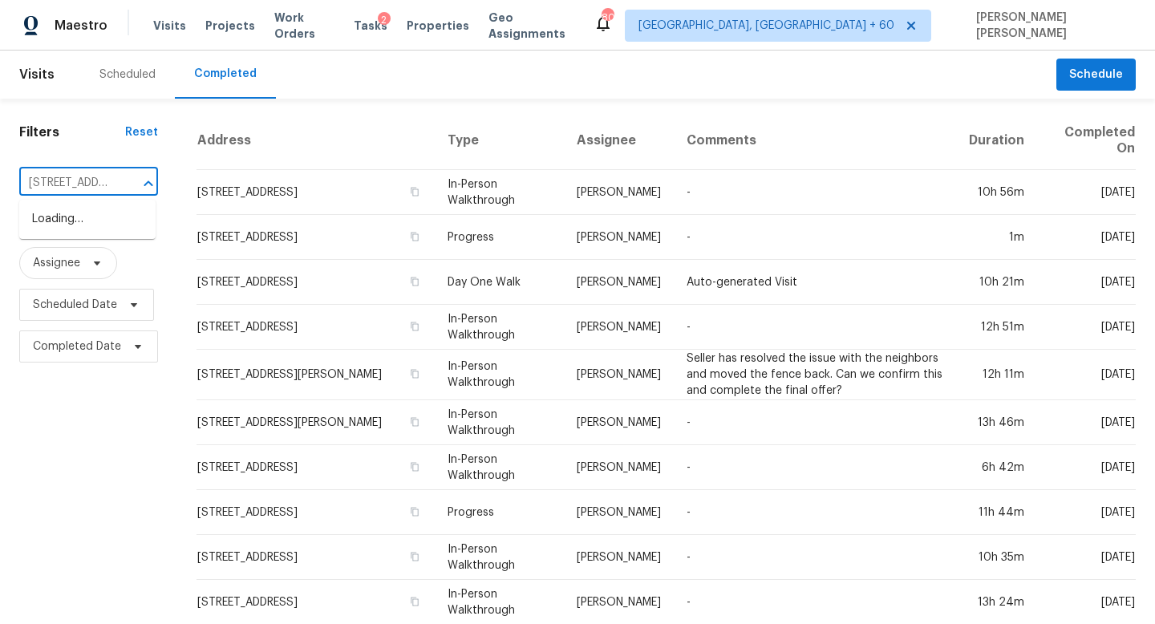
scroll to position [0, 156]
click at [111, 220] on li "2915 New Hanover Dr, Greensboro, NC 27408" at bounding box center [87, 219] width 136 height 26
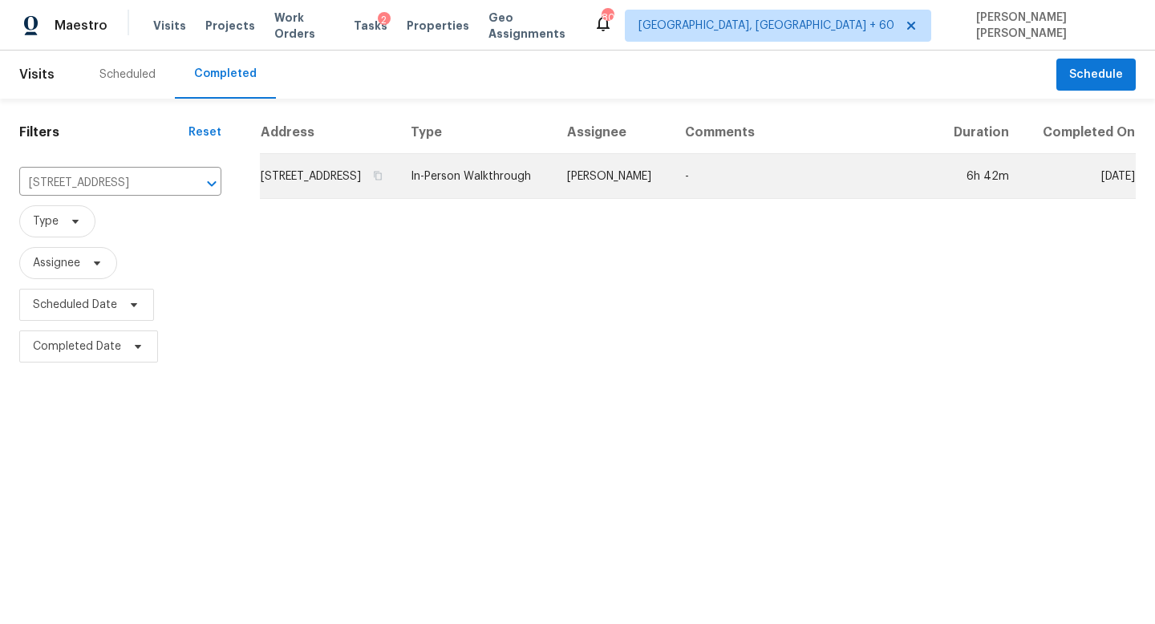
click at [554, 195] on td "In-Person Walkthrough" at bounding box center [476, 176] width 156 height 45
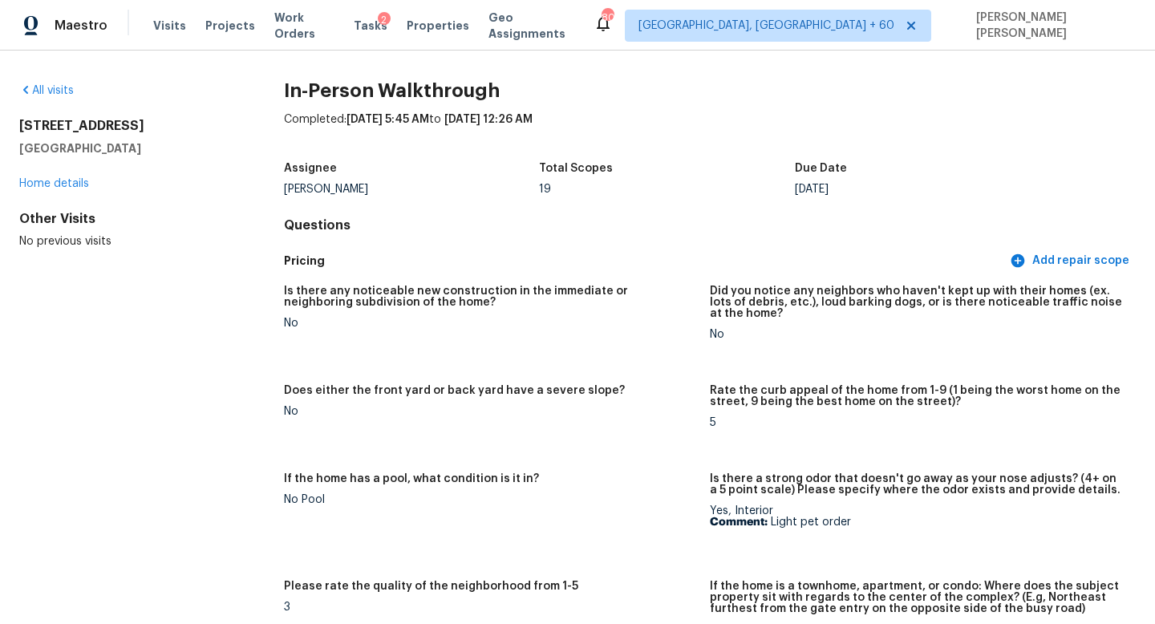
click at [55, 105] on div "All visits 2915 New Hanover Dr Greensboro, NC 27408 Home details Other Visits N…" at bounding box center [125, 166] width 213 height 167
click at [55, 97] on div "All visits" at bounding box center [125, 91] width 213 height 16
click at [55, 92] on link "All visits" at bounding box center [46, 90] width 55 height 11
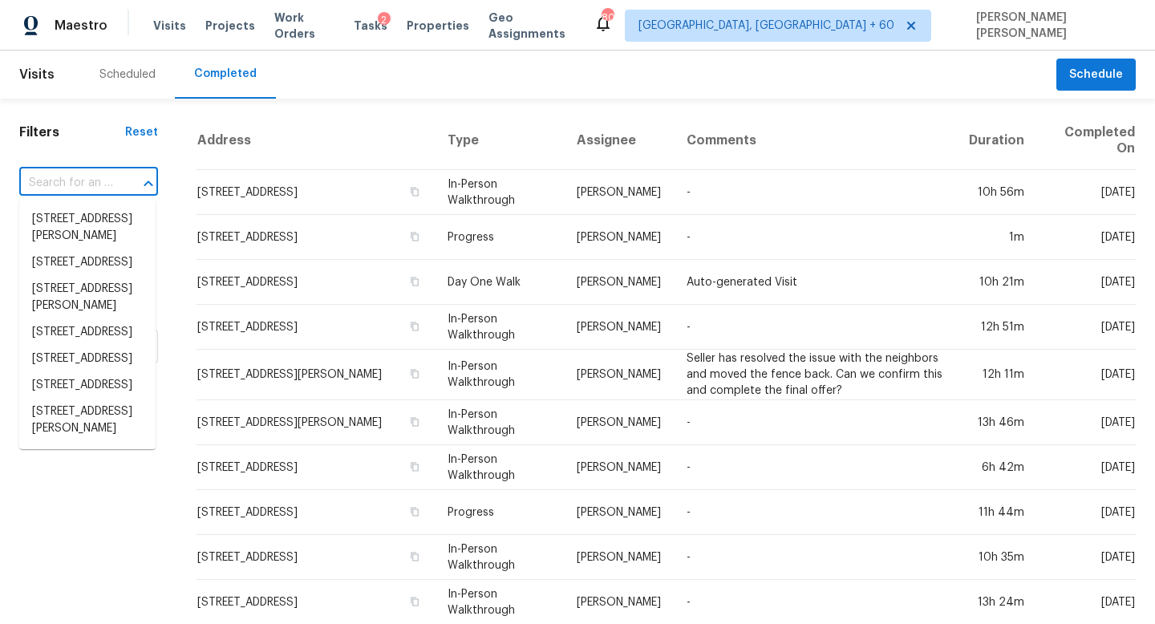
click at [91, 175] on input "text" at bounding box center [66, 183] width 94 height 25
paste input "445 Bradford Rd, Springville, AL 35146"
type input "445 Bradford Rd, Springville, AL 35146"
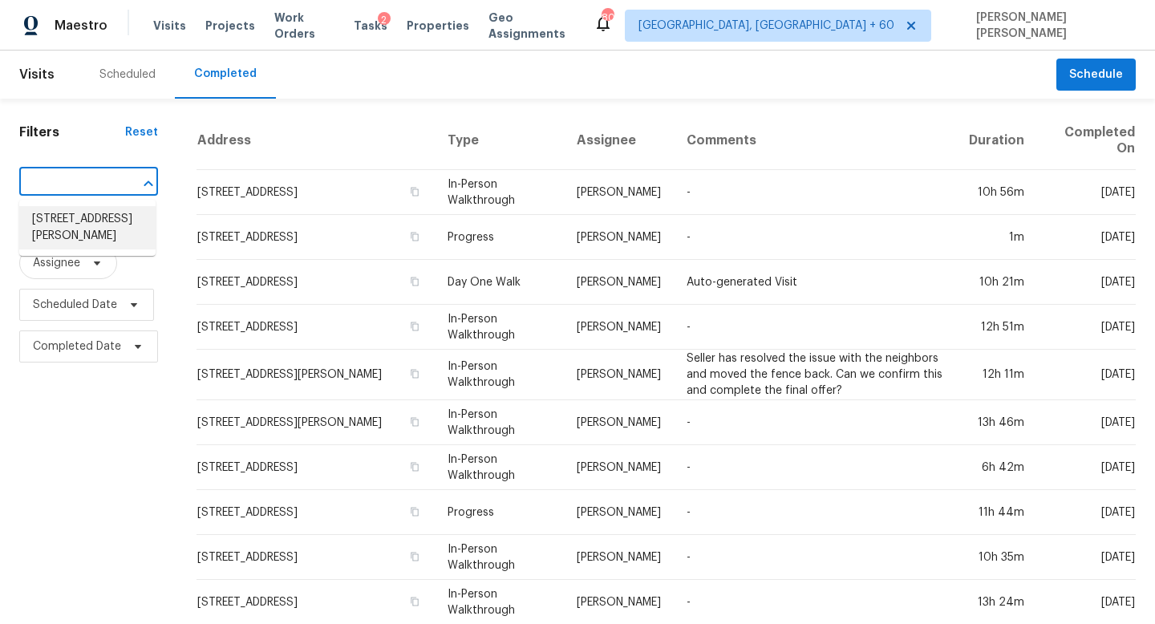
click at [95, 217] on li "445 Bradford Rd, Springville, AL 35146" at bounding box center [87, 227] width 136 height 43
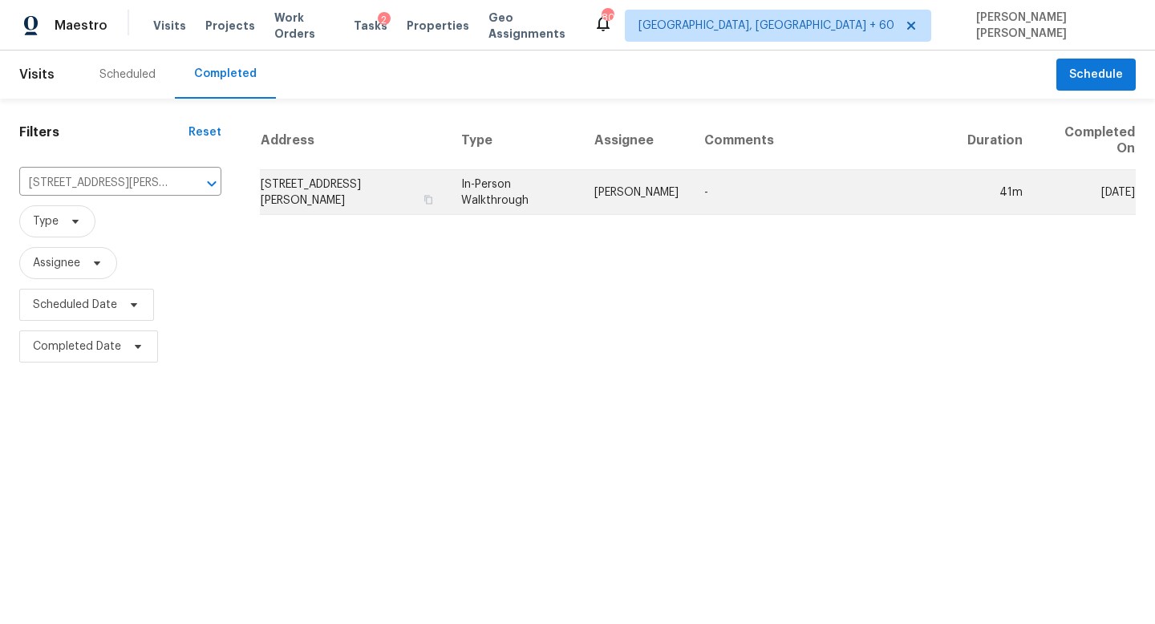
click at [480, 189] on td "In-Person Walkthrough" at bounding box center [514, 192] width 133 height 45
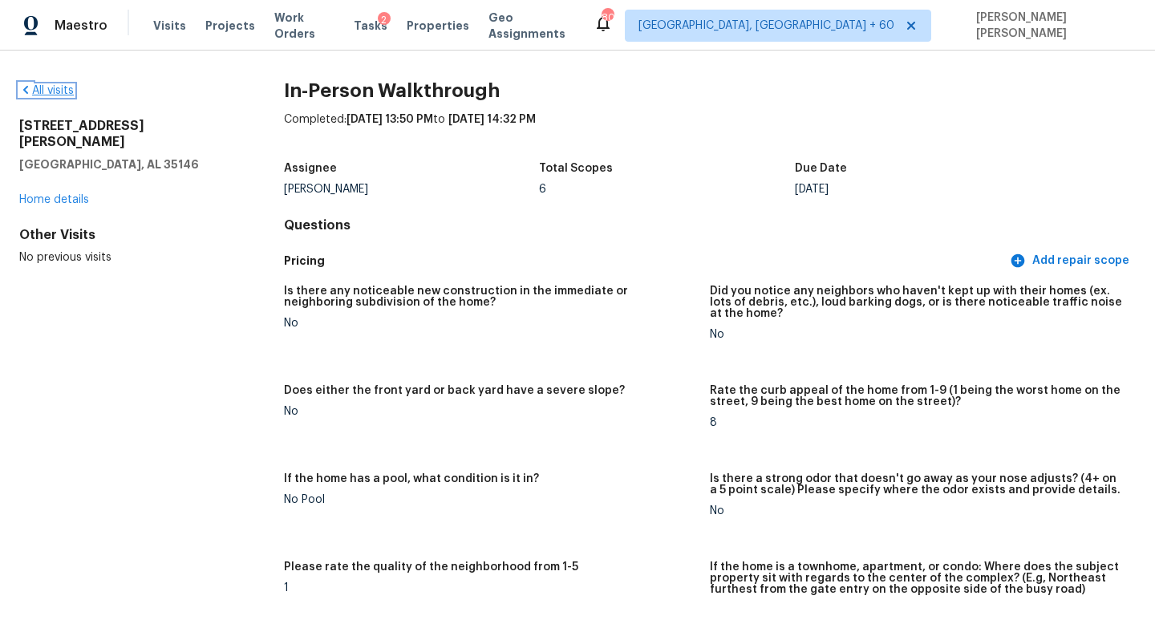
click at [34, 89] on link "All visits" at bounding box center [46, 90] width 55 height 11
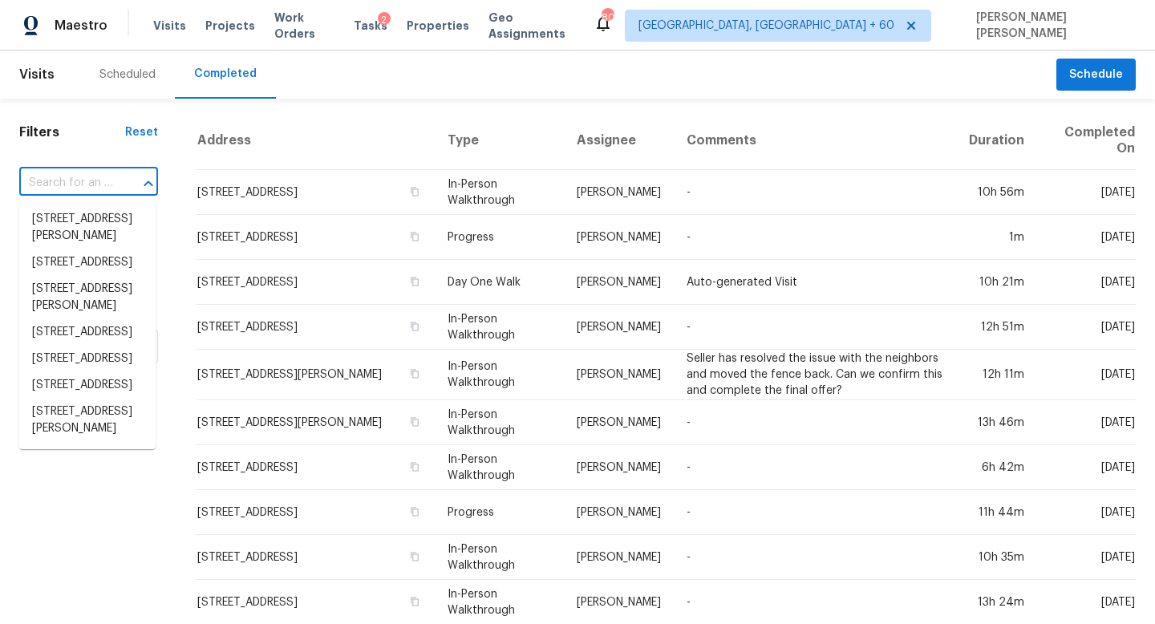
click at [98, 182] on input "text" at bounding box center [66, 183] width 94 height 25
paste input "6523 Hoffman Pln, San Antonio, TX 78252"
type input "6523 Hoffman Pln, San Antonio, TX 78252"
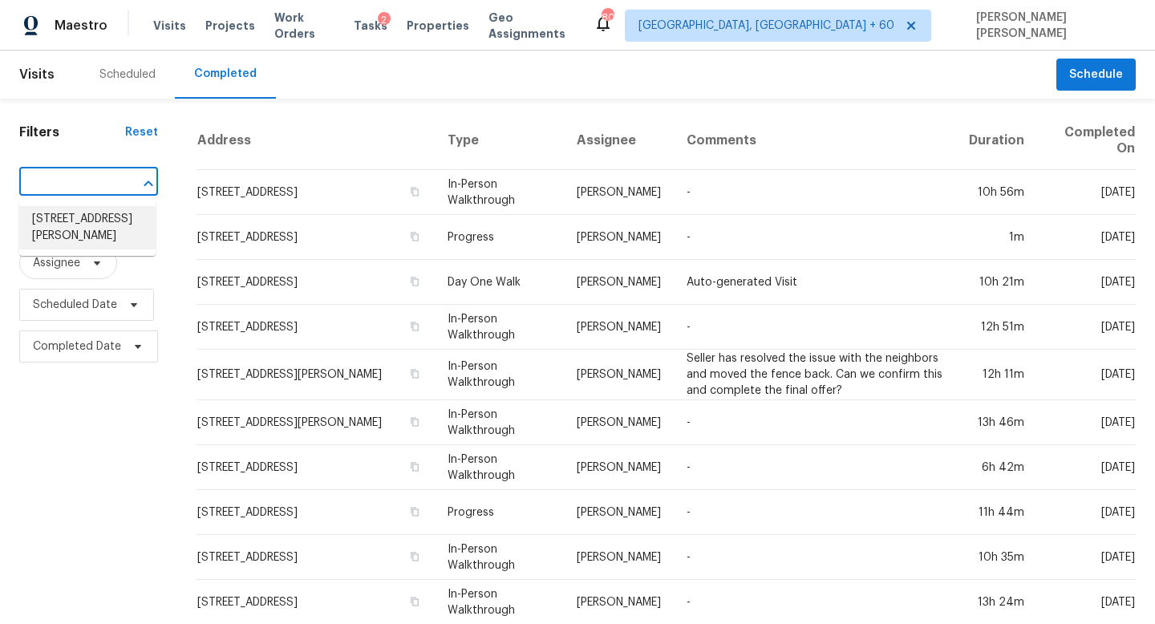
click at [125, 218] on li "6523 Hoffman Pln, San Antonio, TX 78252" at bounding box center [87, 227] width 136 height 43
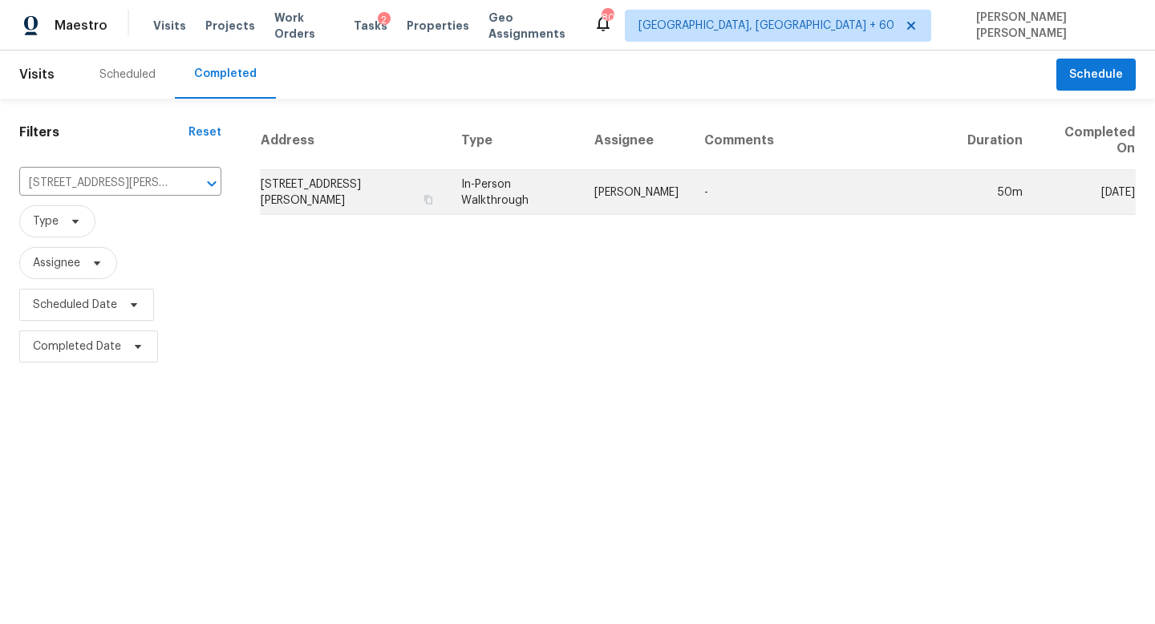
click at [545, 179] on td "In-Person Walkthrough" at bounding box center [514, 192] width 133 height 45
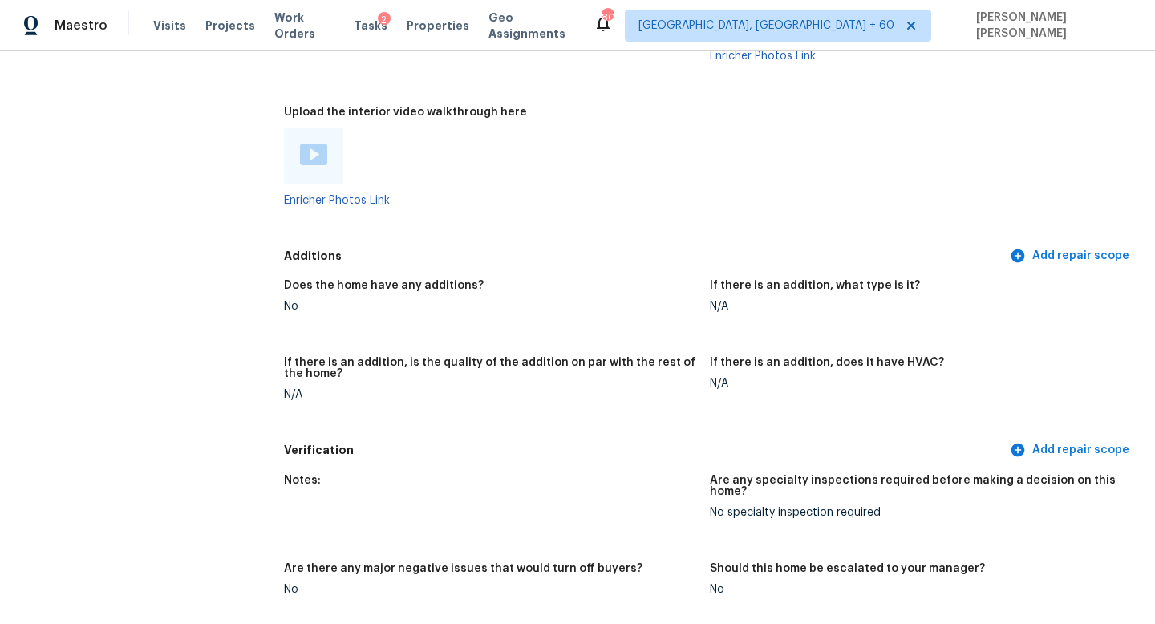
scroll to position [3131, 0]
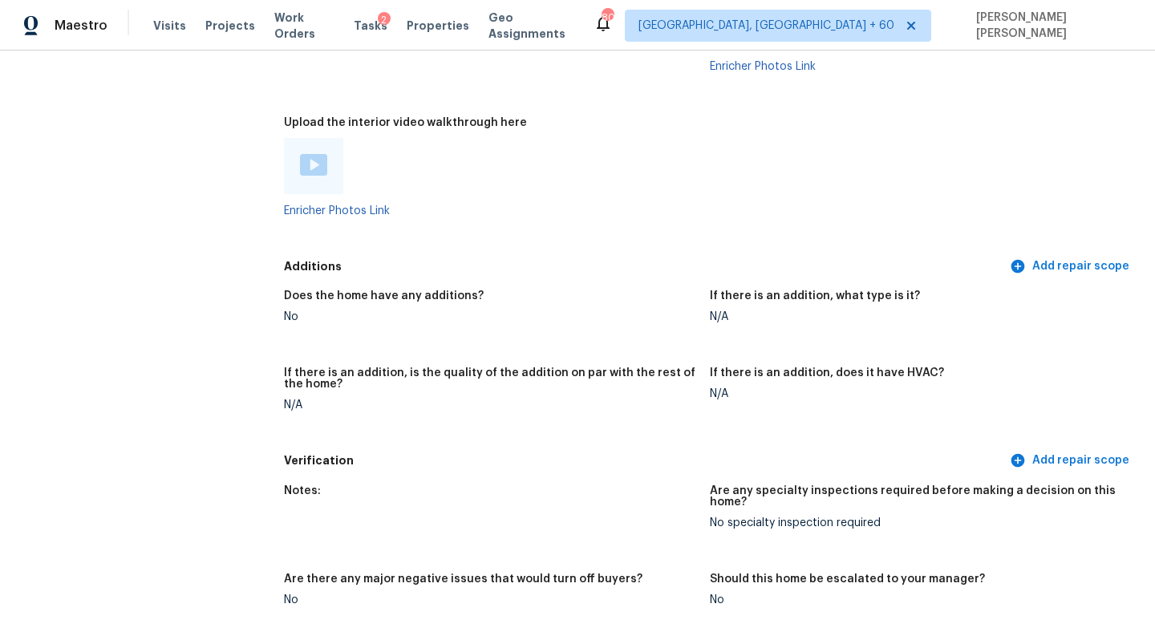
click at [306, 154] on img at bounding box center [313, 165] width 27 height 22
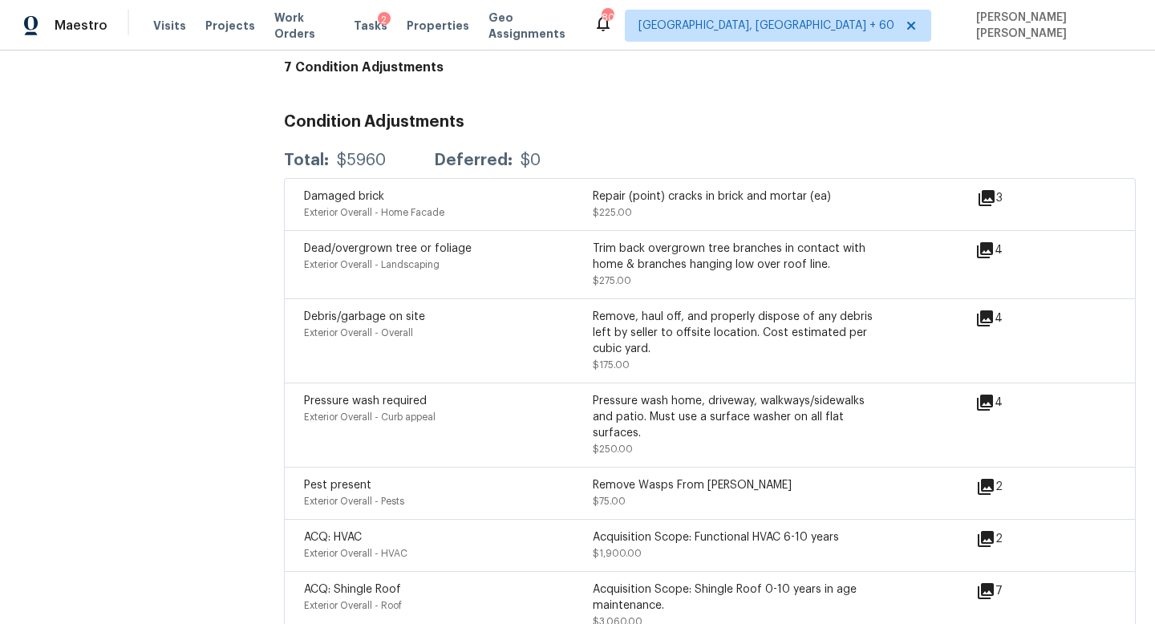
scroll to position [3842, 0]
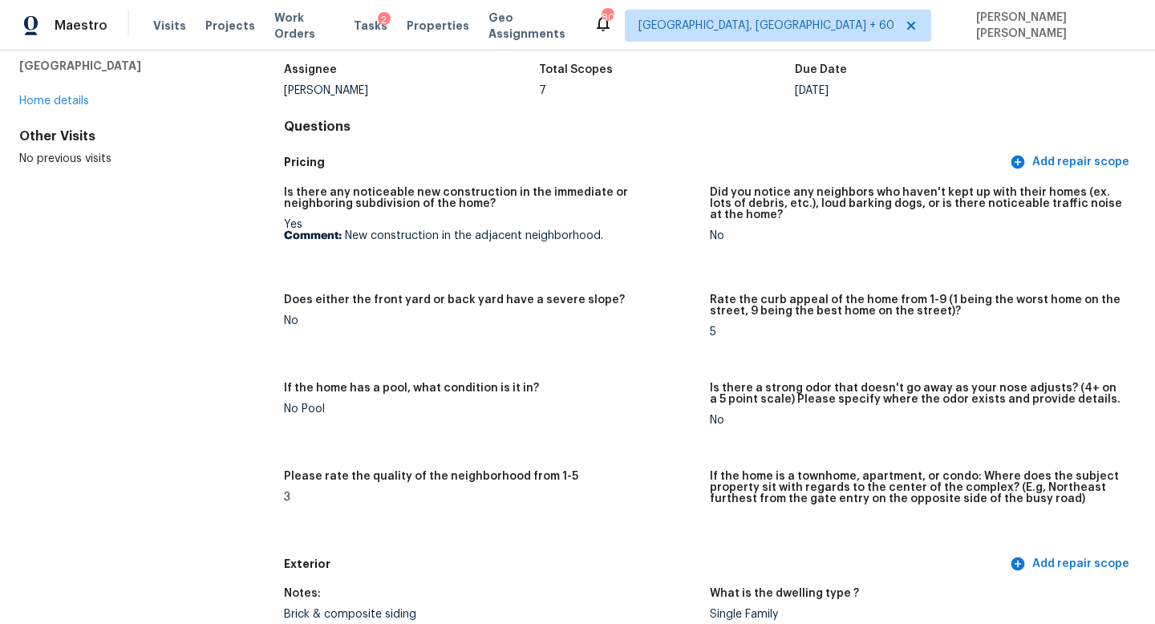
scroll to position [234, 0]
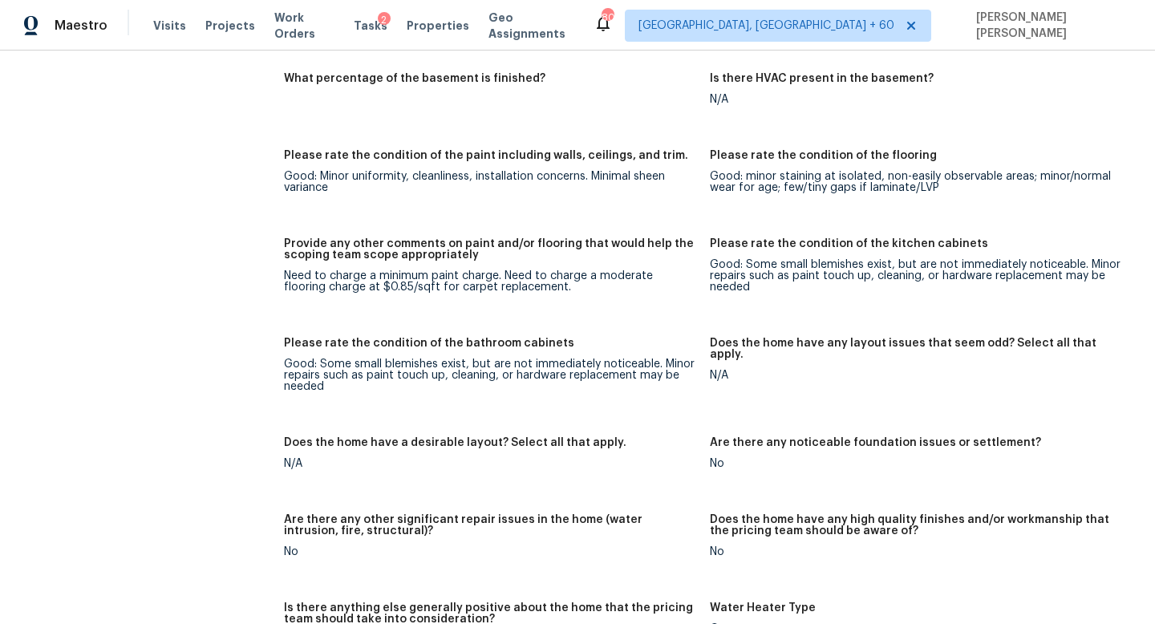
scroll to position [2277, 0]
click at [316, 237] on h5 "Provide any other comments on paint and/or flooring that would help the scoping…" at bounding box center [490, 248] width 413 height 22
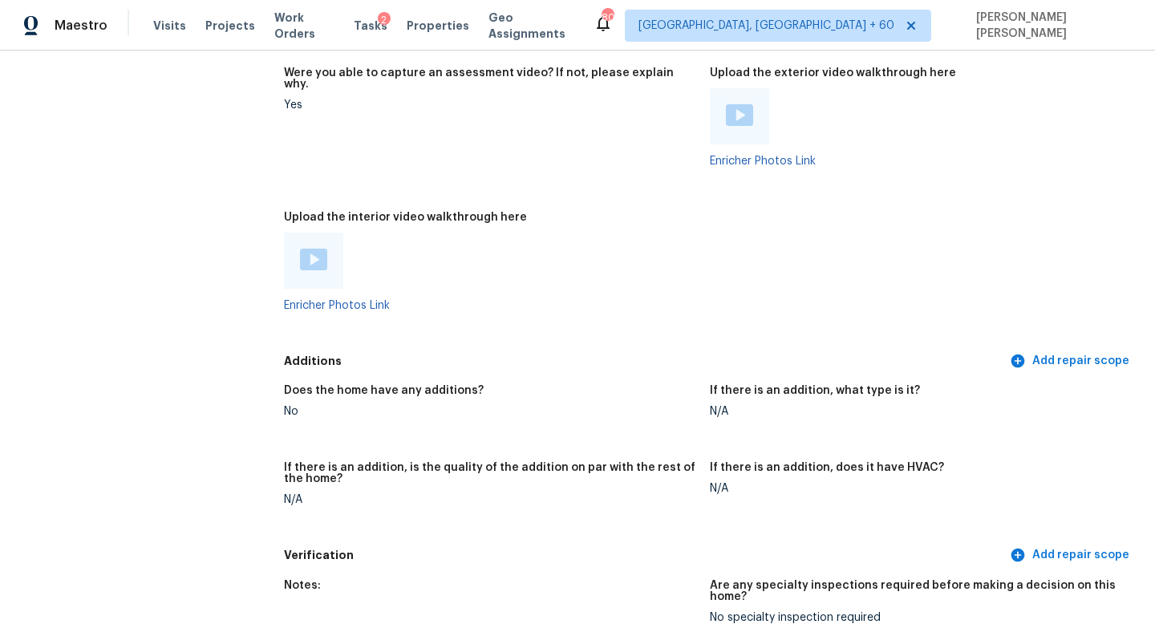
scroll to position [3842, 0]
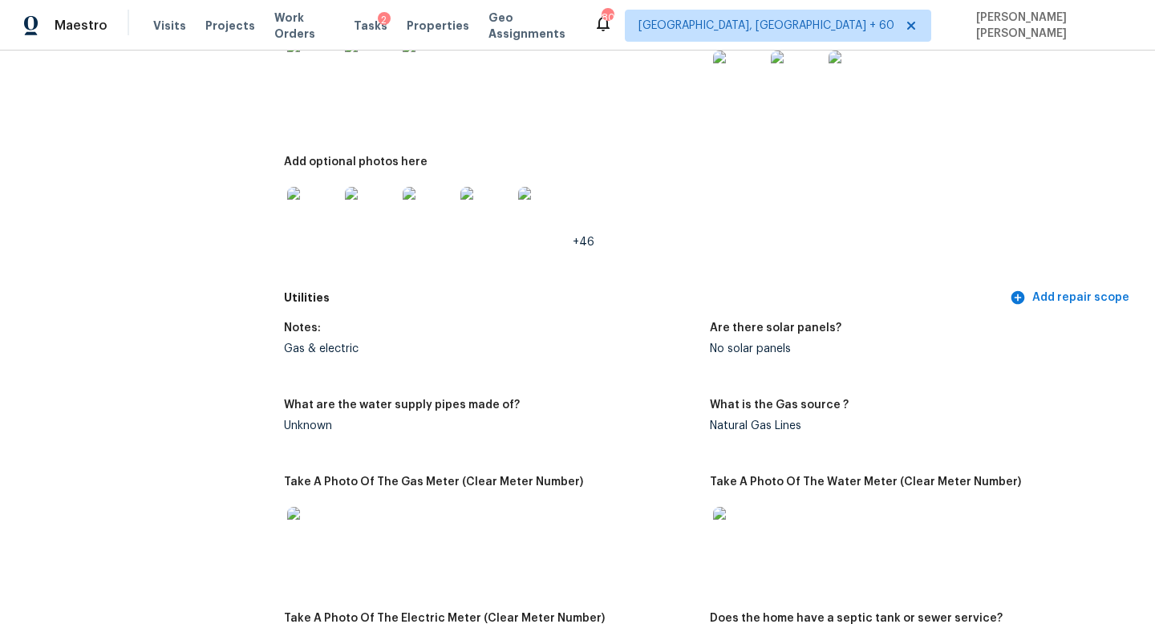
scroll to position [706, 0]
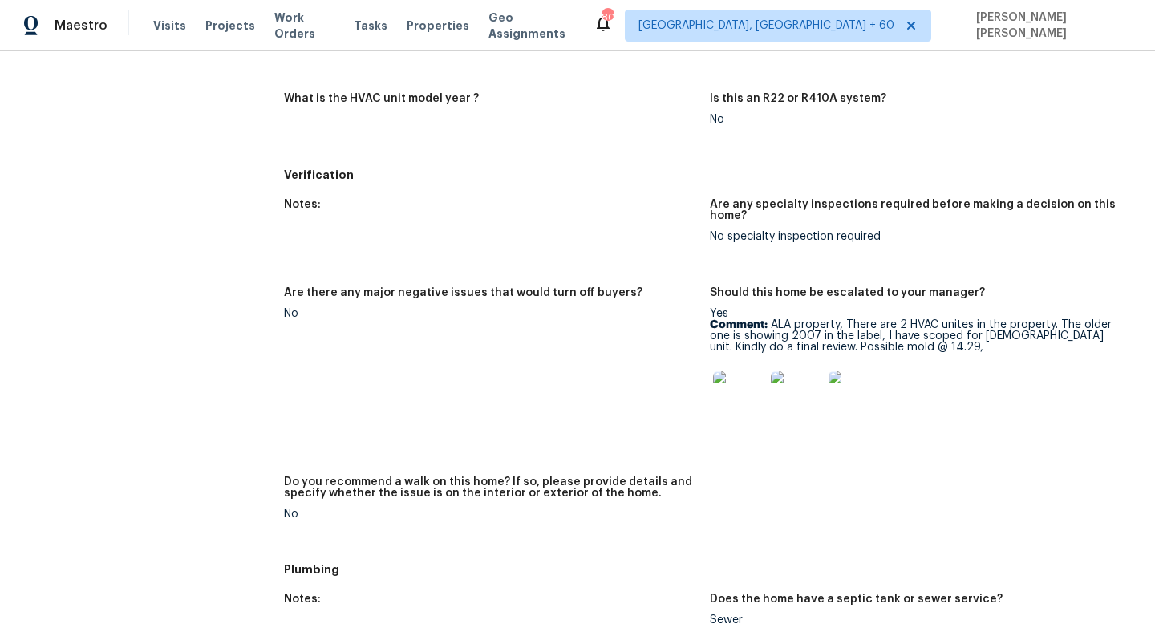
scroll to position [931, 0]
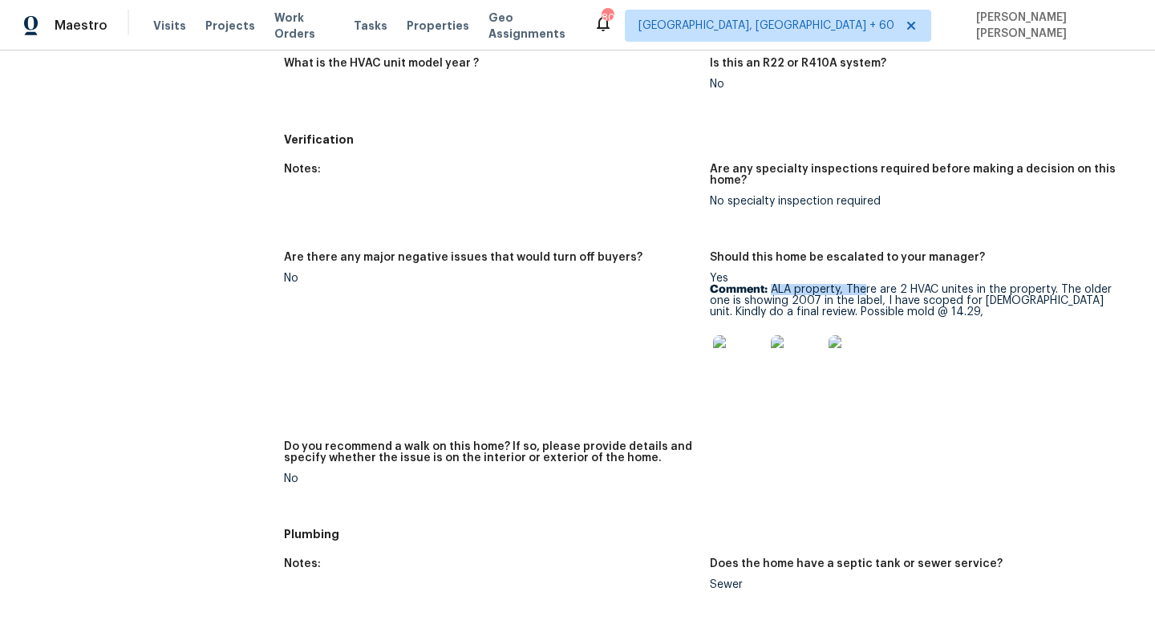
drag, startPoint x: 772, startPoint y: 289, endPoint x: 864, endPoint y: 293, distance: 91.5
click at [864, 293] on p "Comment: ALA property, There are 2 HVAC unites in the property. The older one i…" at bounding box center [916, 301] width 413 height 34
drag, startPoint x: 797, startPoint y: 301, endPoint x: 830, endPoint y: 301, distance: 32.9
click at [830, 301] on p "Comment: ALA property, There are 2 HVAC unites in the property. The older one i…" at bounding box center [916, 301] width 413 height 34
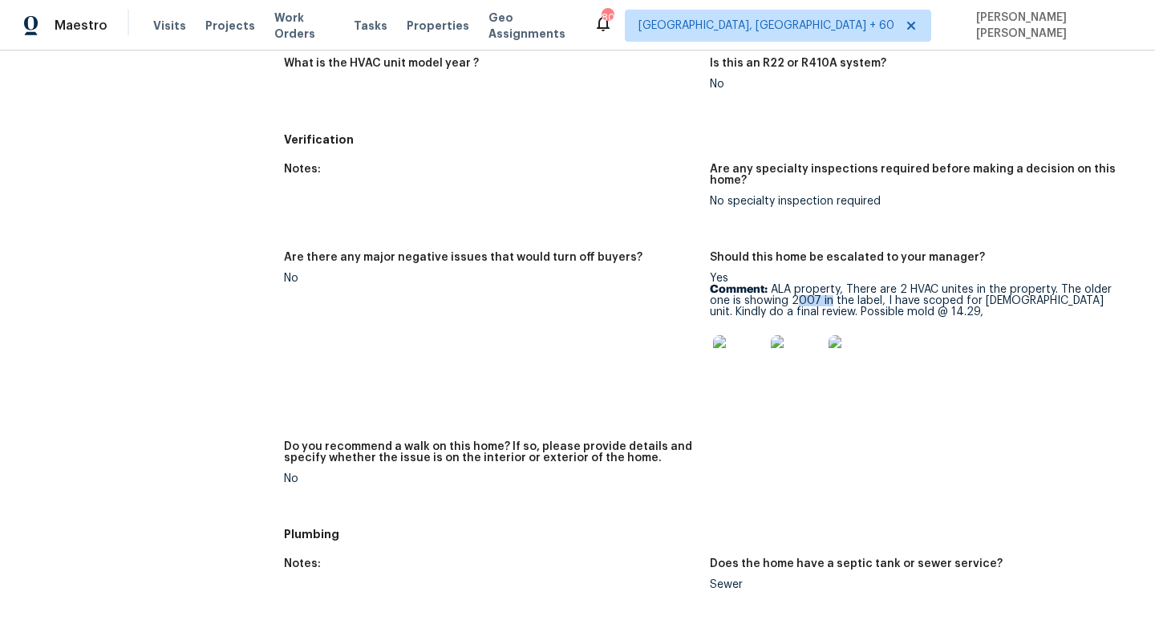
click at [830, 301] on p "Comment: ALA property, There are 2 HVAC unites in the property. The older one i…" at bounding box center [916, 301] width 413 height 34
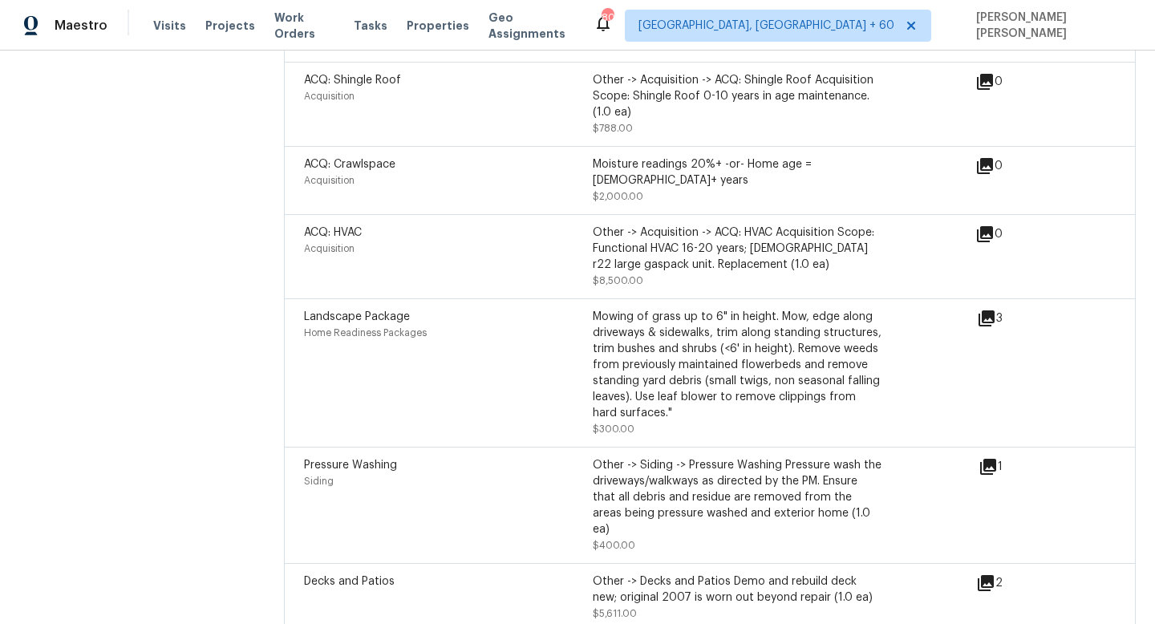
scroll to position [2555, 0]
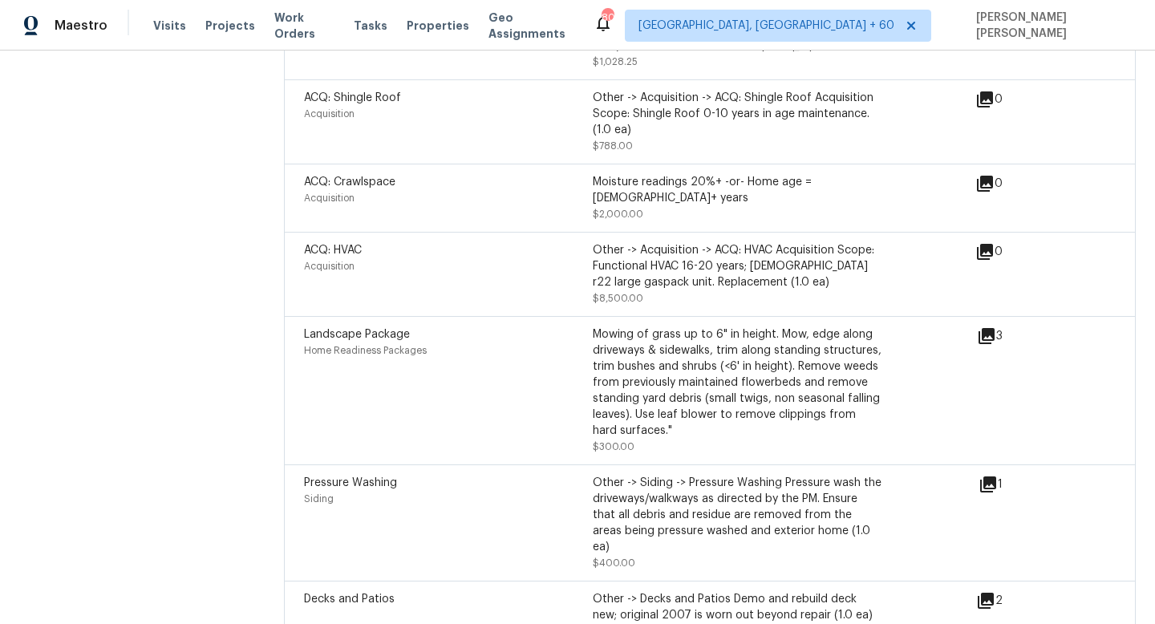
click at [697, 254] on div "Other -> Acquisition -> ACQ: HVAC Acquisition Scope: Functional HVAC 16-20 year…" at bounding box center [737, 274] width 289 height 64
click at [589, 258] on div "ACQ: HVAC Acquisition" at bounding box center [448, 274] width 289 height 64
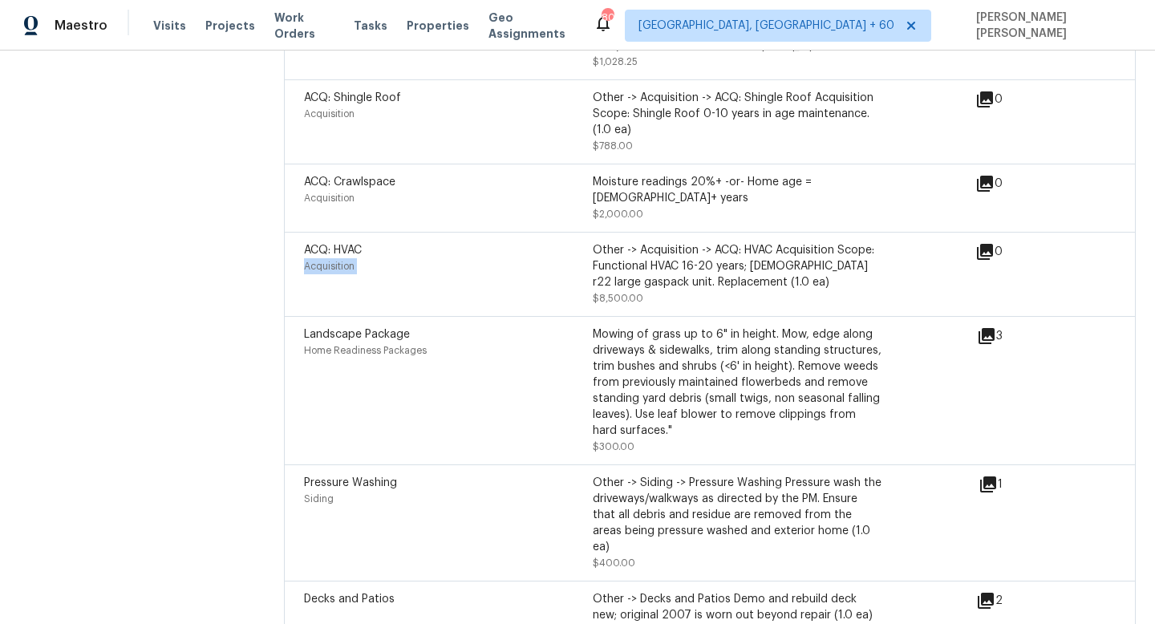
click at [653, 270] on div "ACQ: HVAC Acquisition Other -> Acquisition -> ACQ: HVAC Acquisition Scope: Func…" at bounding box center [710, 274] width 852 height 84
click at [625, 293] on span "$8,500.00" at bounding box center [618, 298] width 51 height 10
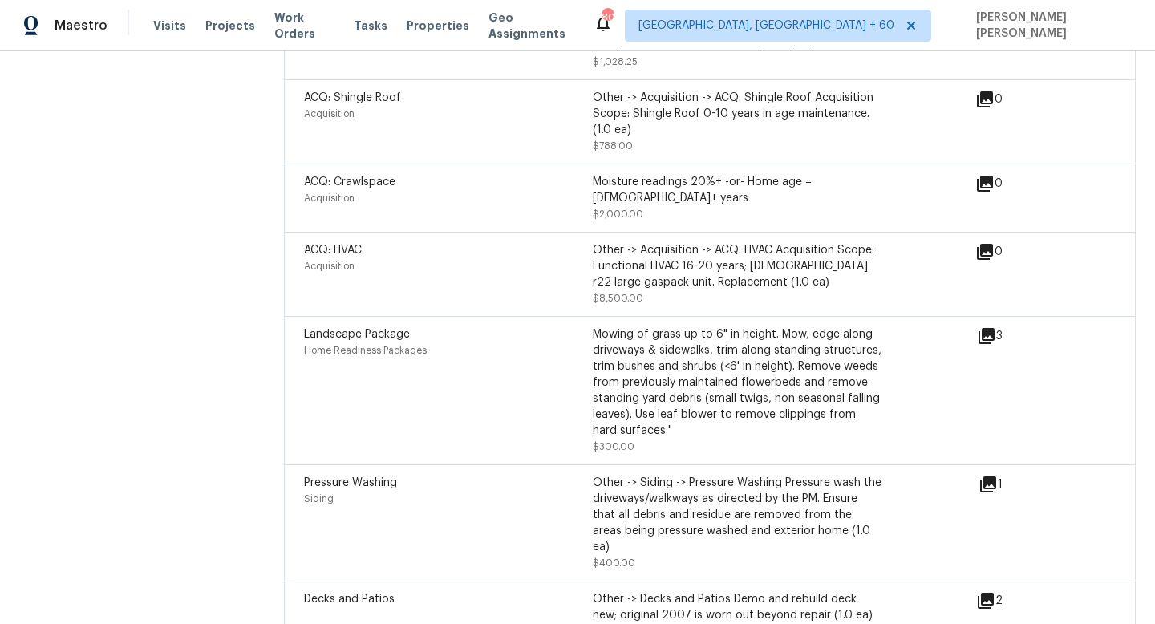
click at [625, 293] on span "$8,500.00" at bounding box center [618, 298] width 51 height 10
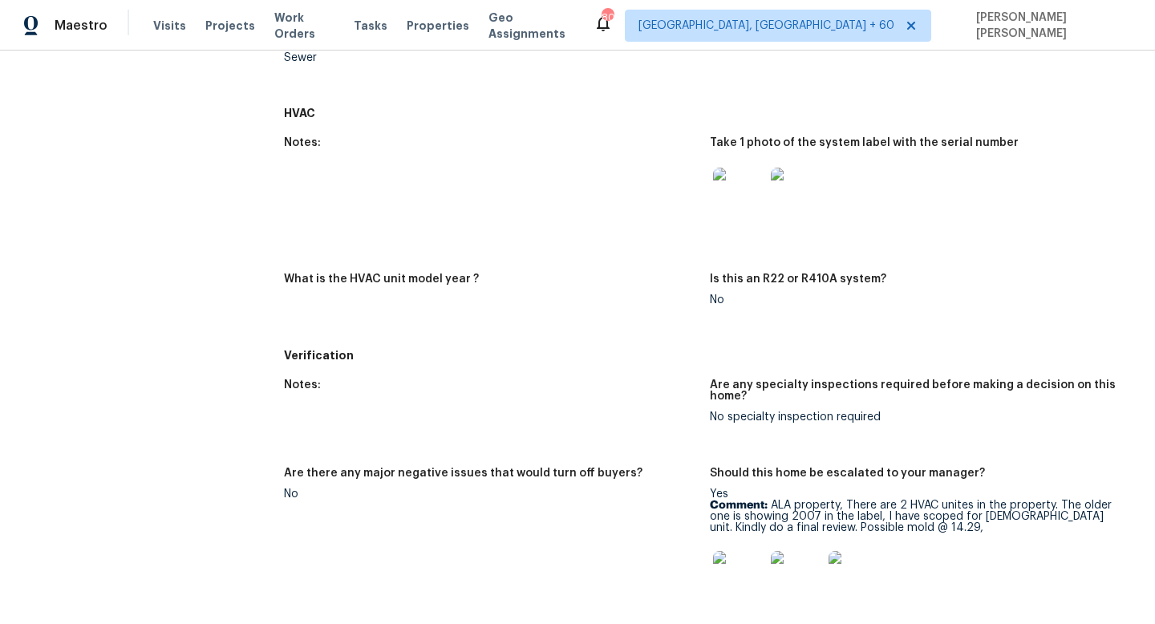
scroll to position [731, 0]
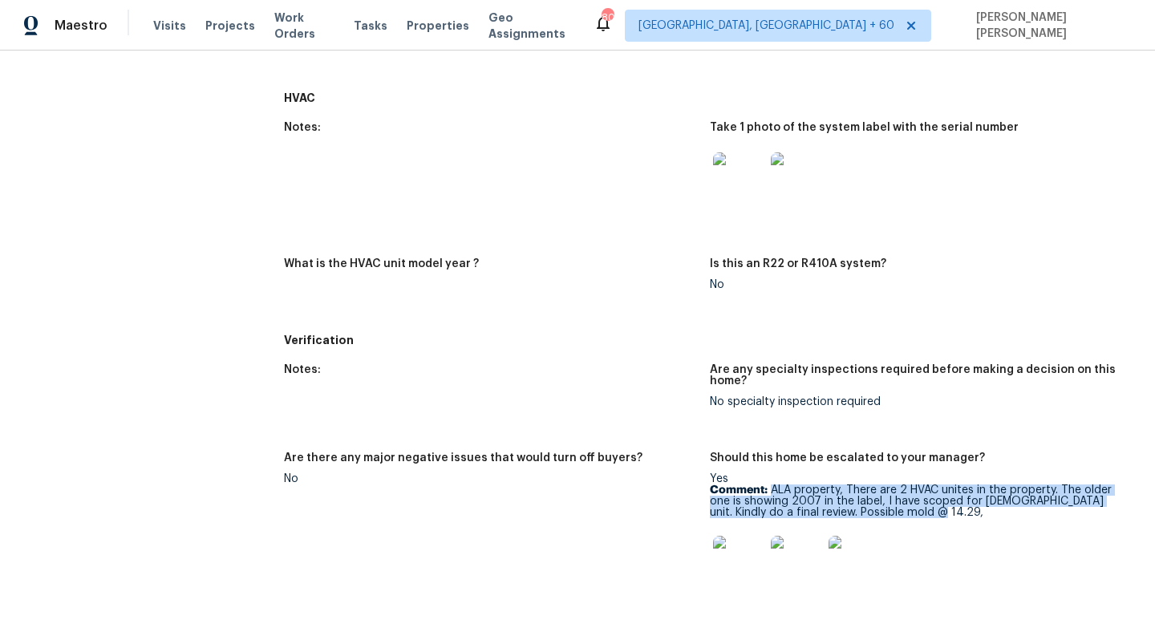
drag, startPoint x: 907, startPoint y: 511, endPoint x: 773, endPoint y: 487, distance: 136.1
click at [773, 487] on p "Comment: ALA property, There are 2 HVAC unites in the property. The older one i…" at bounding box center [916, 501] width 413 height 34
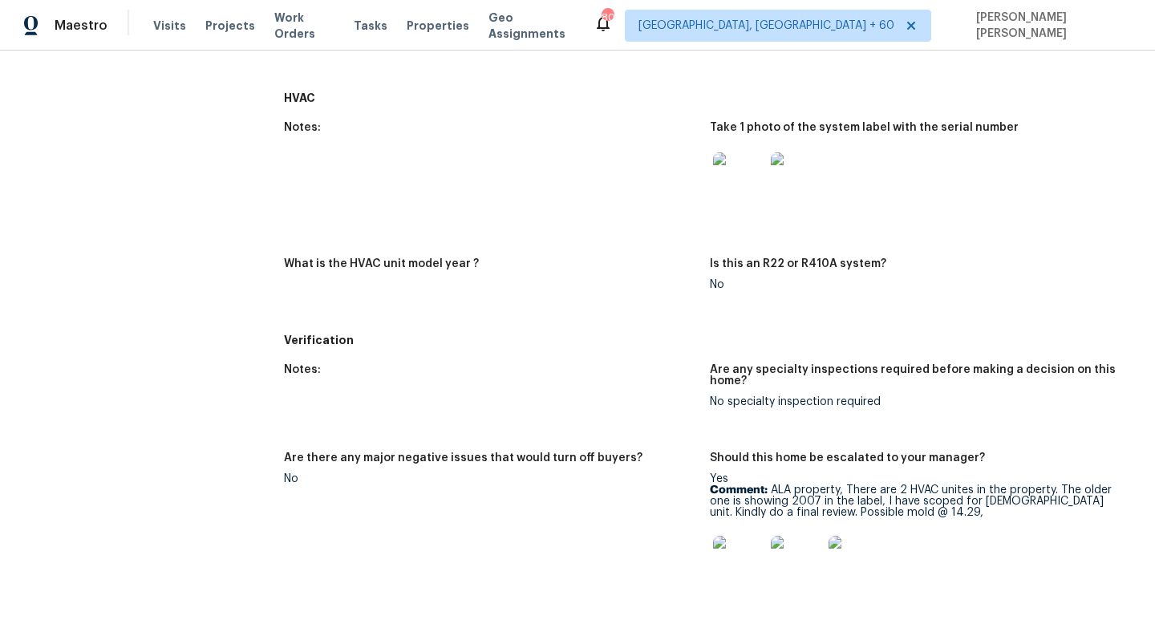
click at [650, 292] on figure "What is the HVAC unit model year ?" at bounding box center [497, 287] width 426 height 58
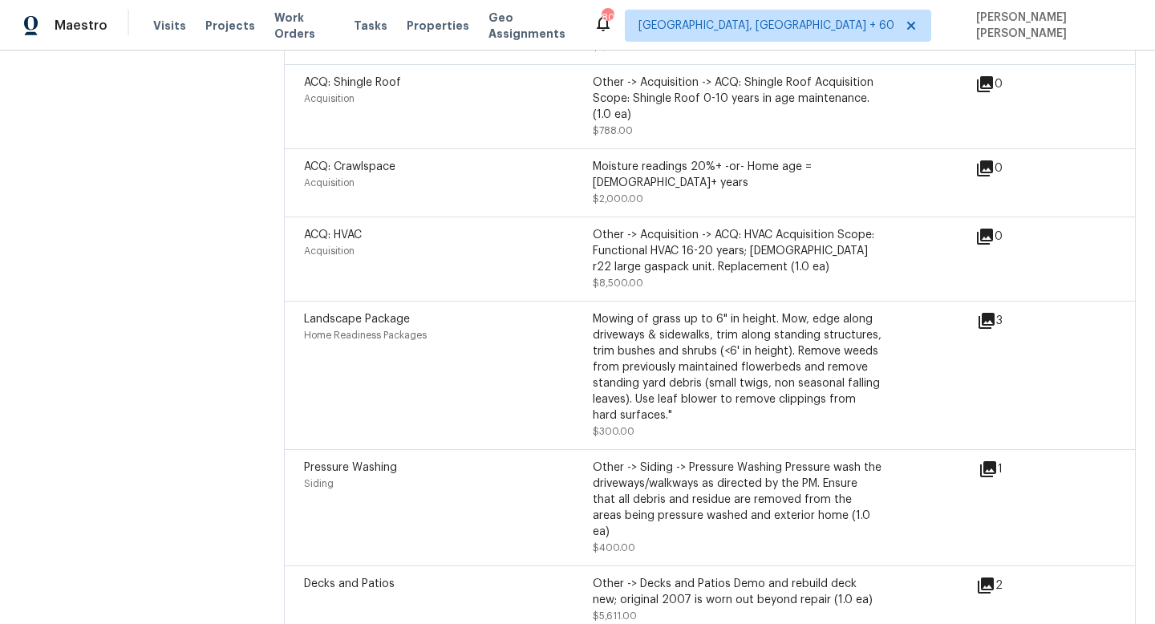
scroll to position [2567, 0]
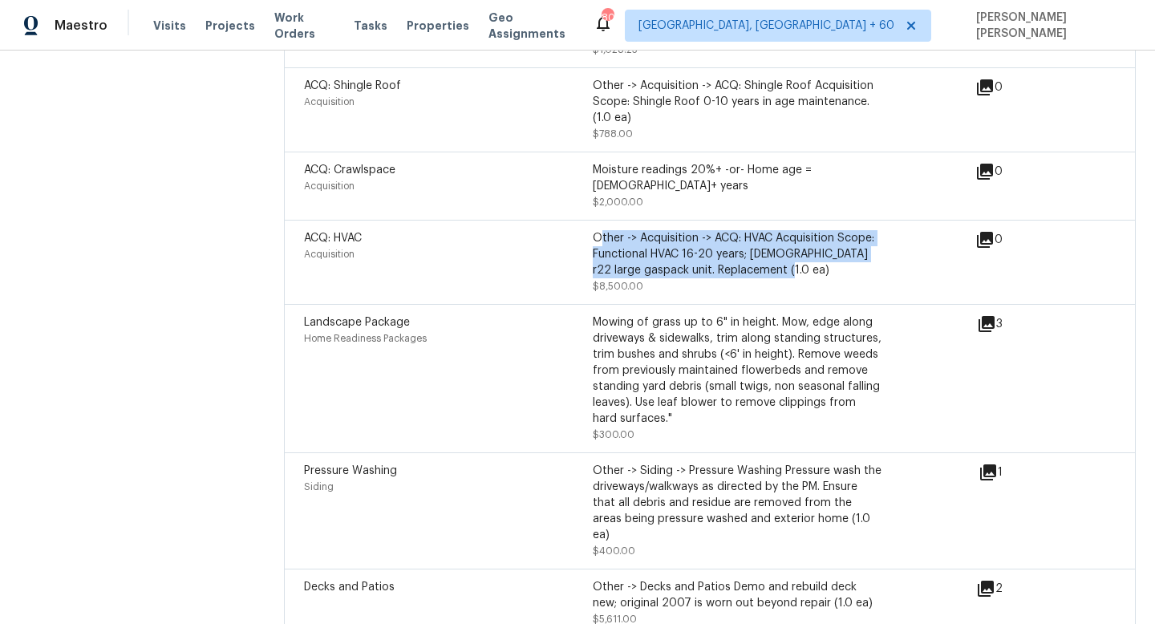
drag, startPoint x: 597, startPoint y: 194, endPoint x: 792, endPoint y: 233, distance: 198.6
click at [792, 233] on div "Other -> Acquisition -> ACQ: HVAC Acquisition Scope: Functional HVAC 16-20 year…" at bounding box center [737, 254] width 289 height 48
drag, startPoint x: 593, startPoint y: 195, endPoint x: 840, endPoint y: 231, distance: 248.8
click at [840, 231] on div "Other -> Acquisition -> ACQ: HVAC Acquisition Scope: Functional HVAC 16-20 year…" at bounding box center [737, 254] width 289 height 48
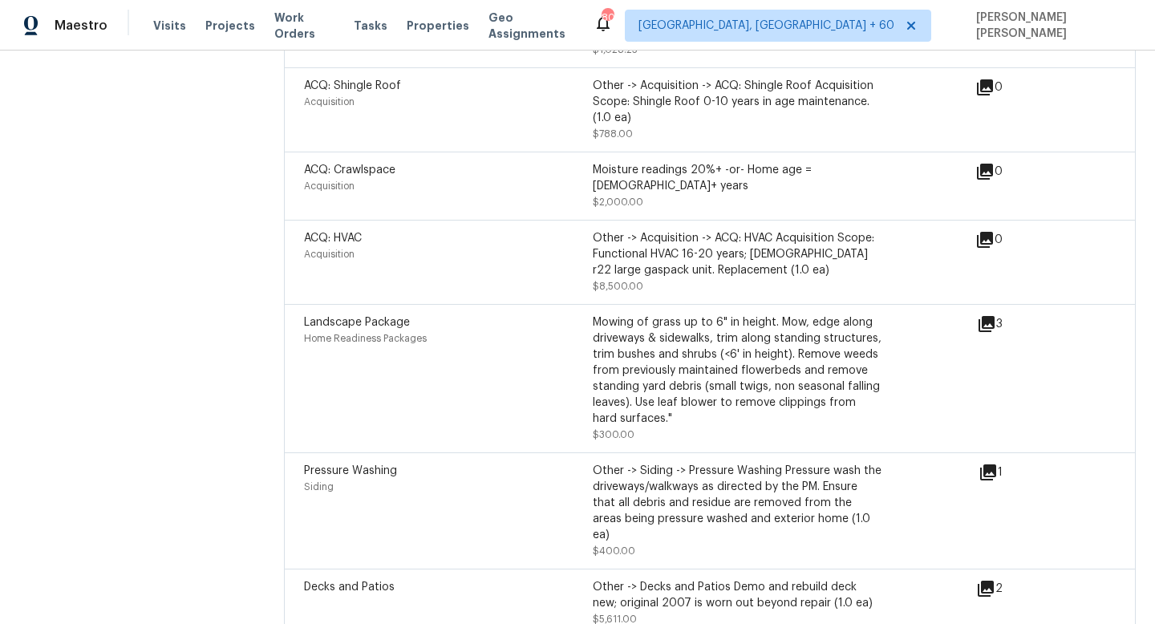
click at [712, 375] on div "Mowing of grass up to 6" in height. Mow, edge along driveways & sidewalks, trim…" at bounding box center [737, 370] width 289 height 112
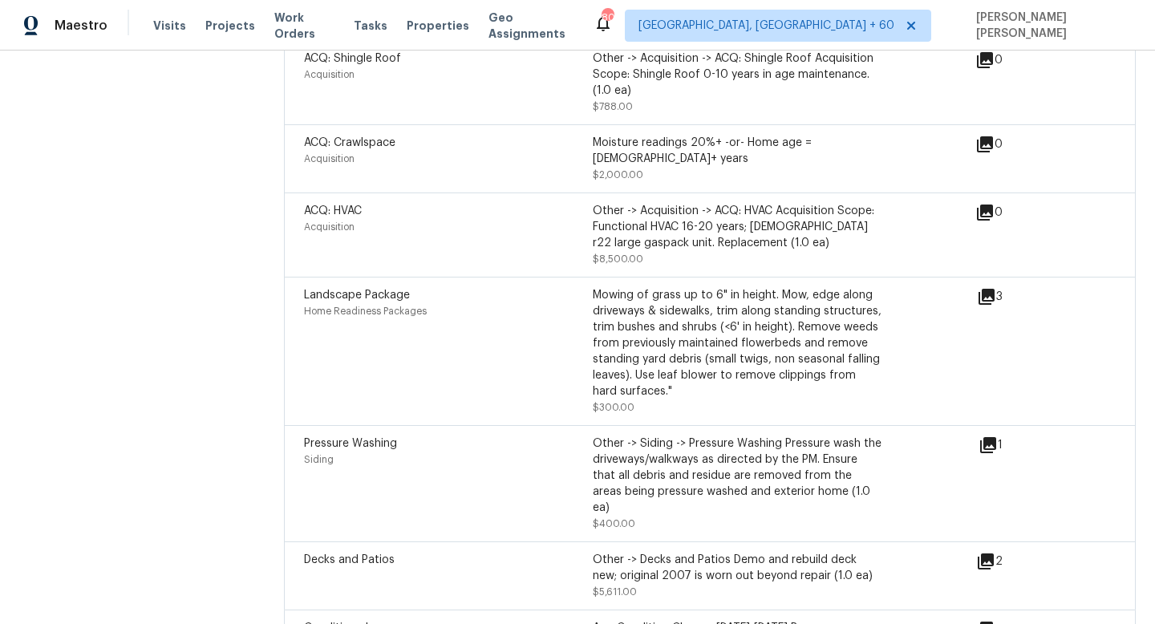
drag, startPoint x: 630, startPoint y: 547, endPoint x: 593, endPoint y: 547, distance: 37.7
click at [593, 547] on div "Decks and Patios Other -> Decks and Patios Demo and rebuild deck new; original …" at bounding box center [710, 575] width 852 height 68
drag, startPoint x: 619, startPoint y: 523, endPoint x: 747, endPoint y: 523, distance: 128.3
click at [747, 552] on div "Other -> Decks and Patios Demo and rebuild deck new; original 2007 is worn out …" at bounding box center [737, 568] width 289 height 32
drag, startPoint x: 747, startPoint y: 523, endPoint x: 733, endPoint y: 504, distance: 24.1
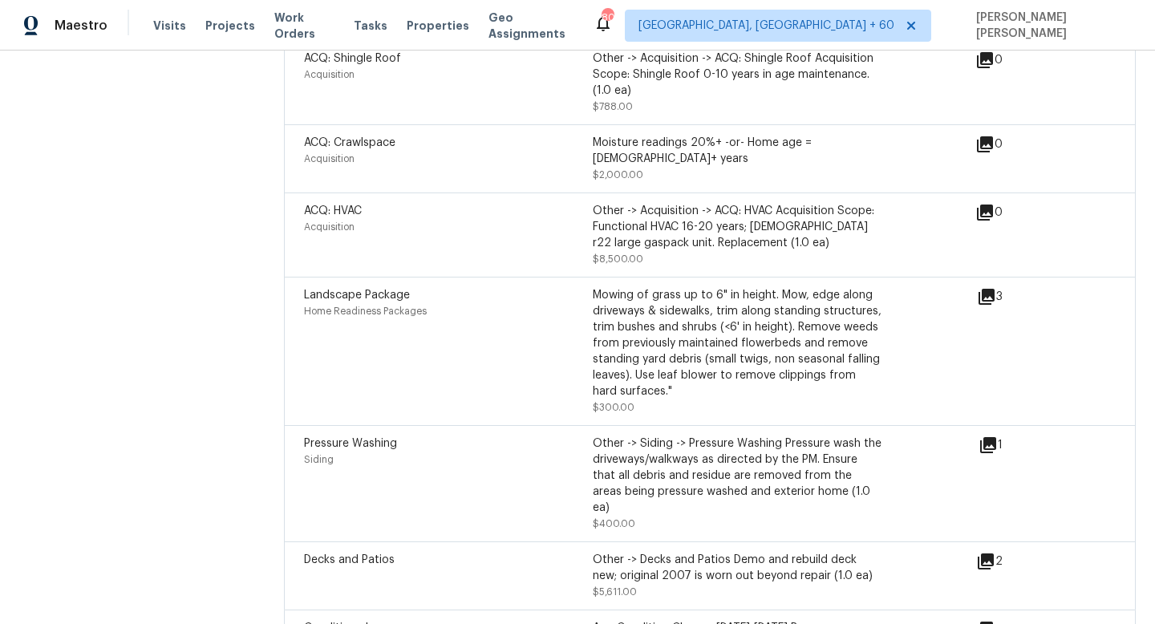
click at [743, 552] on div "Other -> Decks and Patios Demo and rebuild deck new; original 2007 is worn out …" at bounding box center [737, 568] width 289 height 32
drag, startPoint x: 640, startPoint y: 516, endPoint x: 853, endPoint y: 519, distance: 213.3
click at [853, 552] on div "Other -> Decks and Patios Demo and rebuild deck new; original 2007 is worn out …" at bounding box center [737, 568] width 289 height 32
drag, startPoint x: 833, startPoint y: 519, endPoint x: 756, endPoint y: 520, distance: 77.0
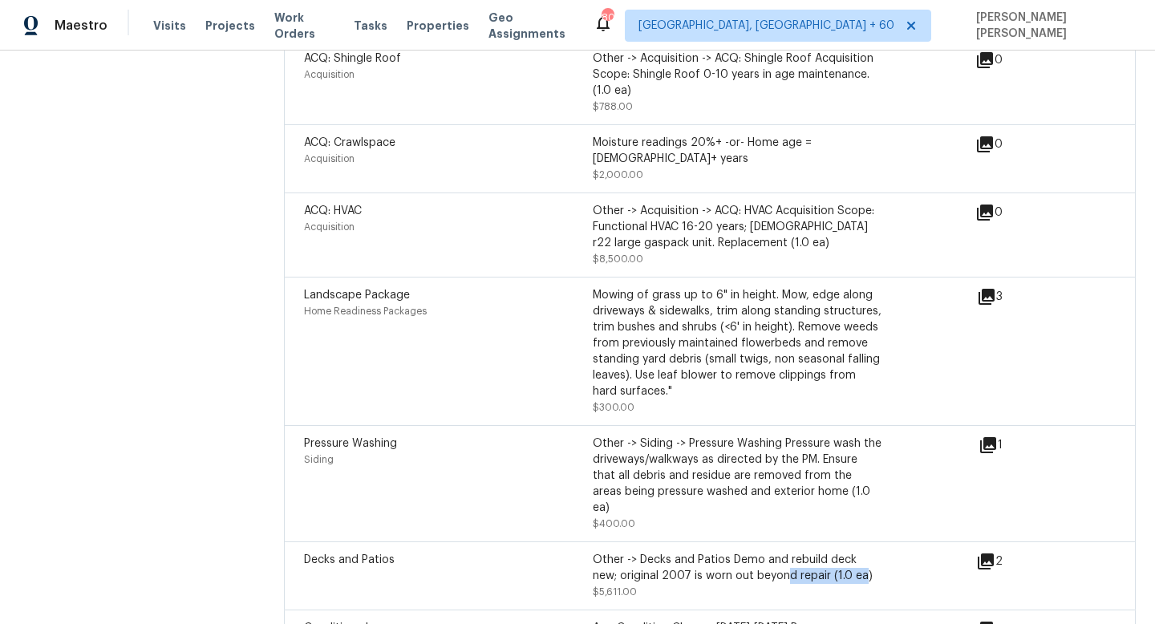
click at [757, 552] on div "Other -> Decks and Patios Demo and rebuild deck new; original 2007 is worn out …" at bounding box center [737, 568] width 289 height 32
click at [805, 552] on div "Other -> Decks and Patios Demo and rebuild deck new; original 2007 is worn out …" at bounding box center [737, 568] width 289 height 32
drag, startPoint x: 805, startPoint y: 517, endPoint x: 875, endPoint y: 518, distance: 69.8
click at [875, 552] on div "Other -> Decks and Patios Demo and rebuild deck new; original 2007 is worn out …" at bounding box center [737, 568] width 289 height 32
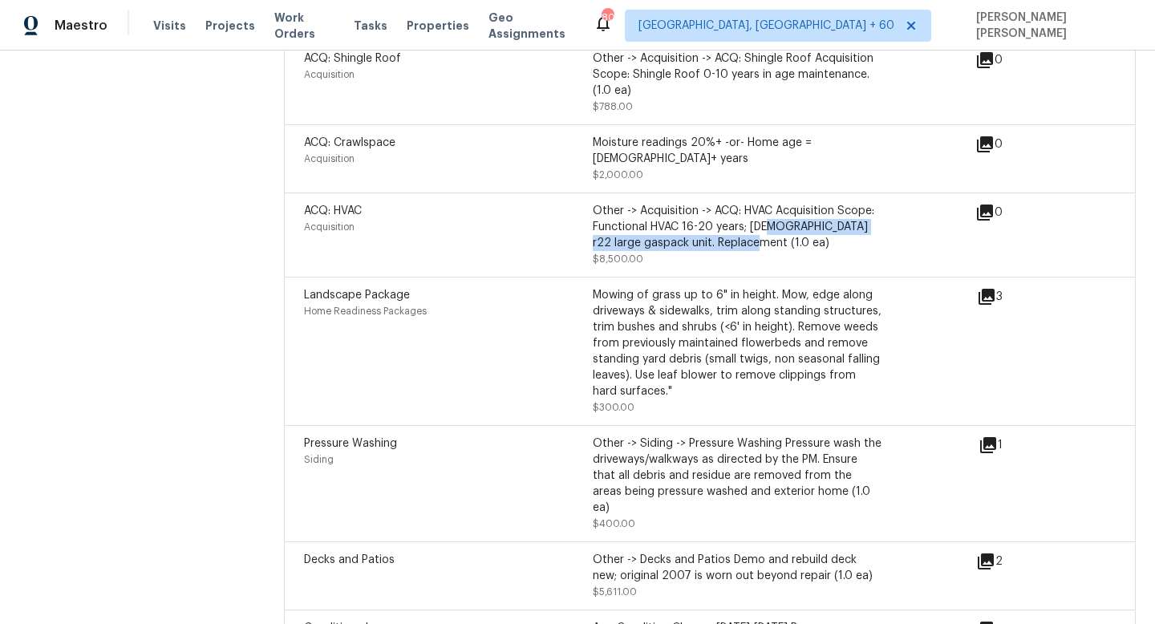
drag, startPoint x: 744, startPoint y: 194, endPoint x: 766, endPoint y: 194, distance: 21.7
click at [771, 203] on div "Other -> Acquisition -> ACQ: HVAC Acquisition Scope: Functional HVAC 16-20 year…" at bounding box center [737, 227] width 289 height 48
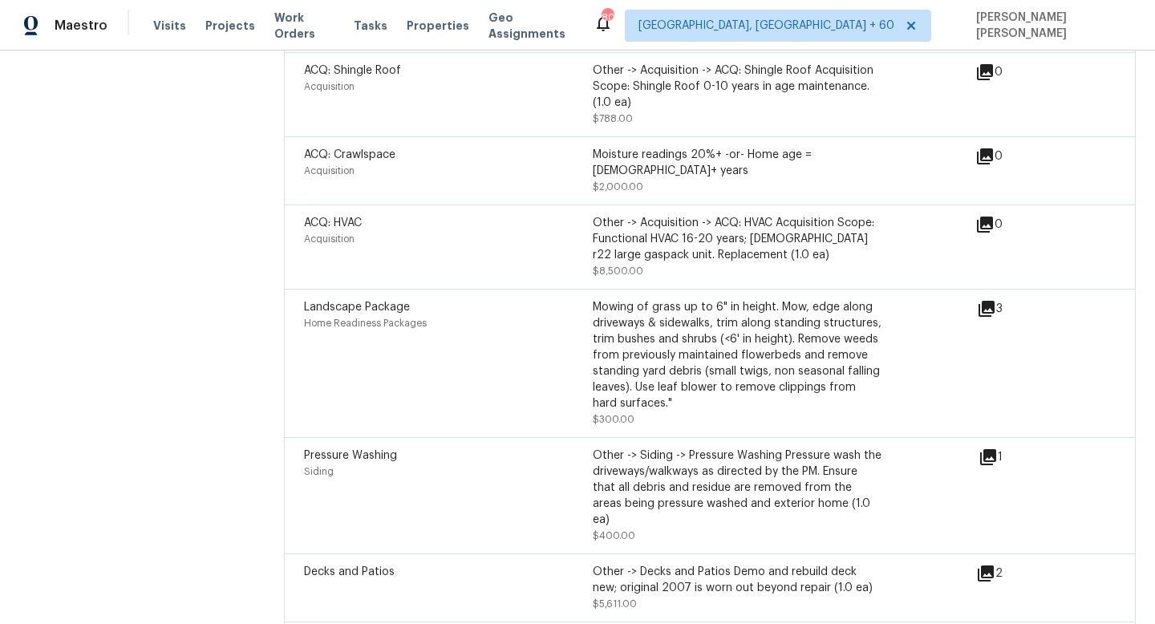
scroll to position [2580, 0]
click at [650, 483] on div "Other -> Siding -> Pressure Washing Pressure wash the driveways/walkways as dir…" at bounding box center [737, 498] width 289 height 96
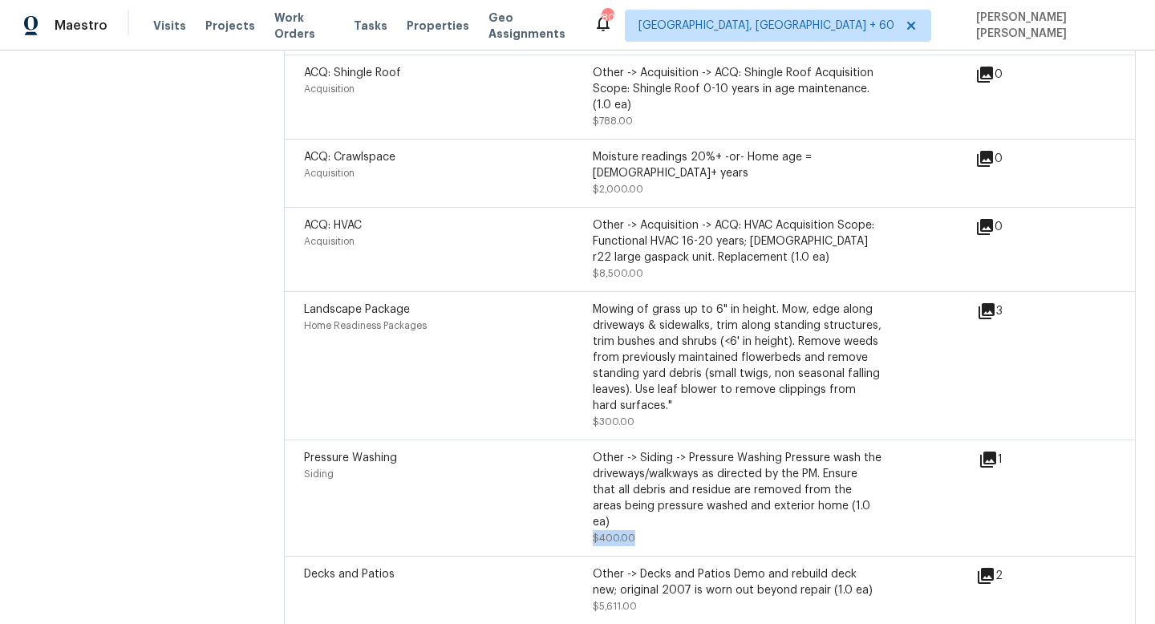
click at [650, 483] on div "Other -> Siding -> Pressure Washing Pressure wash the driveways/walkways as dir…" at bounding box center [737, 498] width 289 height 96
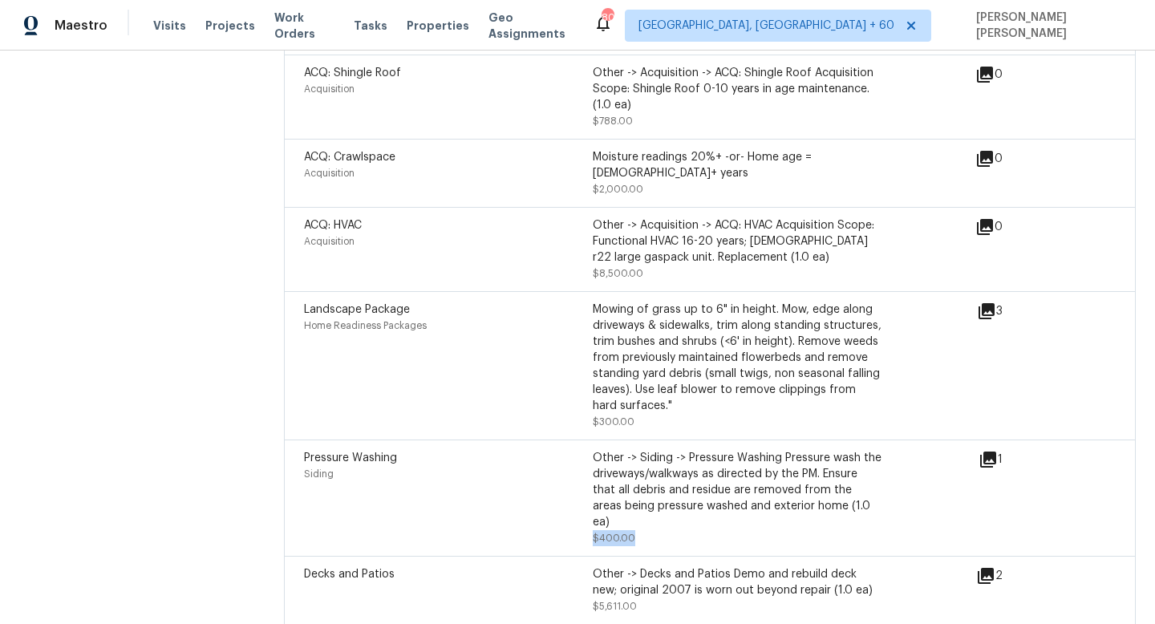
click at [650, 483] on div "Other -> Siding -> Pressure Washing Pressure wash the driveways/walkways as dir…" at bounding box center [737, 498] width 289 height 96
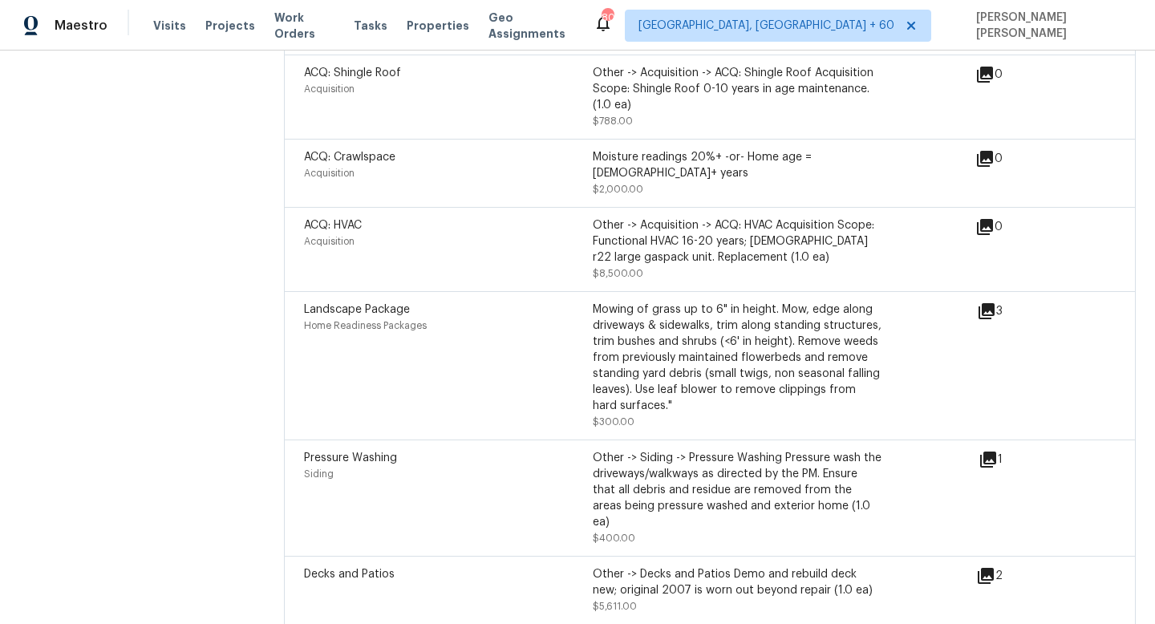
click at [630, 467] on div "Other -> Siding -> Pressure Washing Pressure wash the driveways/walkways as dir…" at bounding box center [737, 490] width 289 height 80
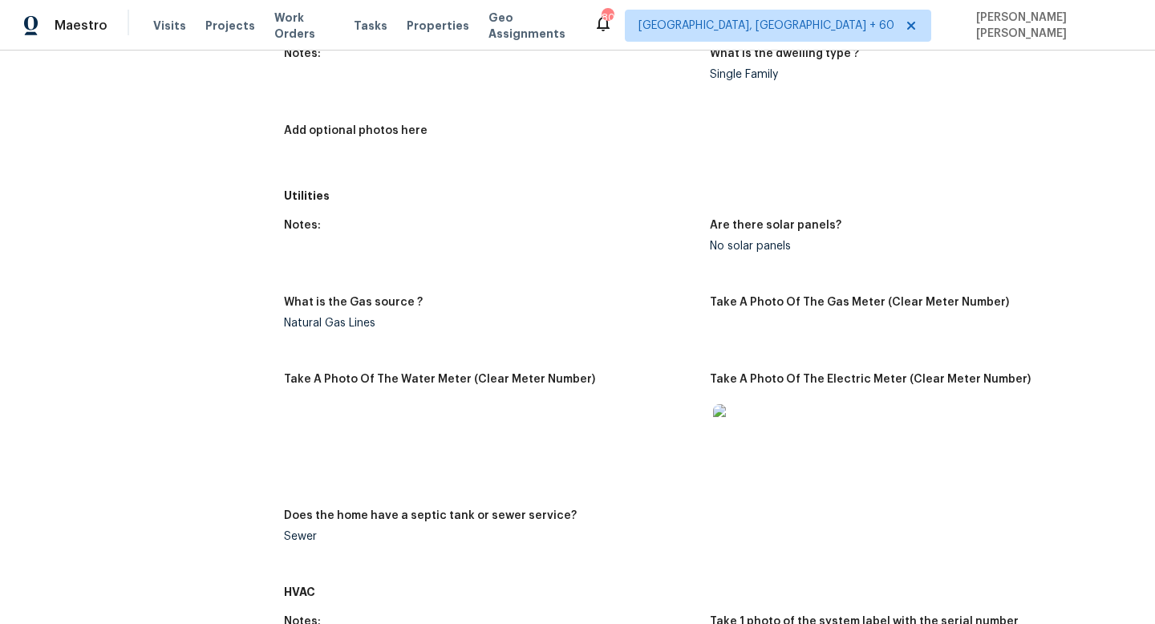
scroll to position [0, 0]
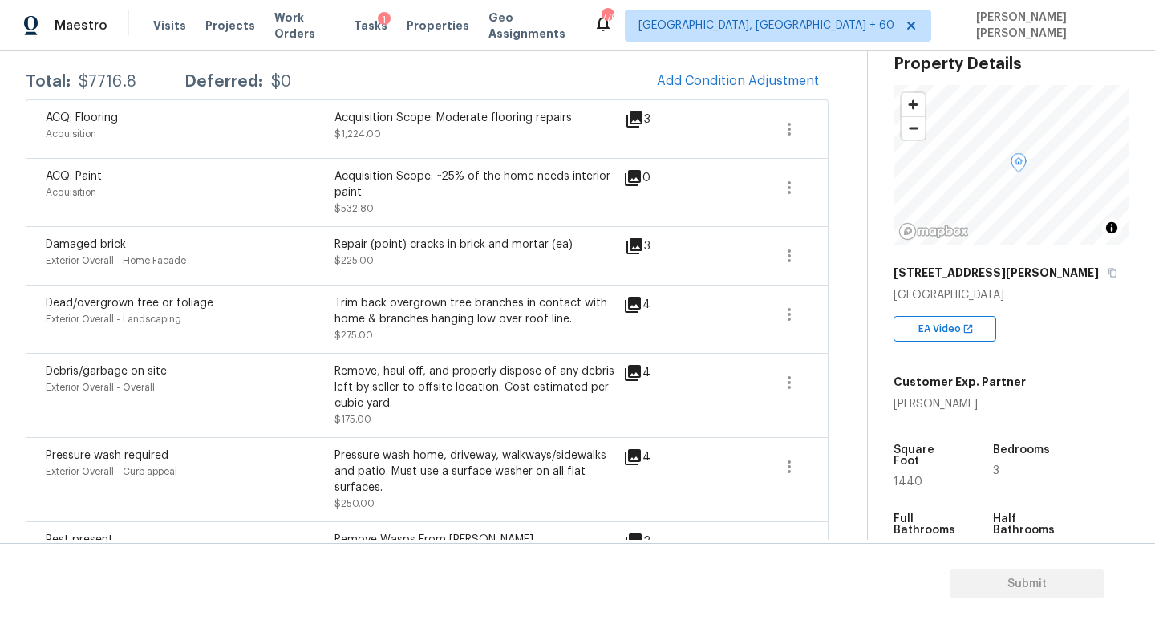
scroll to position [260, 0]
click at [311, 180] on div "ACQ: Paint" at bounding box center [190, 176] width 289 height 16
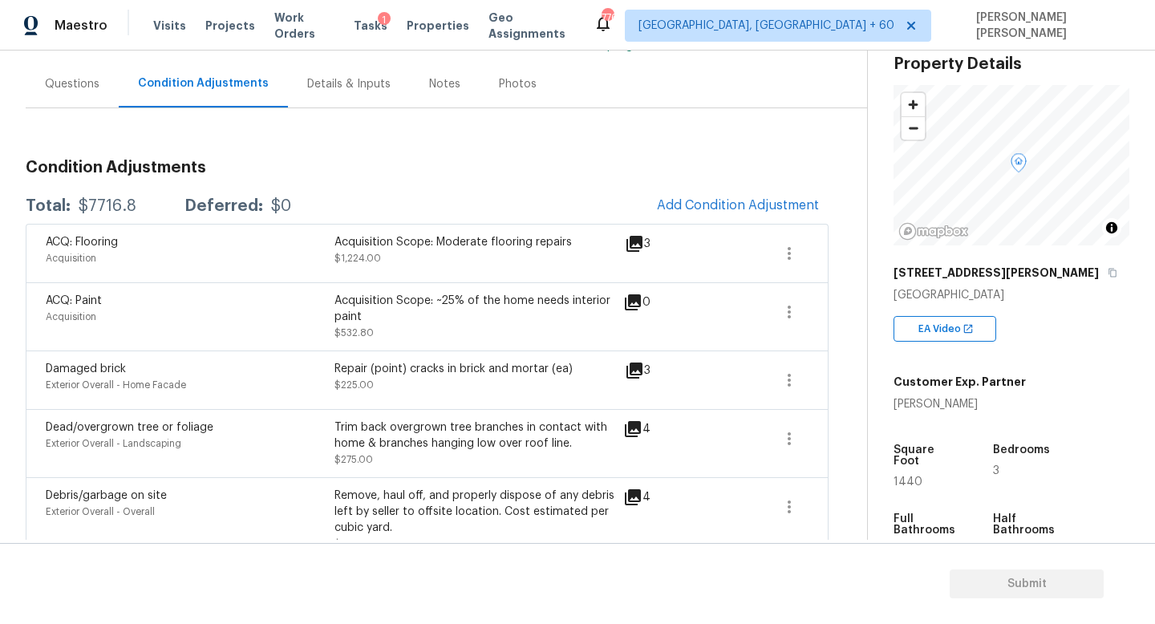
click at [548, 156] on div "Condition Adjustments Total: $7716.8 Deferred: $0 Add Condition Adjustment ACQ:…" at bounding box center [427, 489] width 803 height 685
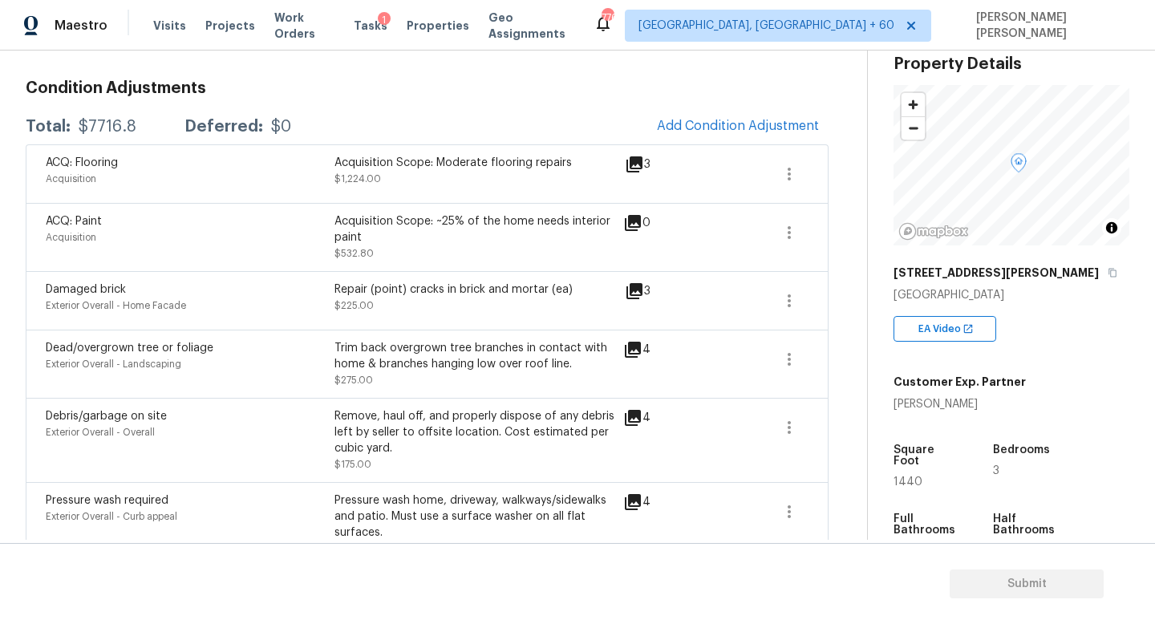
scroll to position [218, 0]
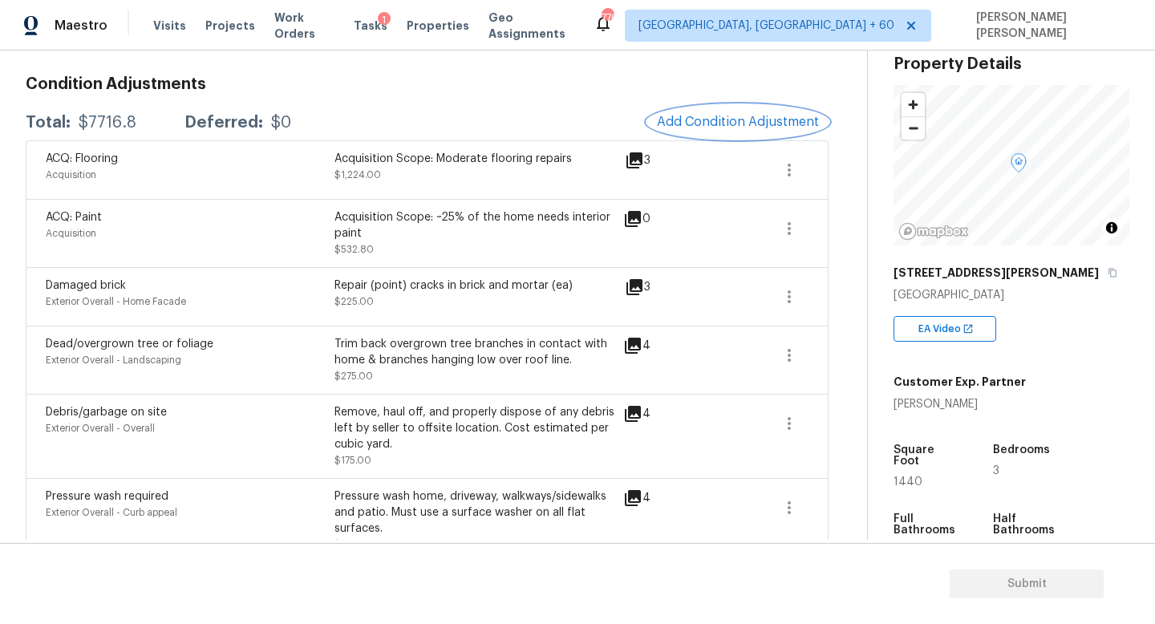
click at [719, 113] on button "Add Condition Adjustment" at bounding box center [737, 122] width 181 height 34
click at [1054, 430] on body "Maestro Visits Projects Work Orders Tasks 1 Properties Geo Assignments 776 [GEO…" at bounding box center [577, 312] width 1155 height 624
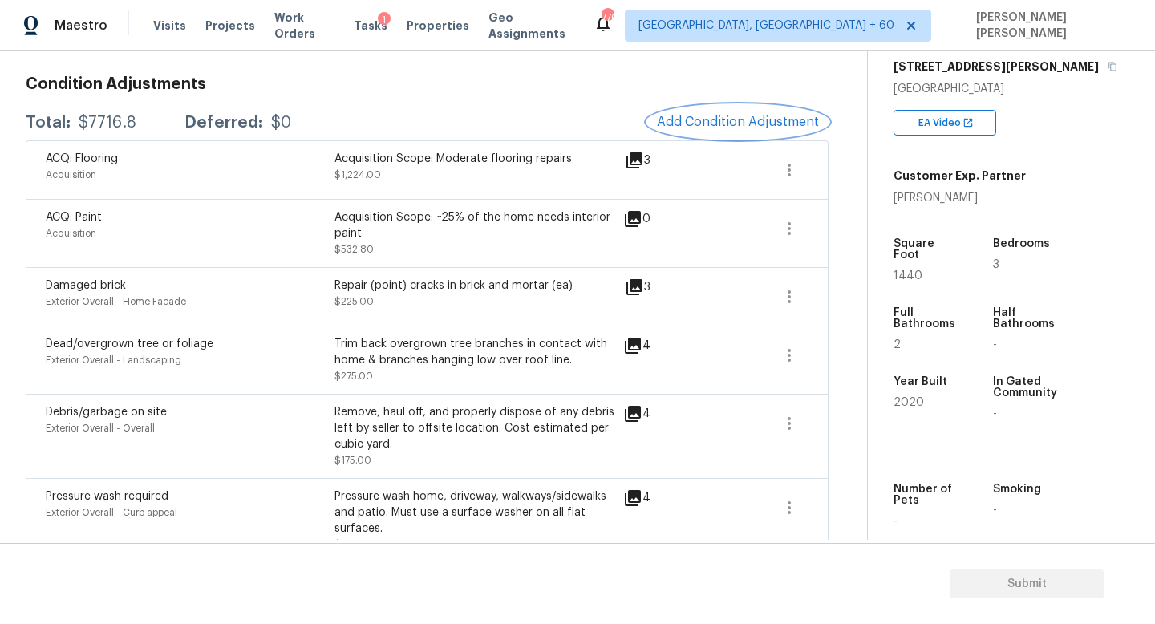
scroll to position [307, 0]
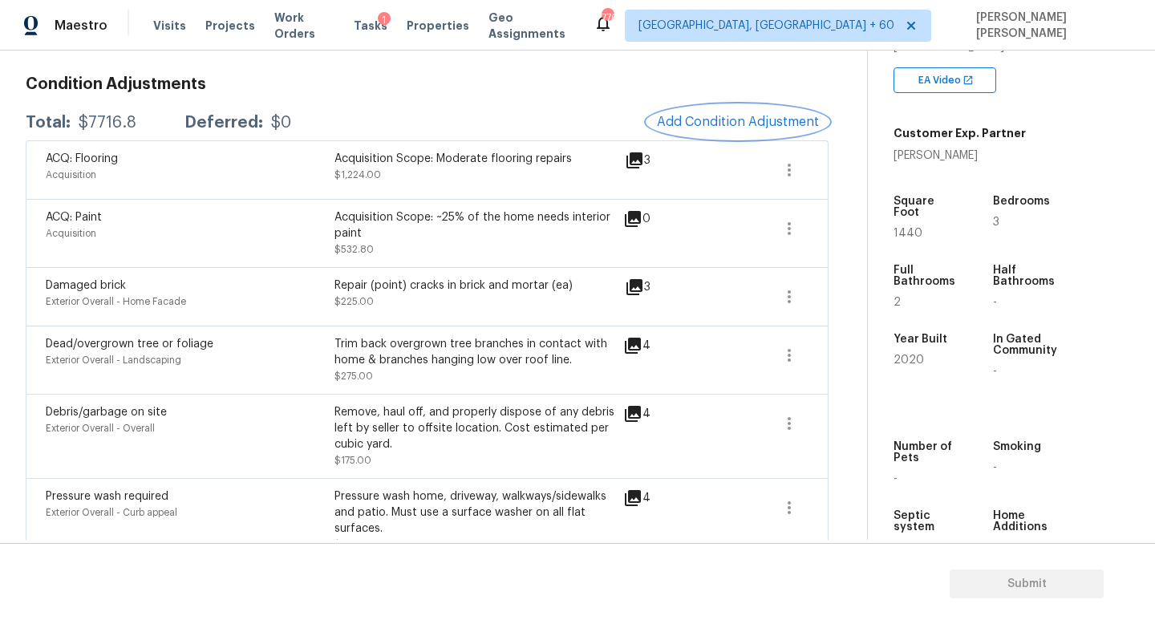
click at [735, 118] on span "Add Condition Adjustment" at bounding box center [738, 122] width 162 height 14
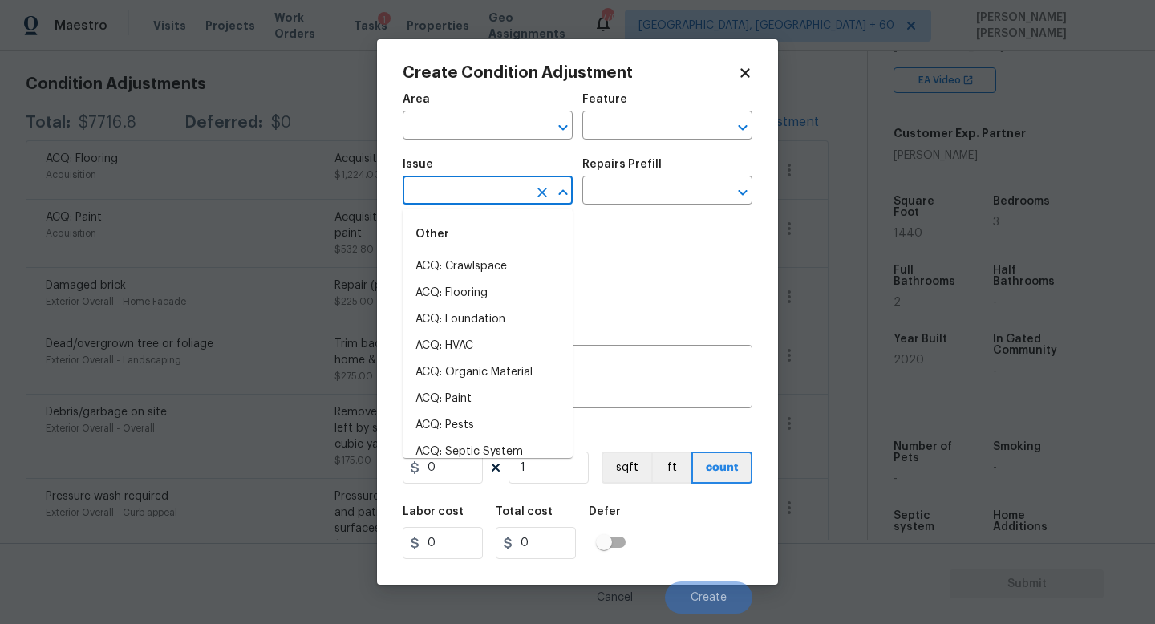
click at [474, 184] on input "text" at bounding box center [465, 192] width 125 height 25
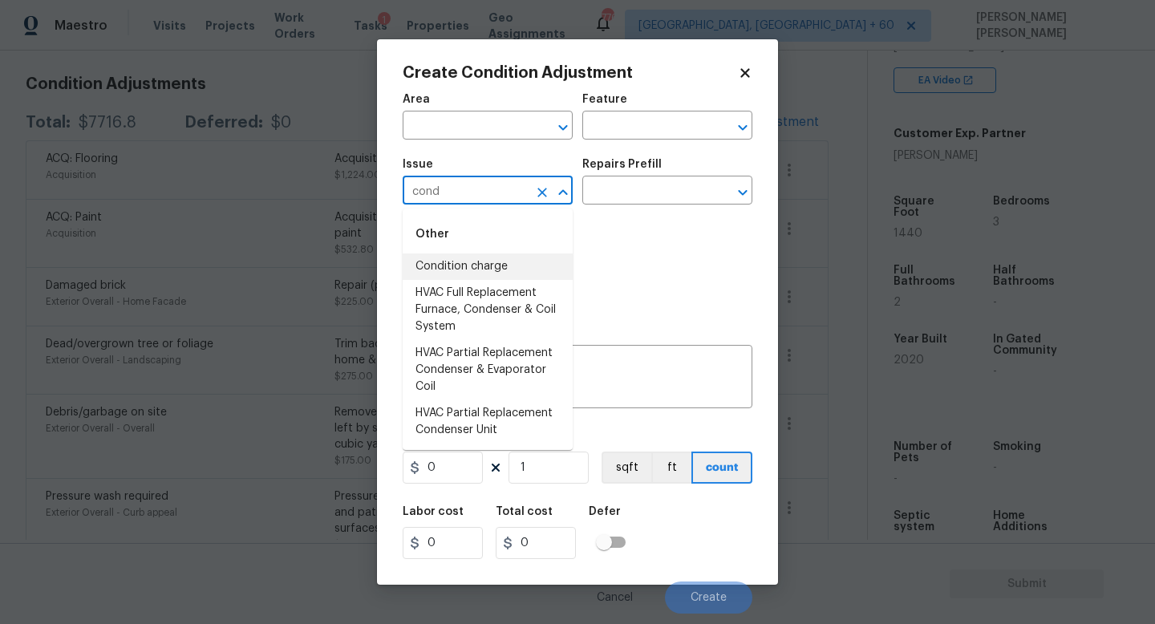
click at [470, 255] on li "Condition charge" at bounding box center [488, 266] width 170 height 26
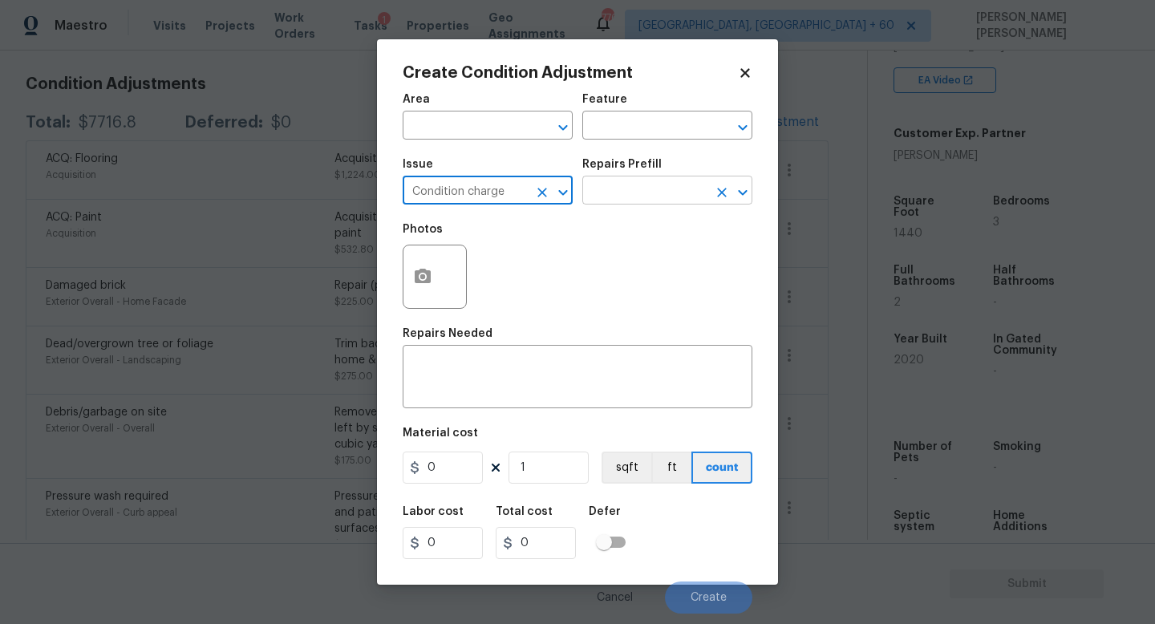
type input "Condition charge"
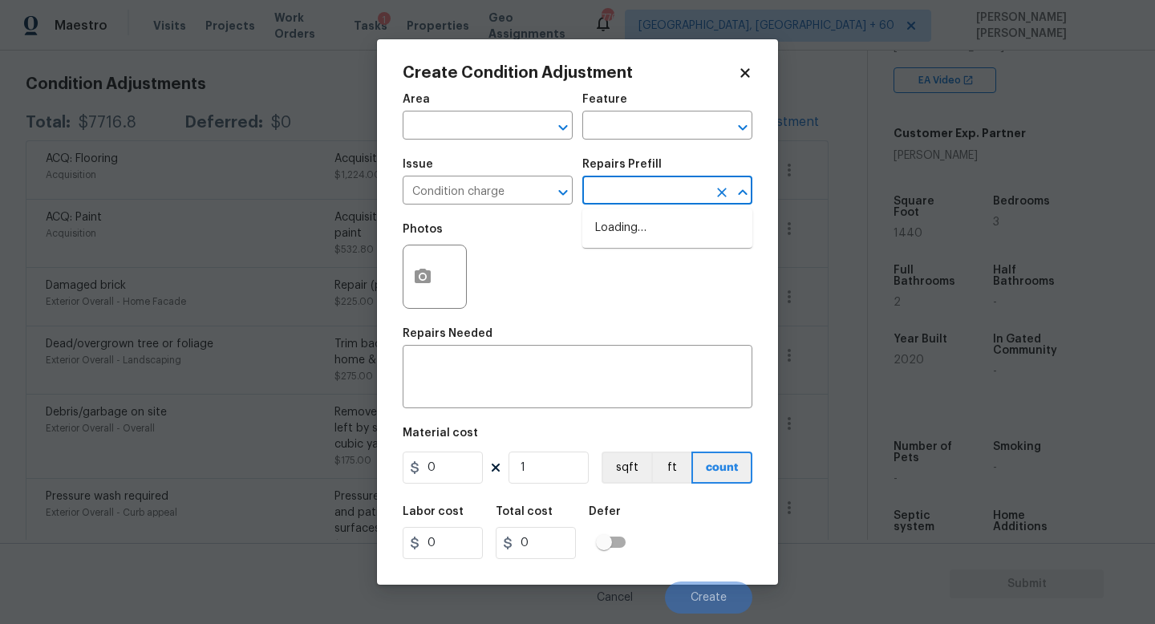
click at [595, 196] on input "text" at bounding box center [644, 192] width 125 height 25
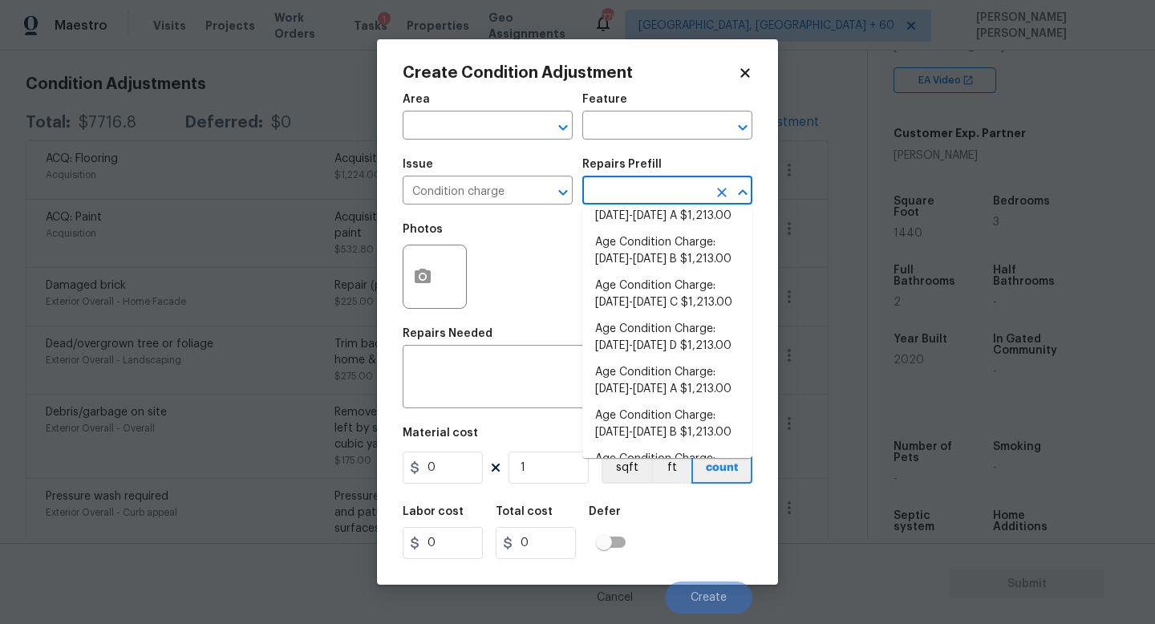
scroll to position [526, 0]
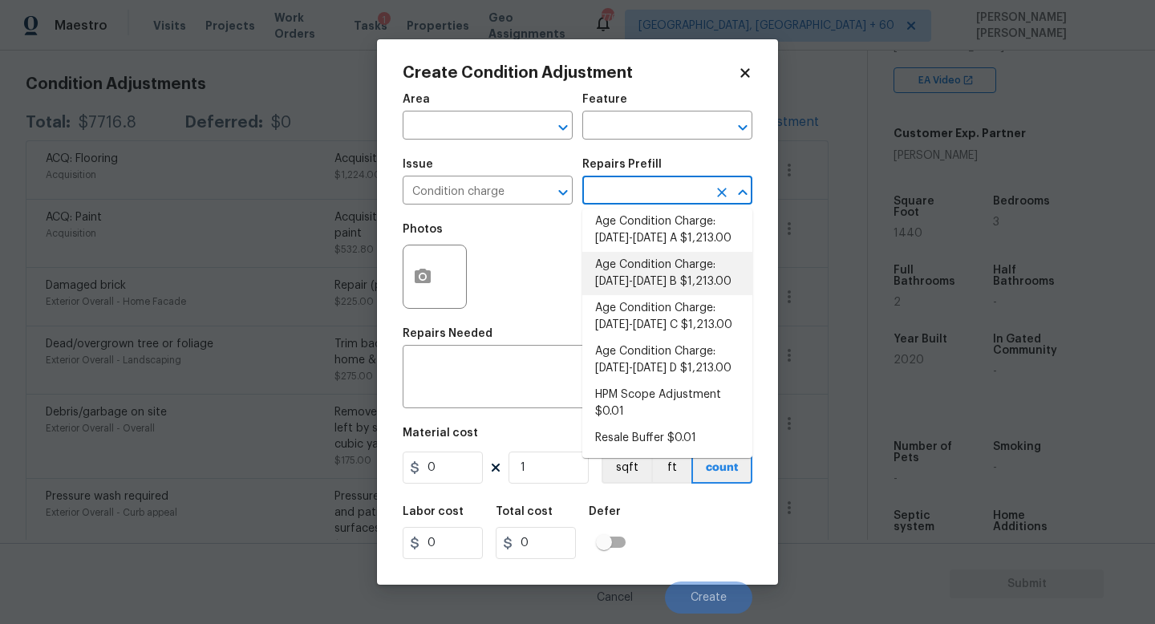
click at [691, 277] on li "Age Condition Charge: [DATE]-[DATE] B $1,213.00" at bounding box center [667, 273] width 170 height 43
type input "Home Readiness Packages"
type textarea "Age Condition Charge: [DATE]-[DATE] B"
type input "1213"
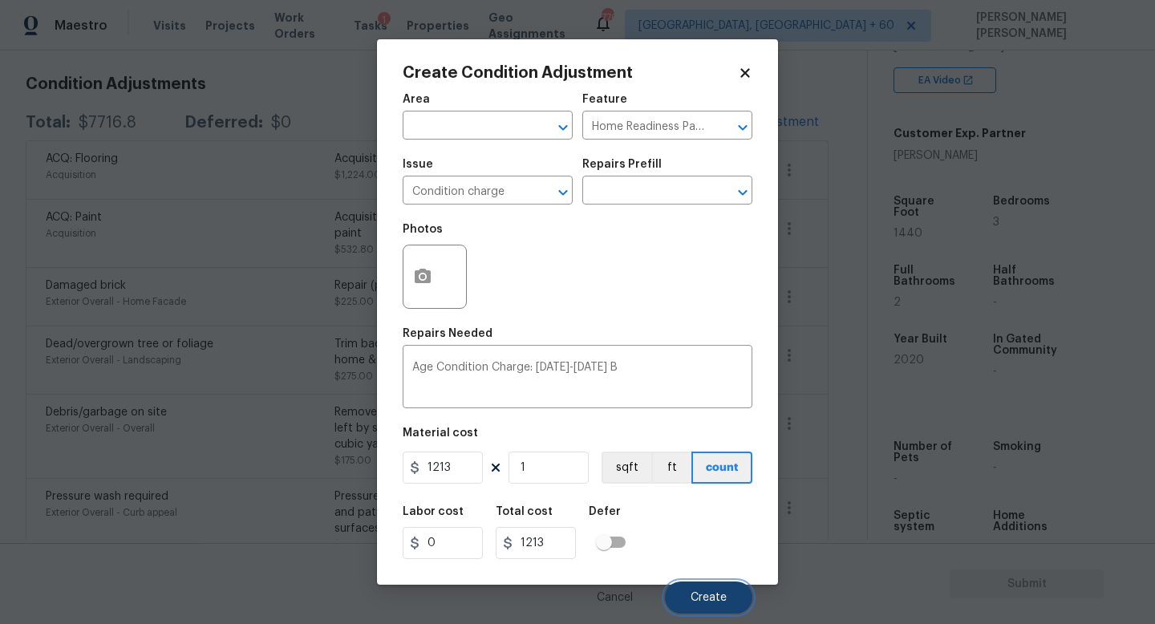
click at [695, 594] on span "Create" at bounding box center [708, 598] width 36 height 12
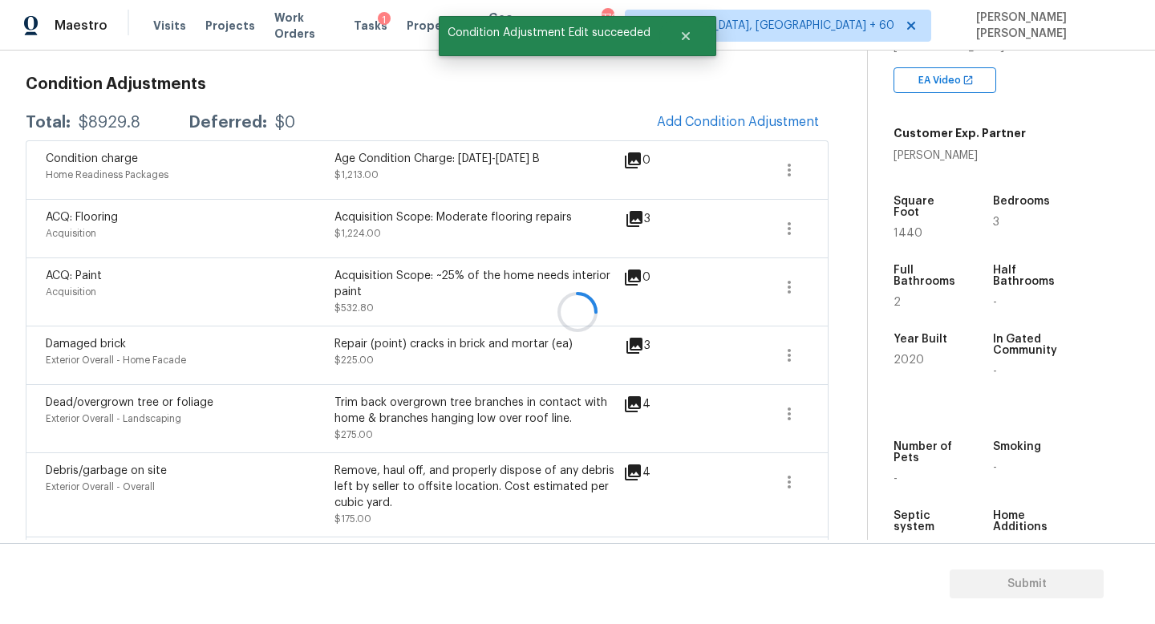
click at [91, 119] on div at bounding box center [577, 312] width 1155 height 624
click at [91, 119] on div "$8929.8" at bounding box center [110, 123] width 62 height 16
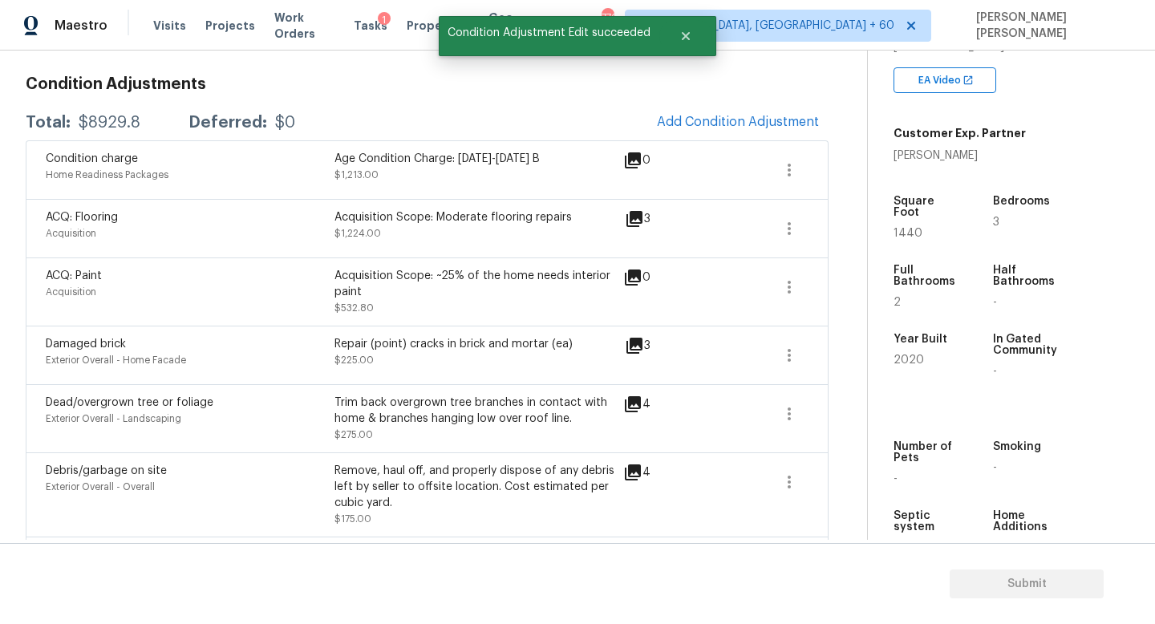
click at [91, 119] on div "$8929.8" at bounding box center [110, 123] width 62 height 16
copy div "$8929.8"
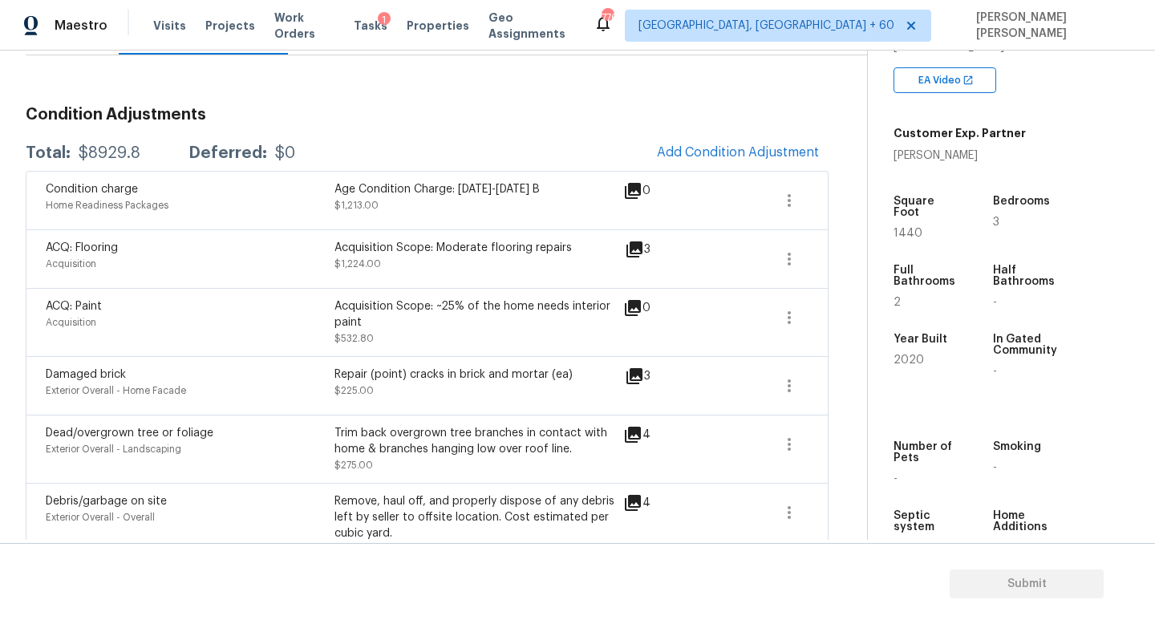
scroll to position [0, 0]
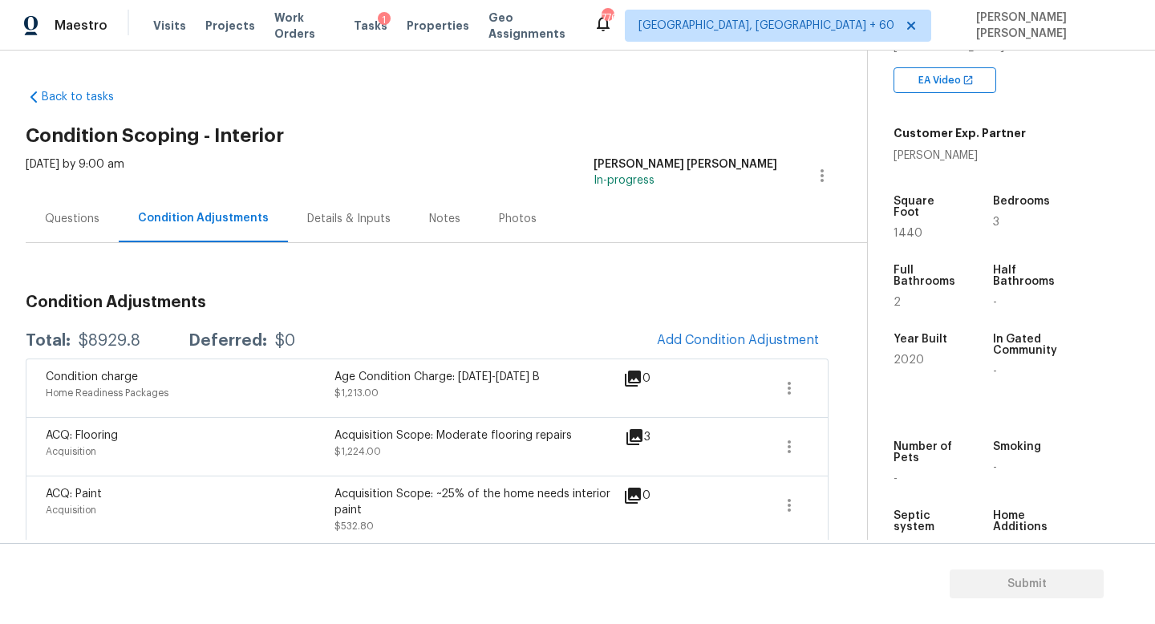
click at [62, 205] on div "Questions" at bounding box center [72, 218] width 93 height 47
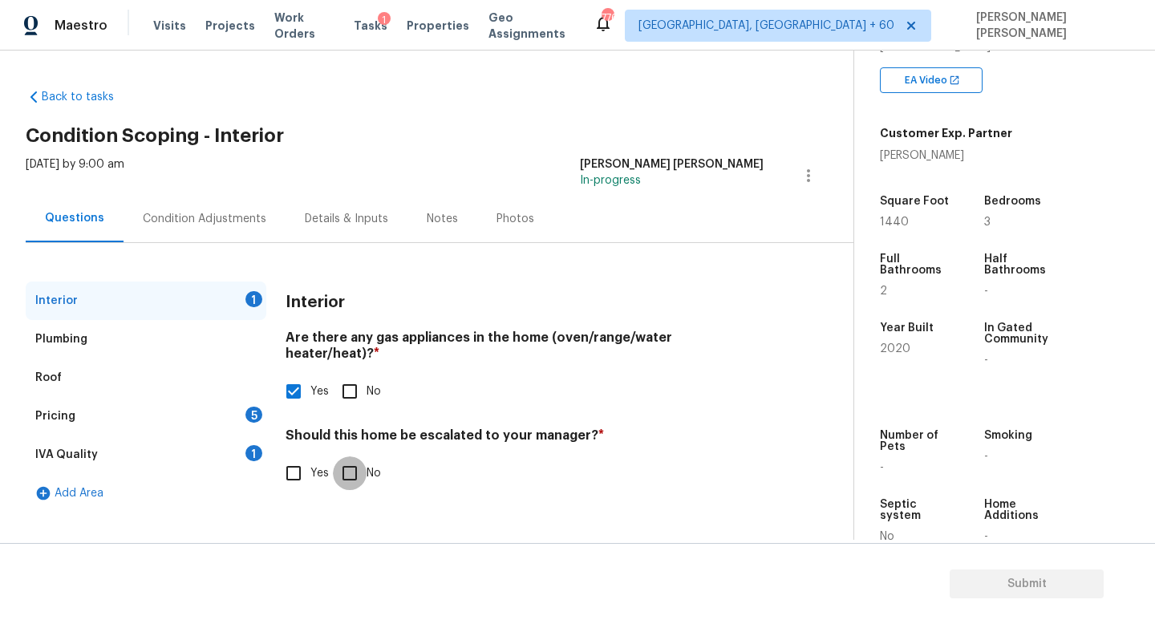
click at [351, 464] on input "No" at bounding box center [350, 473] width 34 height 34
checkbox input "true"
click at [215, 415] on div "Pricing 5" at bounding box center [146, 416] width 241 height 38
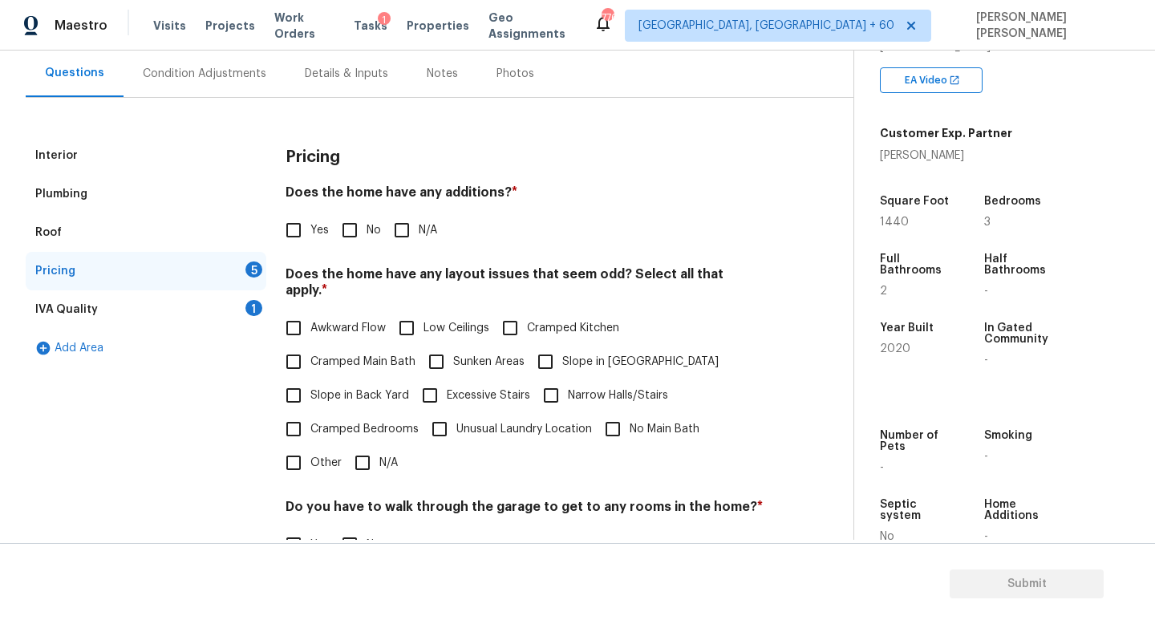
scroll to position [164, 0]
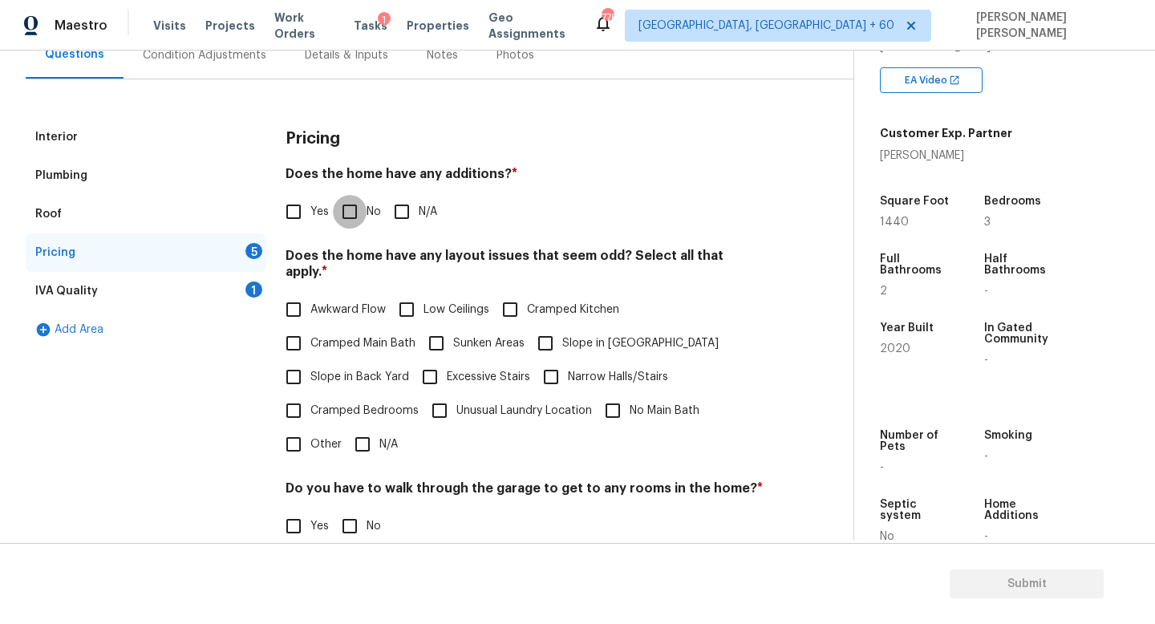
click at [336, 210] on input "No" at bounding box center [350, 212] width 34 height 34
checkbox input "true"
click at [379, 438] on span "N/A" at bounding box center [388, 446] width 18 height 17
click at [379, 429] on input "N/A" at bounding box center [363, 446] width 34 height 34
checkbox input "true"
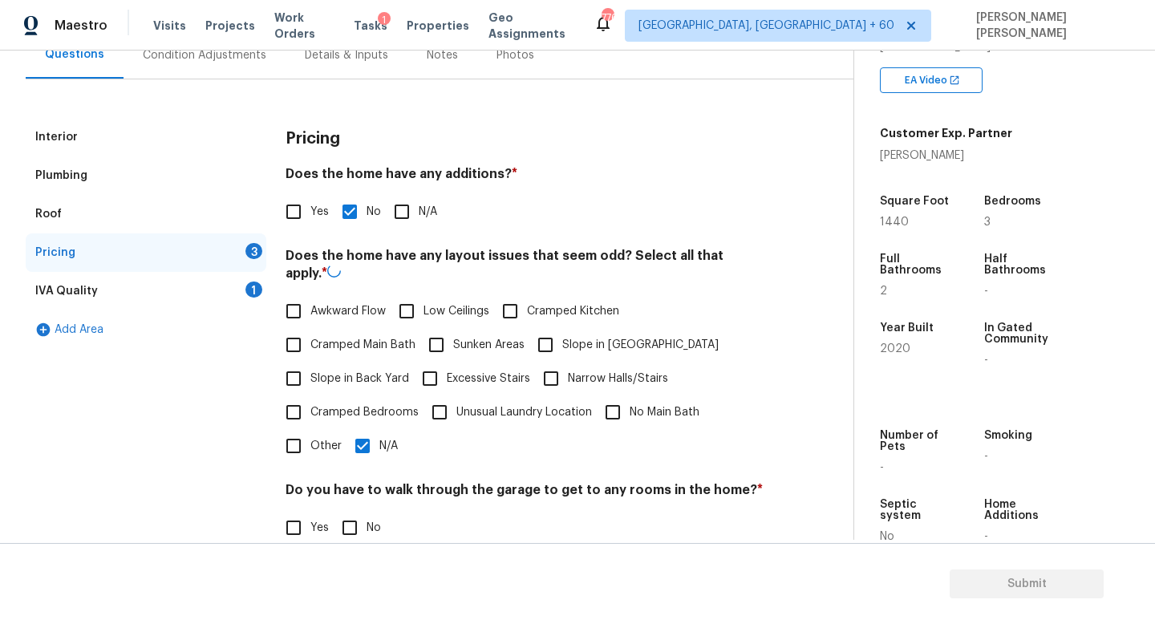
scroll to position [338, 0]
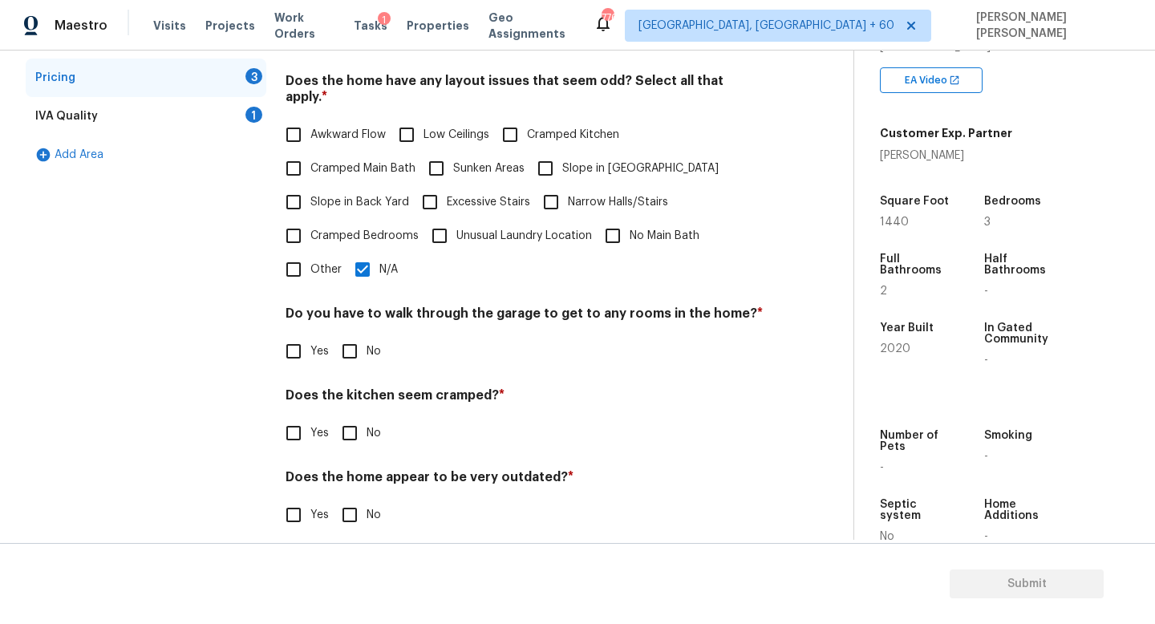
click at [350, 338] on input "No" at bounding box center [350, 351] width 34 height 34
checkbox input "true"
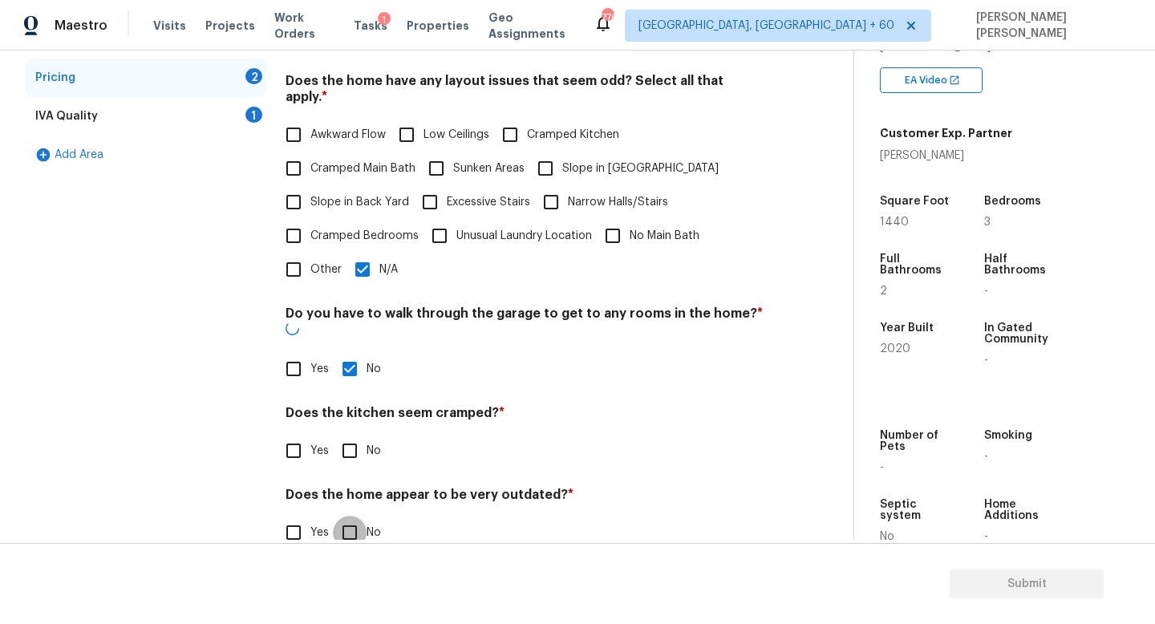
click at [351, 516] on input "No" at bounding box center [350, 533] width 34 height 34
checkbox input "true"
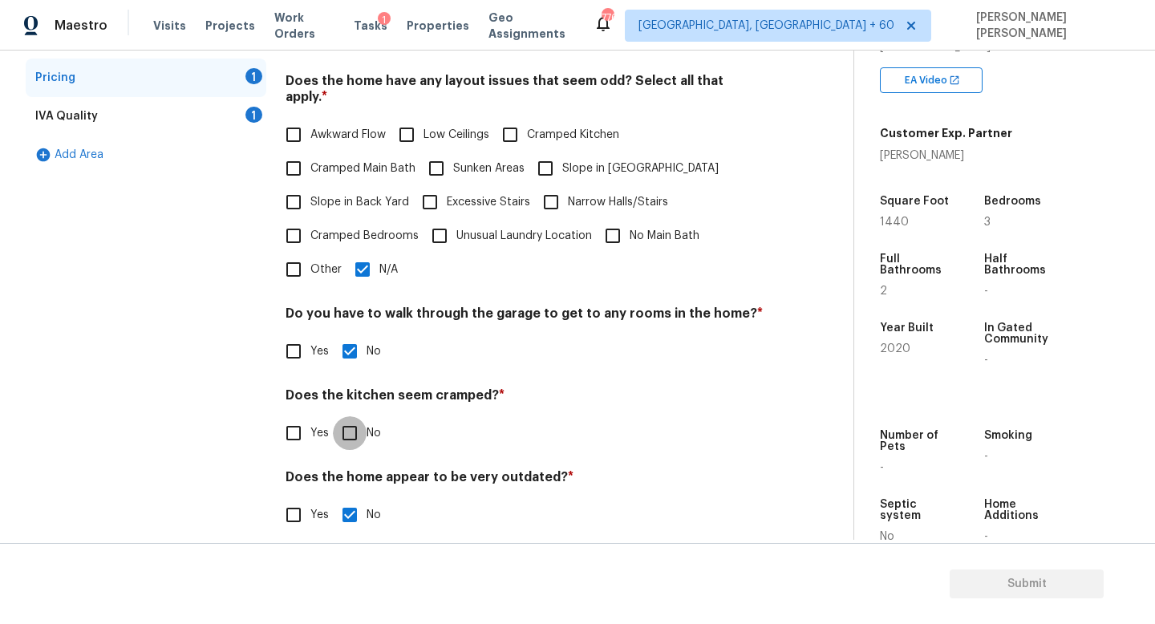
click at [351, 416] on input "No" at bounding box center [350, 433] width 34 height 34
checkbox input "true"
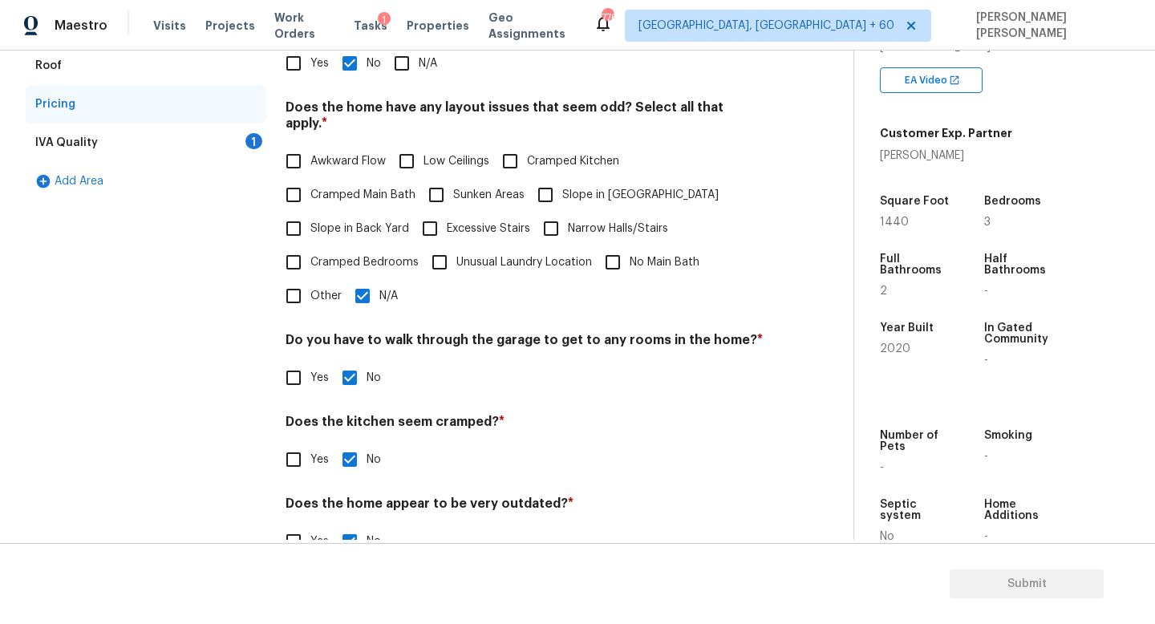
click at [190, 140] on div "IVA Quality 1" at bounding box center [146, 142] width 241 height 38
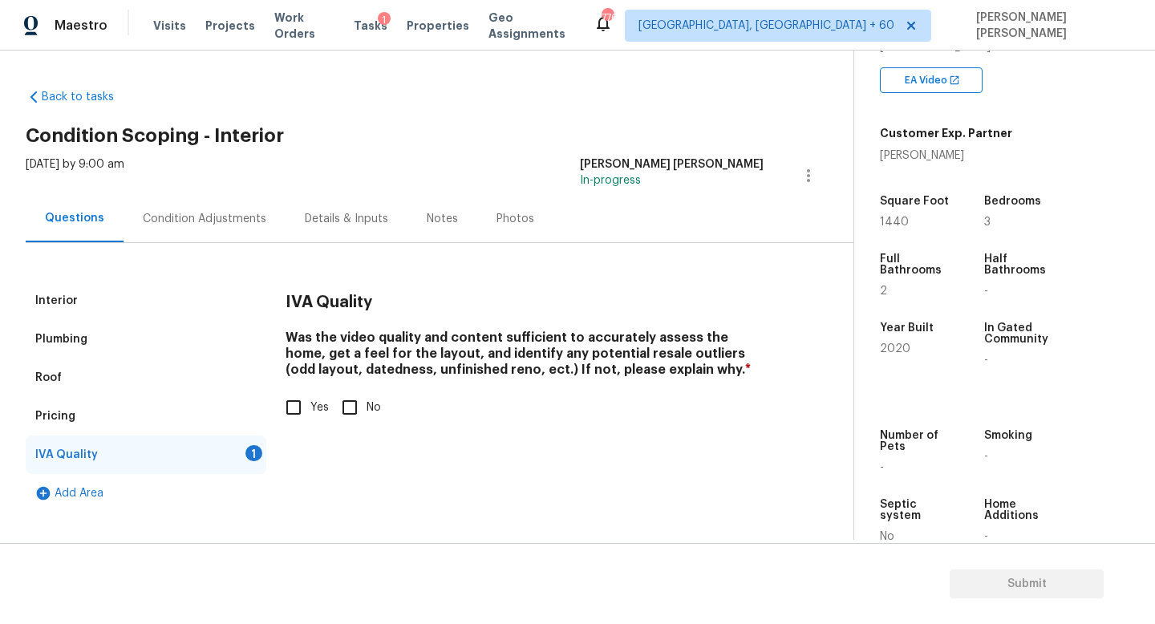
click at [307, 432] on div "IVA Quality Was the video quality and content sufficient to accurately assess t…" at bounding box center [524, 362] width 478 height 162
click at [307, 411] on input "Yes" at bounding box center [294, 408] width 34 height 34
checkbox input "true"
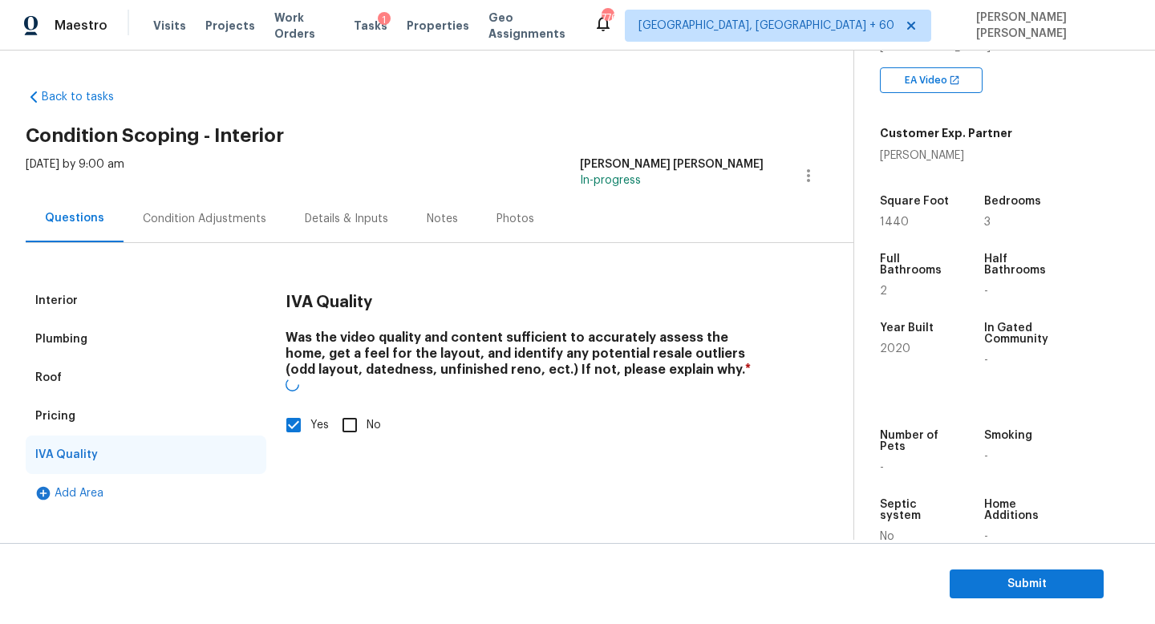
click at [209, 221] on div "Condition Adjustments" at bounding box center [204, 219] width 123 height 16
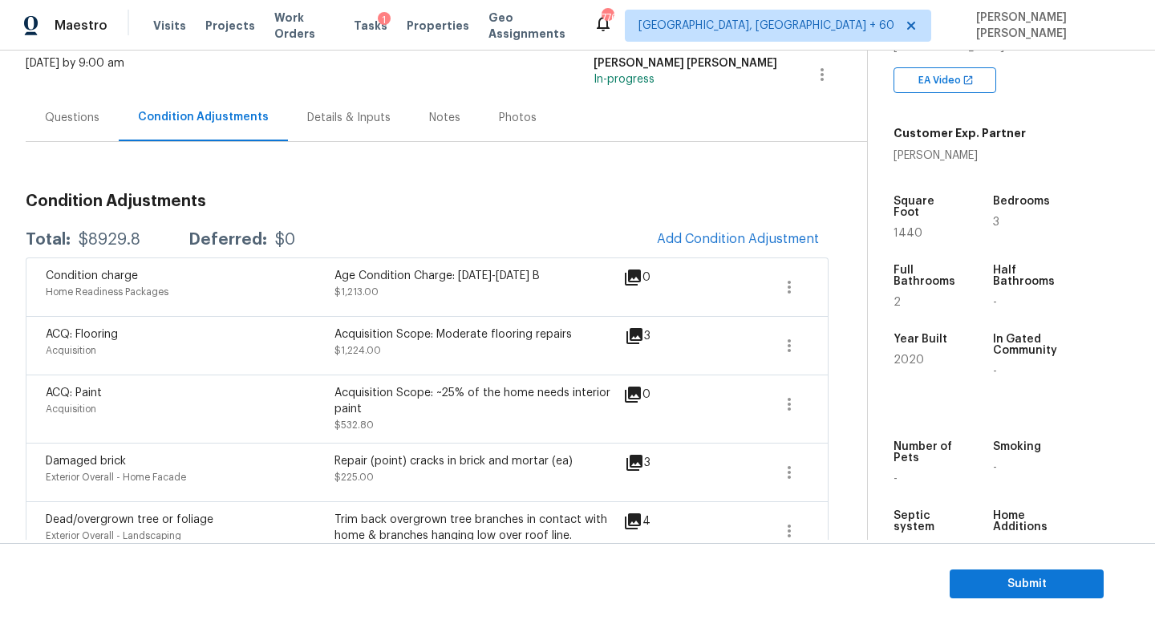
scroll to position [117, 0]
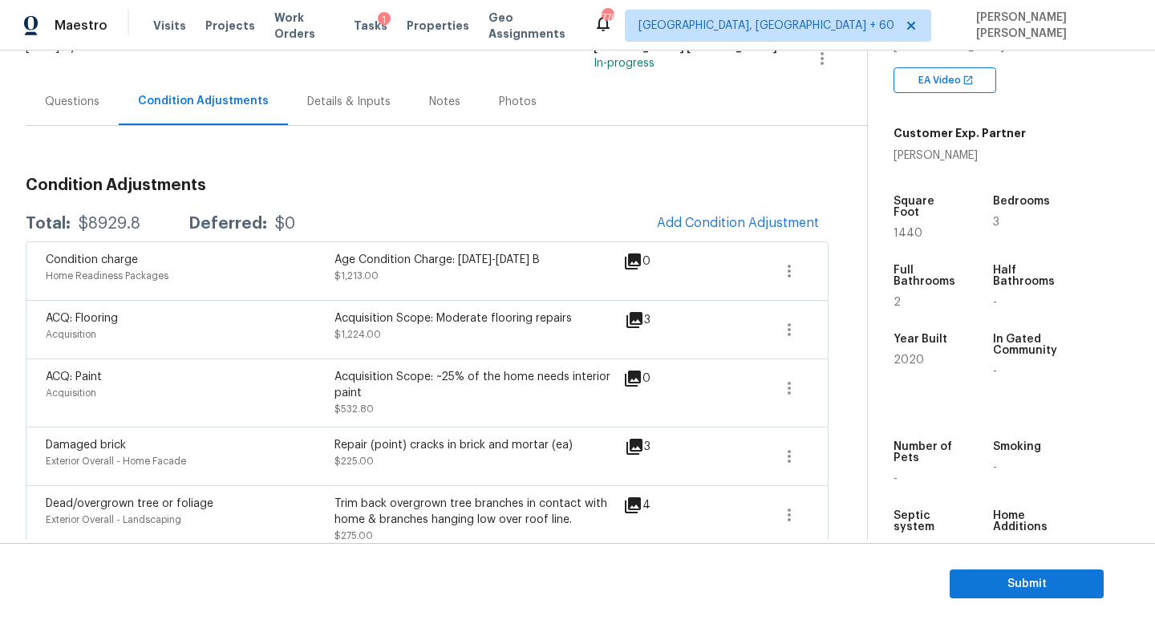
click at [511, 196] on div "Condition Adjustments Total: $8929.8 Deferred: $0 Add Condition Adjustment Cond…" at bounding box center [427, 535] width 803 height 743
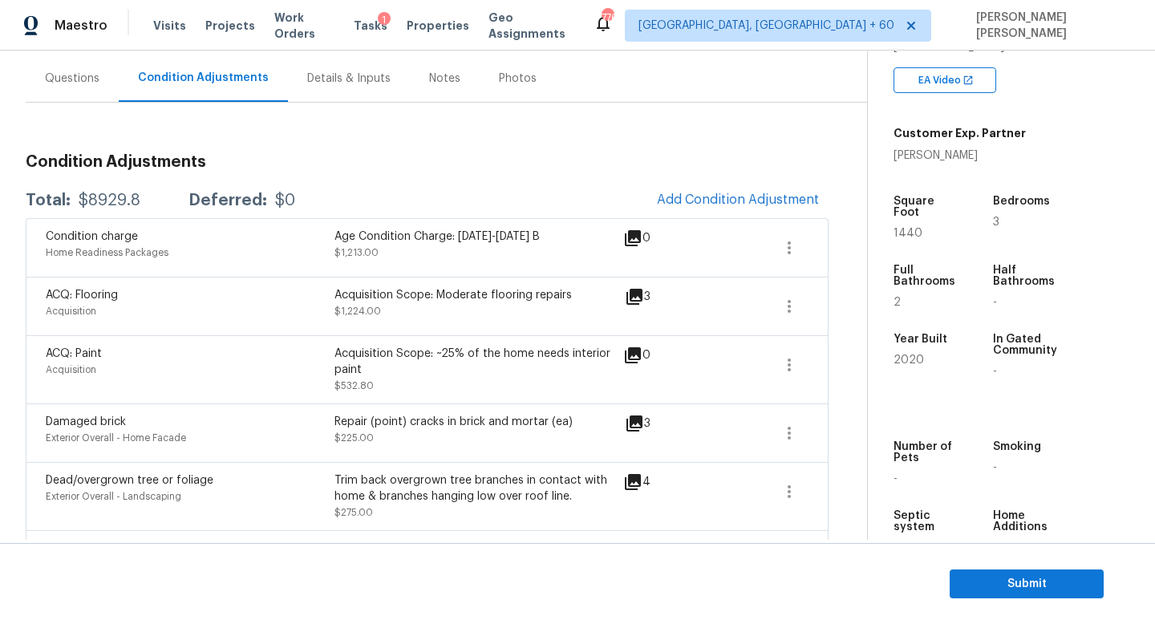
scroll to position [152, 0]
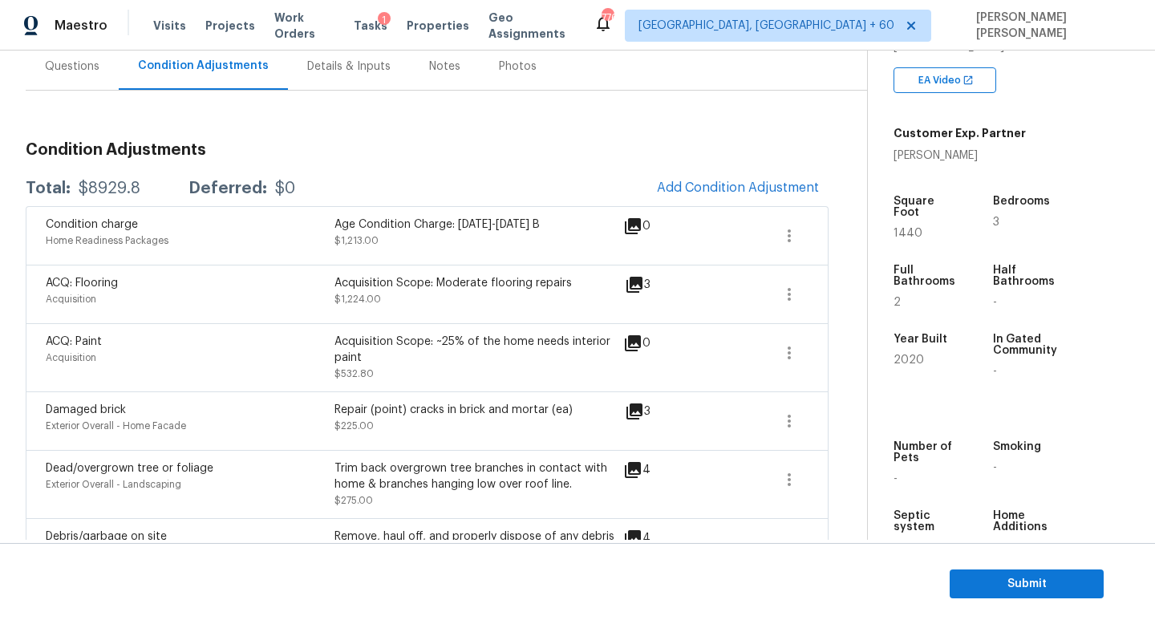
click at [102, 181] on div "$8929.8" at bounding box center [110, 188] width 62 height 16
click at [259, 174] on div "Total: $8929.8 Deferred: $0 Add Condition Adjustment" at bounding box center [427, 188] width 803 height 35
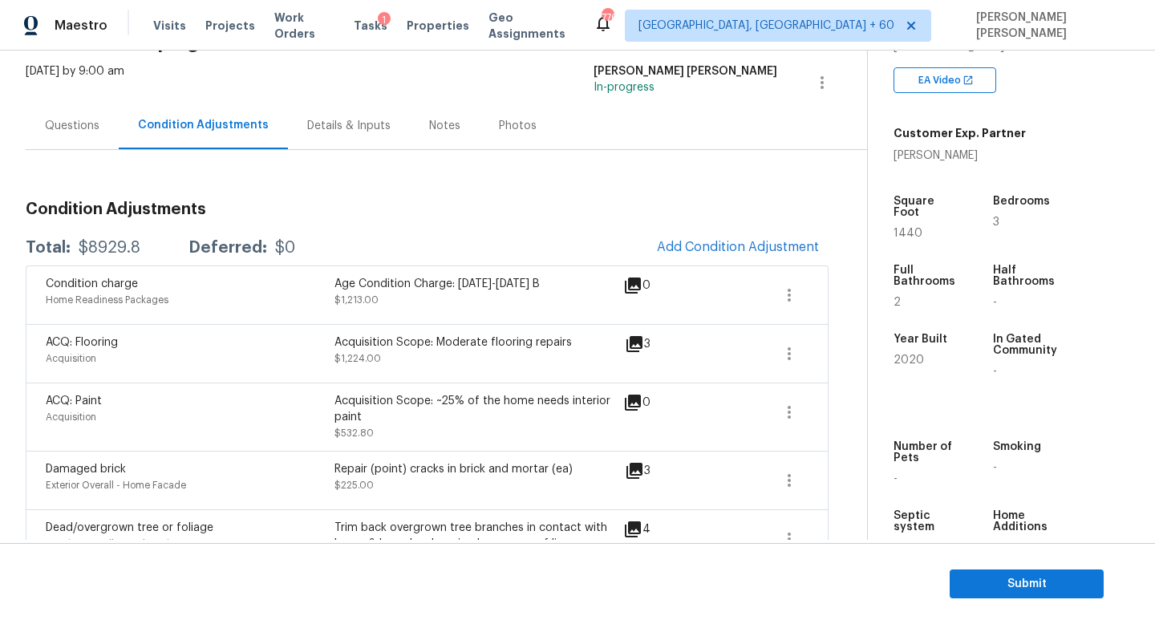
scroll to position [56, 0]
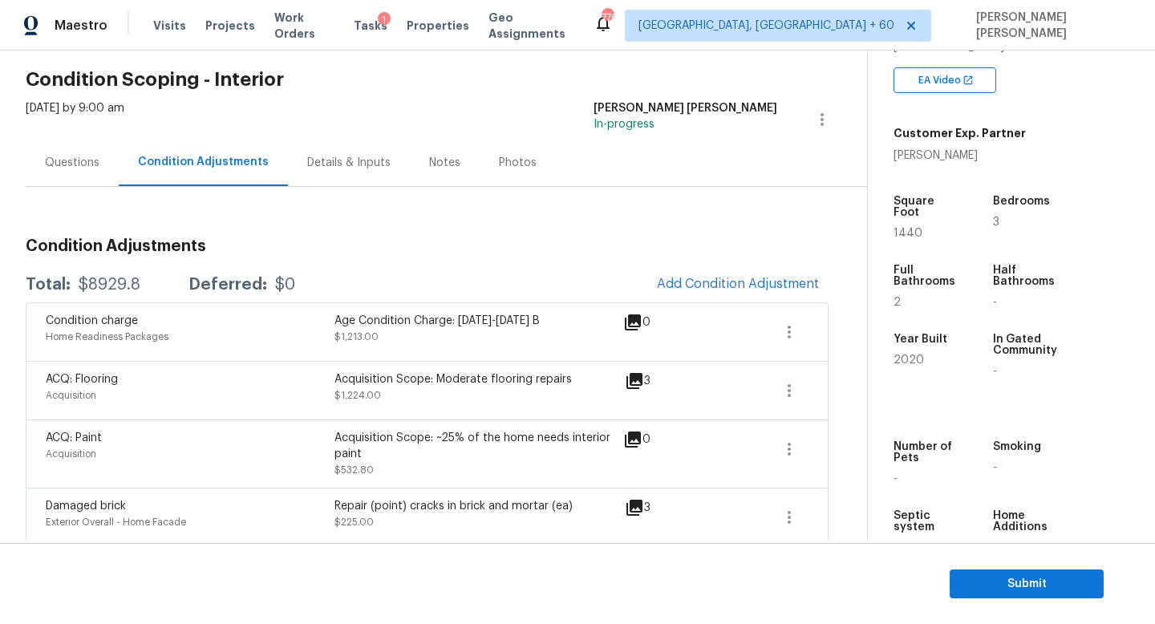
click at [93, 122] on div "[DATE] by 9:00 am" at bounding box center [75, 119] width 99 height 38
click at [84, 140] on div "Questions" at bounding box center [72, 162] width 93 height 47
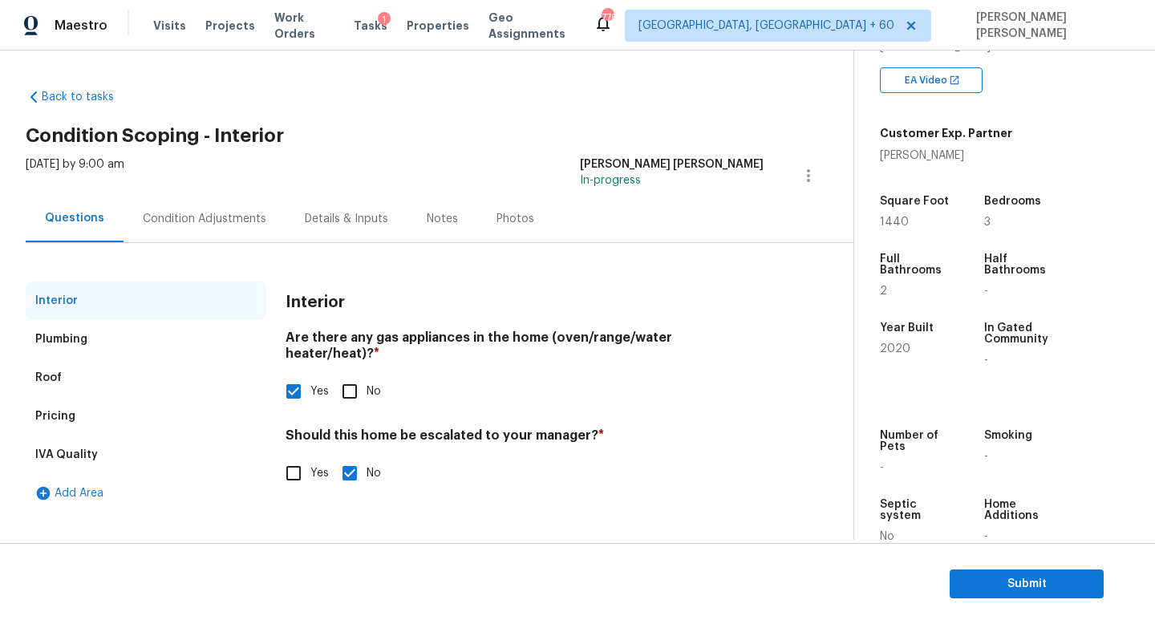
click at [185, 231] on div "Condition Adjustments" at bounding box center [204, 218] width 162 height 47
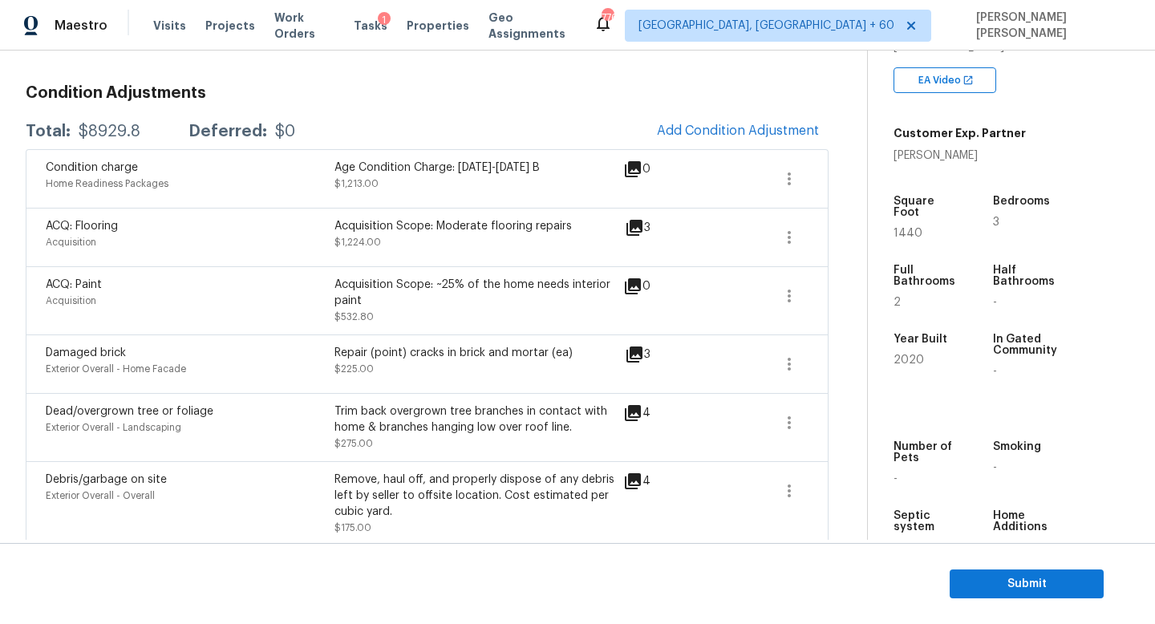
scroll to position [211, 0]
click at [800, 229] on button "button" at bounding box center [789, 236] width 38 height 38
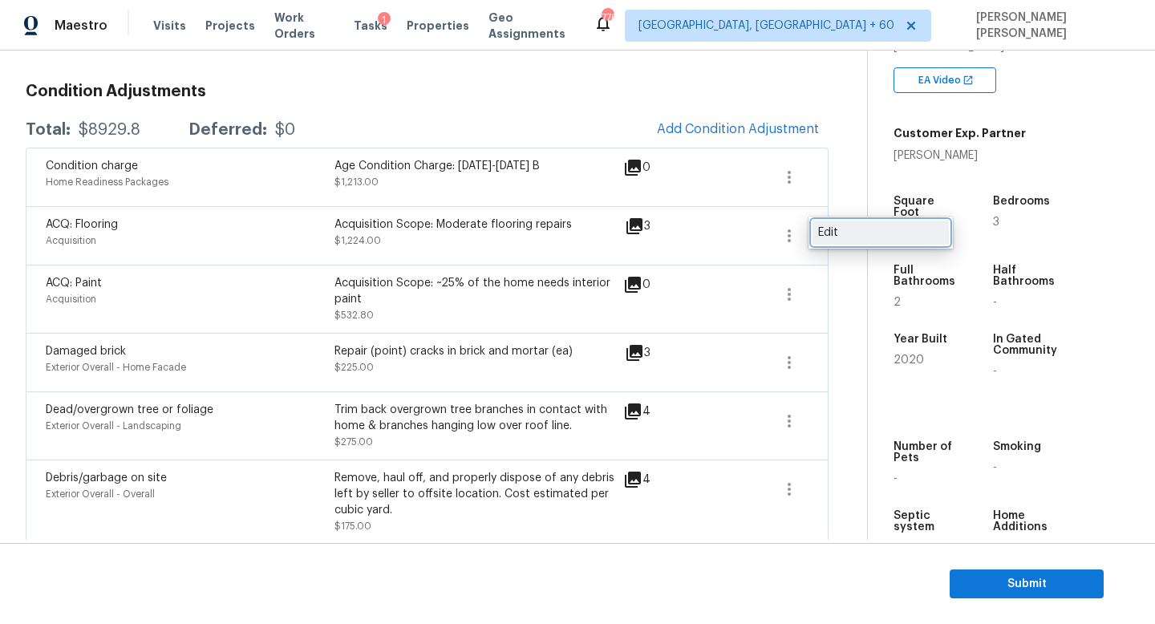
click at [830, 229] on div "Edit" at bounding box center [880, 233] width 125 height 16
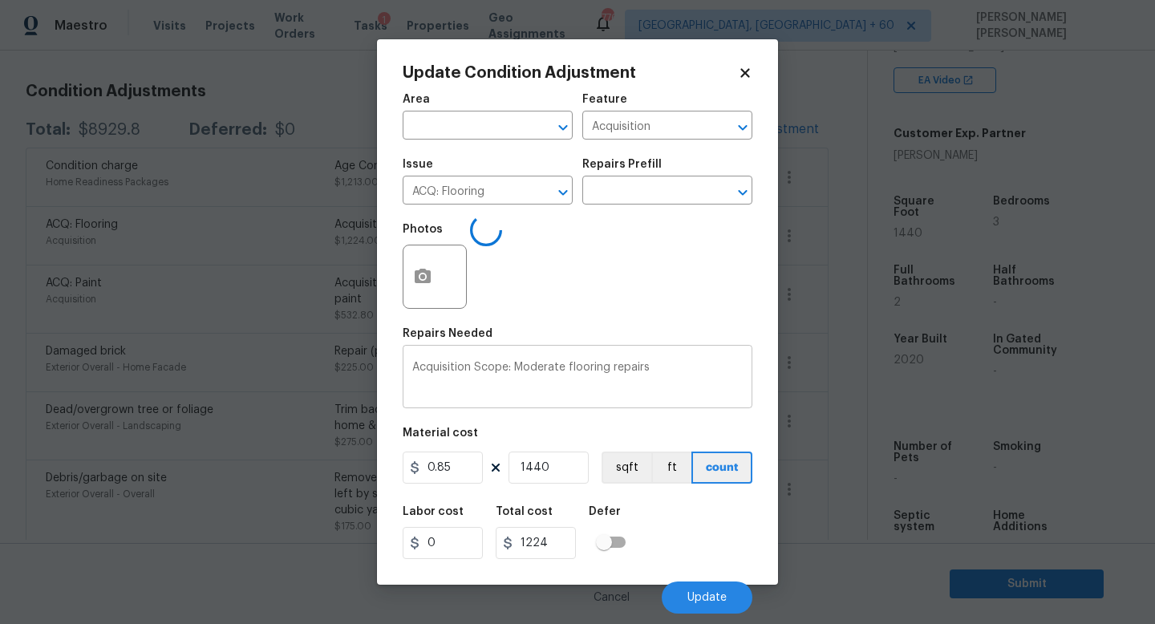
click at [681, 370] on textarea "Acquisition Scope: Moderate flooring repairs" at bounding box center [577, 379] width 330 height 34
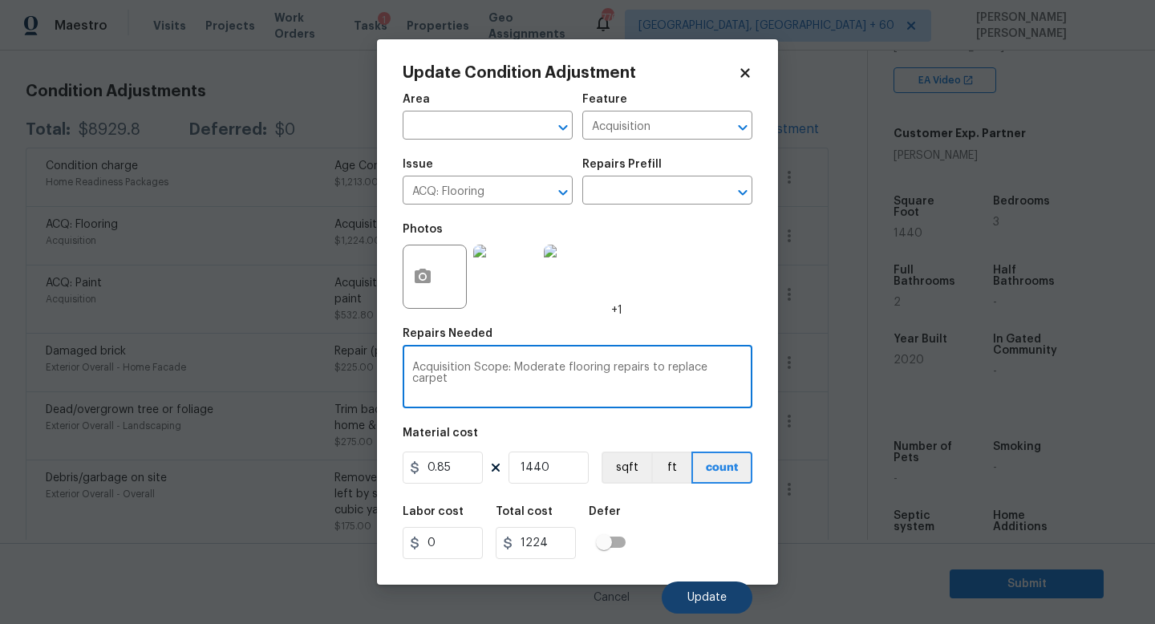
type textarea "Acquisition Scope: Moderate flooring repairs to replace carpet"
click at [718, 605] on button "Update" at bounding box center [707, 597] width 91 height 32
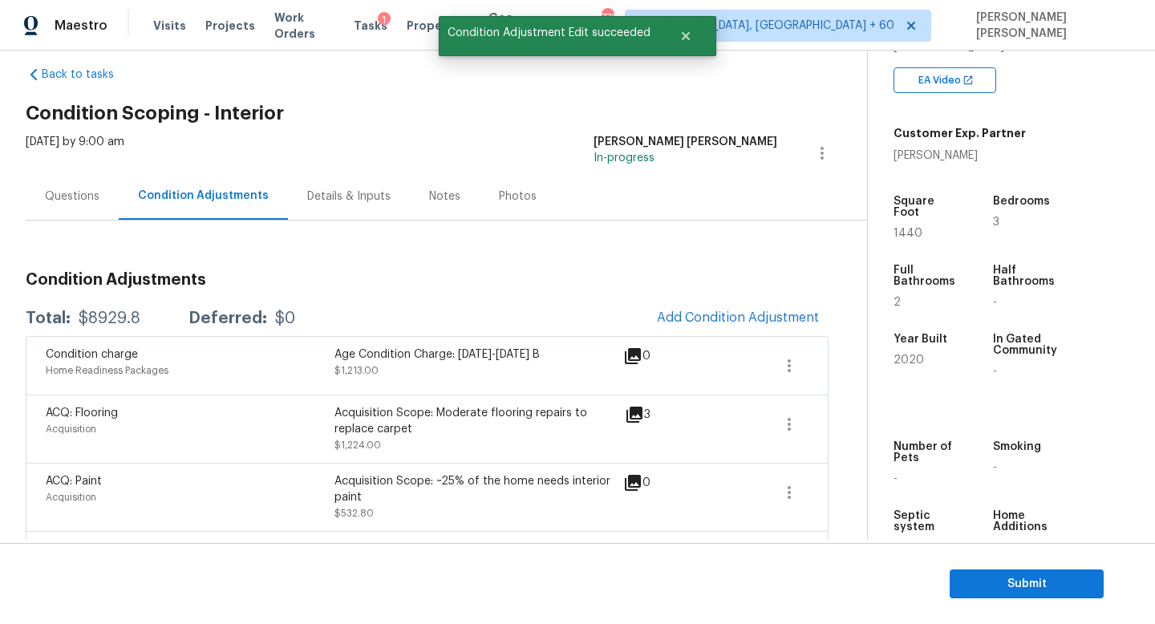
scroll to position [0, 0]
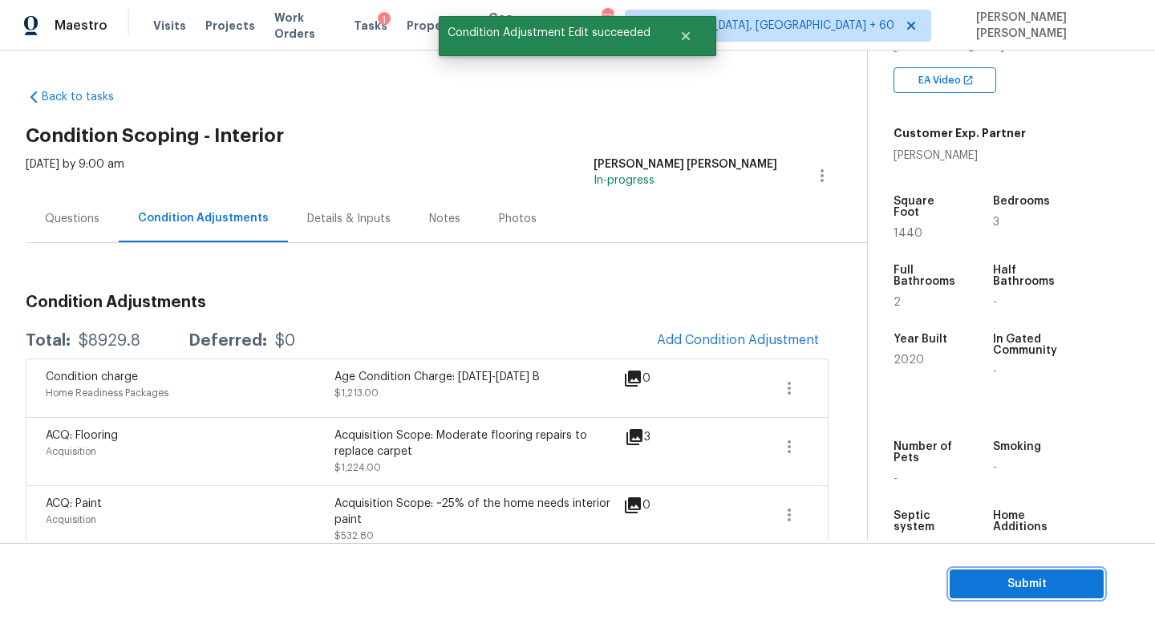
click at [974, 569] on button "Submit" at bounding box center [1026, 584] width 154 height 30
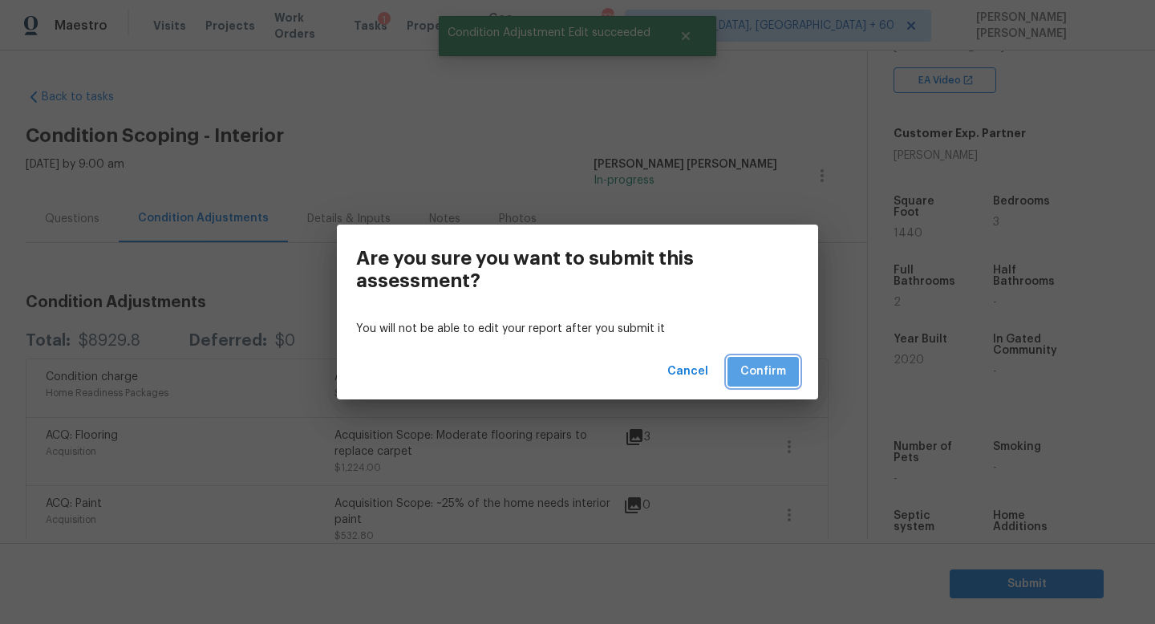
click at [775, 375] on span "Confirm" at bounding box center [763, 372] width 46 height 20
